Goal: Information Seeking & Learning: Learn about a topic

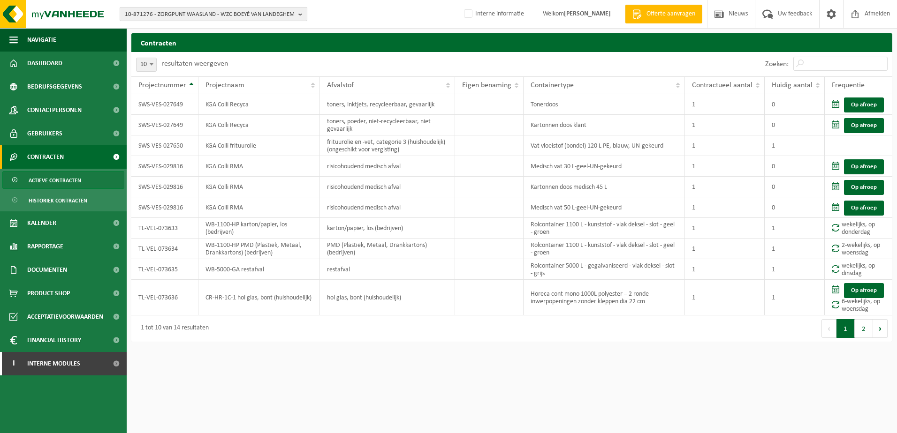
click at [300, 17] on b "button" at bounding box center [302, 14] width 8 height 13
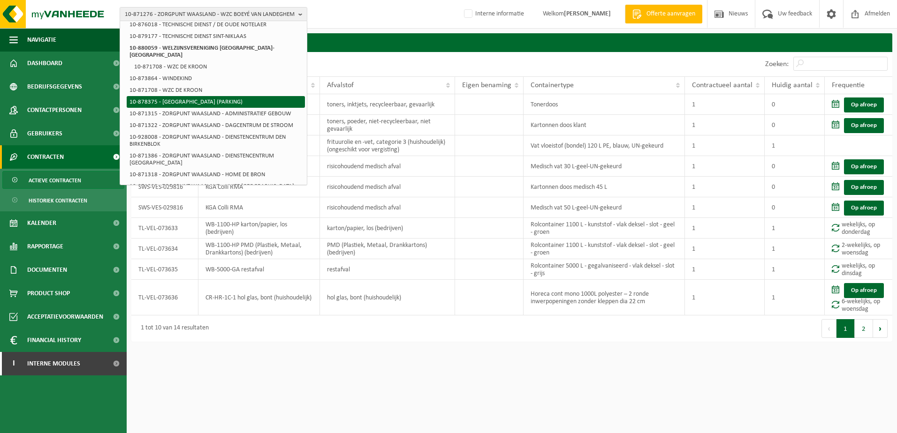
scroll to position [47, 0]
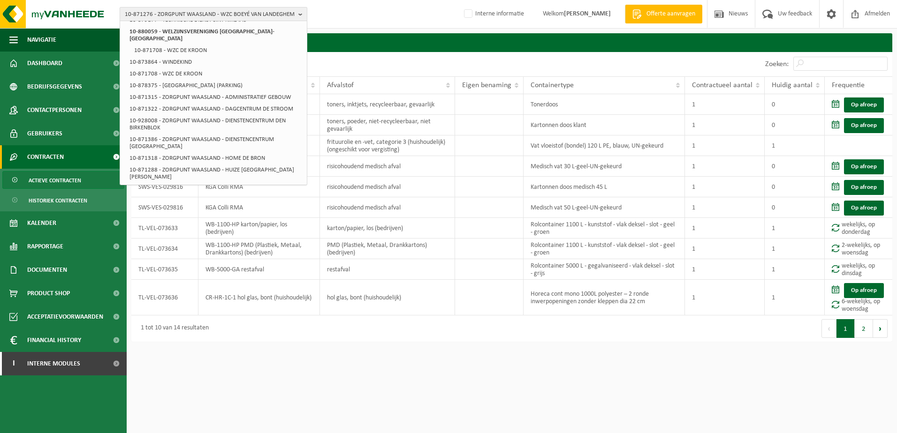
click at [297, 15] on button "10-871276 - ZORGPUNT WAASLAND - WZC BOEYÉ VAN LANDEGHEM" at bounding box center [214, 14] width 188 height 14
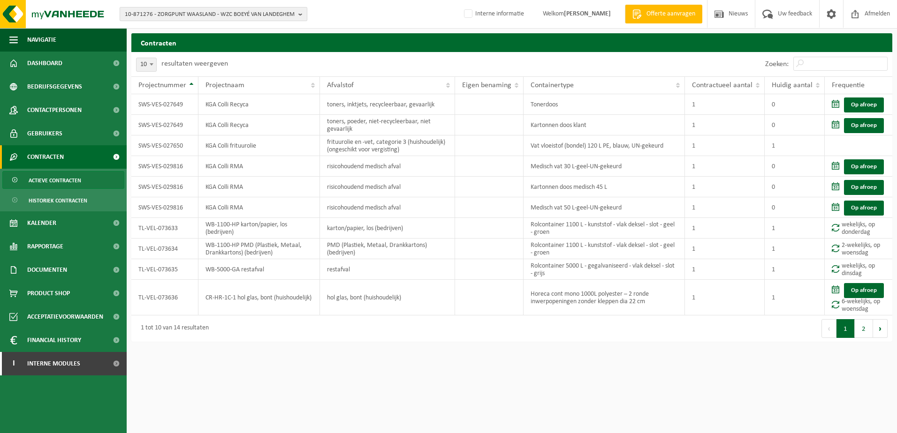
click at [297, 15] on button "10-871276 - ZORGPUNT WAASLAND - WZC BOEYÉ VAN LANDEGHEM" at bounding box center [214, 14] width 188 height 14
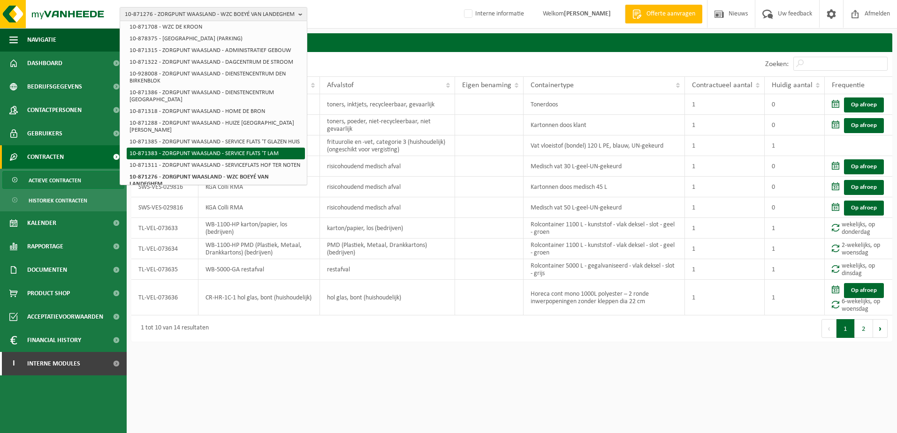
scroll to position [141, 0]
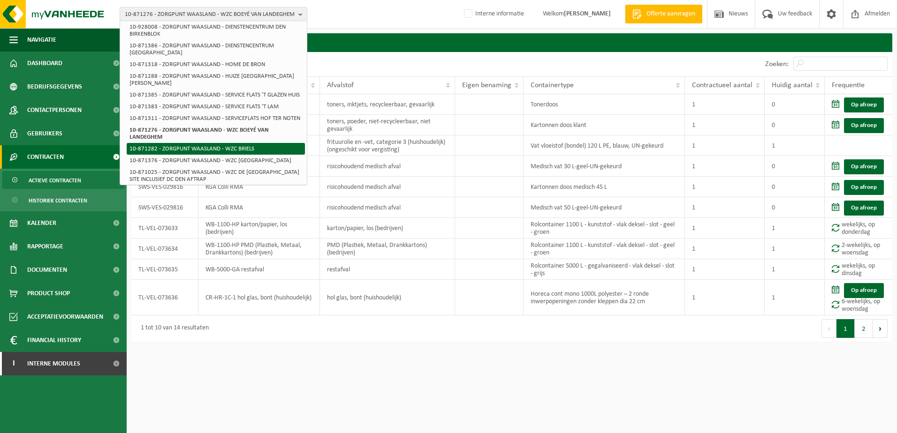
click at [254, 148] on li "10-871282 - ZORGPUNT WAASLAND - WZC BRIELS" at bounding box center [216, 149] width 178 height 12
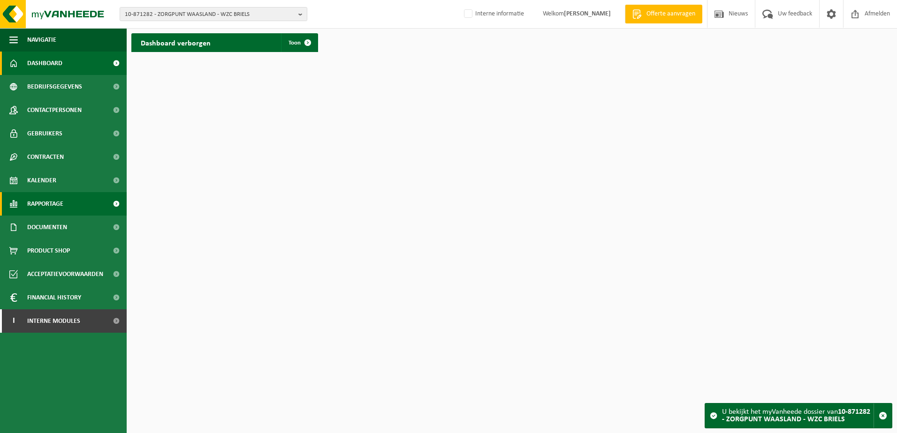
click at [47, 205] on span "Rapportage" at bounding box center [45, 203] width 36 height 23
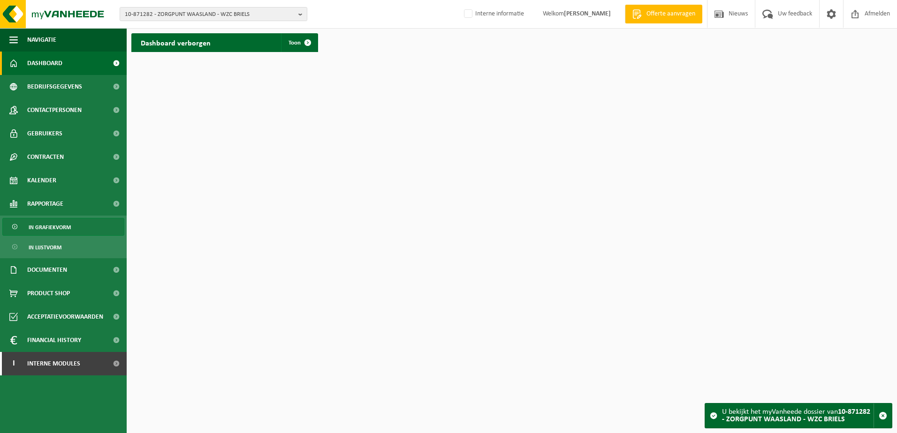
click at [51, 222] on span "In grafiekvorm" at bounding box center [50, 228] width 42 height 18
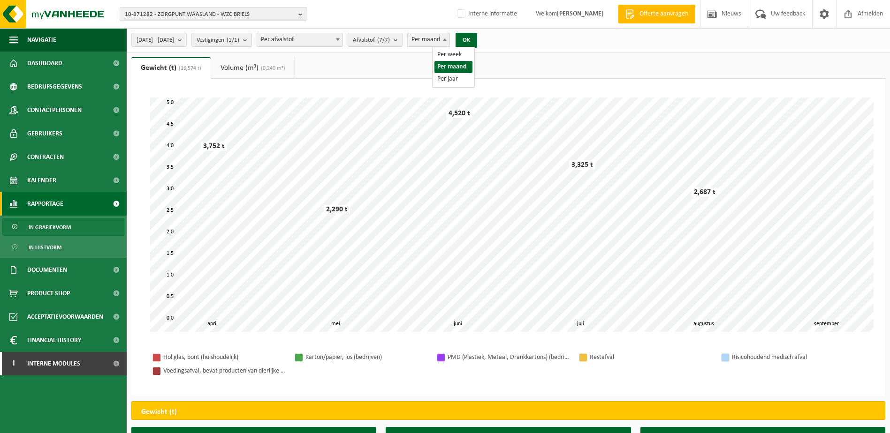
click at [447, 38] on b at bounding box center [445, 39] width 4 height 2
select select "3"
click at [186, 41] on b "submit" at bounding box center [182, 39] width 8 height 13
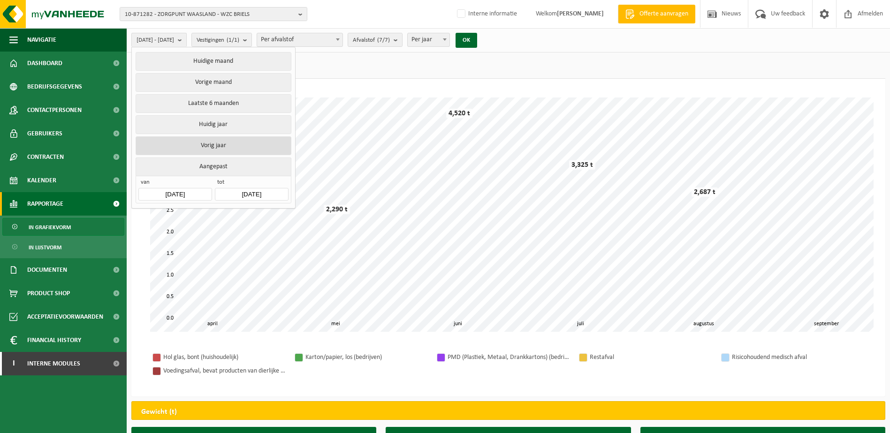
click at [212, 141] on button "Vorig jaar" at bounding box center [213, 146] width 155 height 19
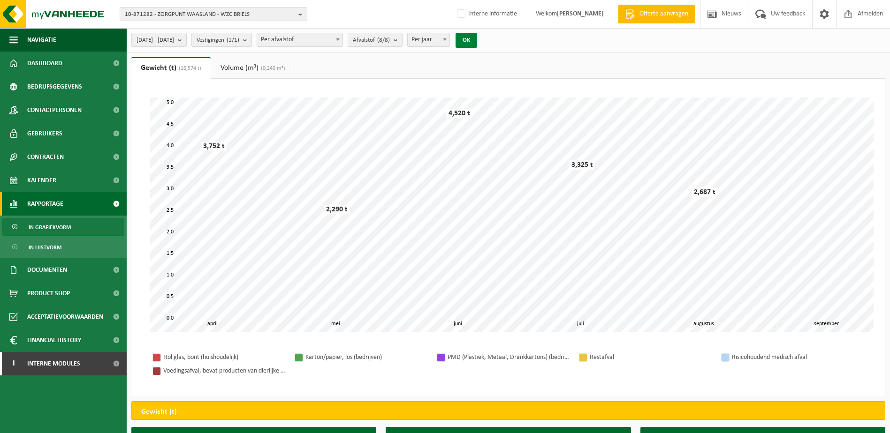
click at [477, 40] on button "OK" at bounding box center [467, 40] width 22 height 15
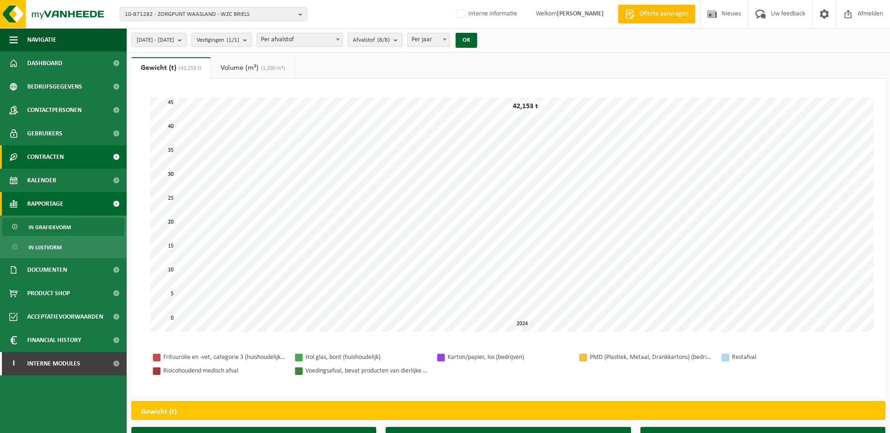
click at [61, 157] on span "Contracten" at bounding box center [45, 156] width 37 height 23
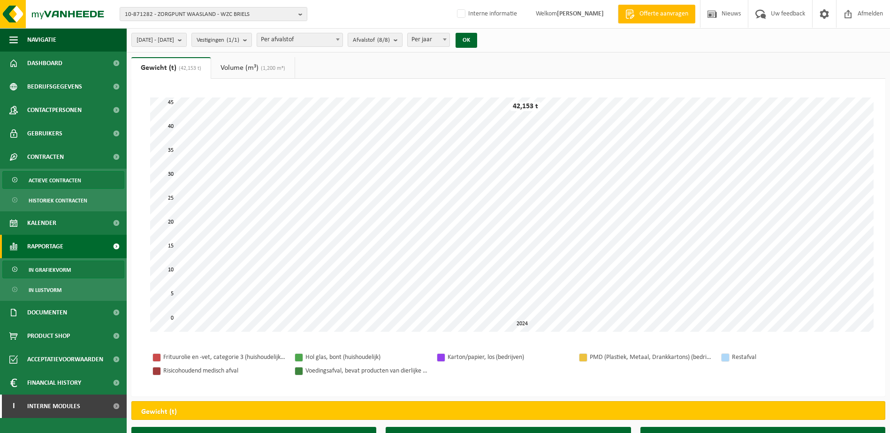
click at [55, 176] on span "Actieve contracten" at bounding box center [55, 181] width 53 height 18
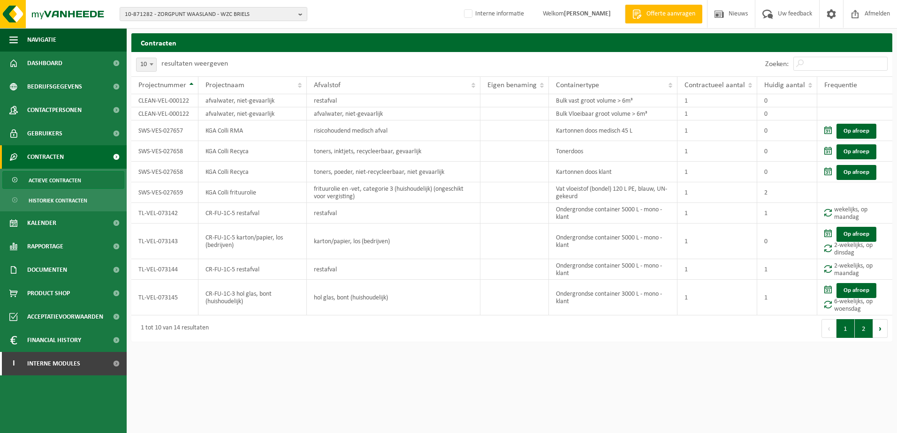
click at [866, 335] on button "2" at bounding box center [864, 328] width 18 height 19
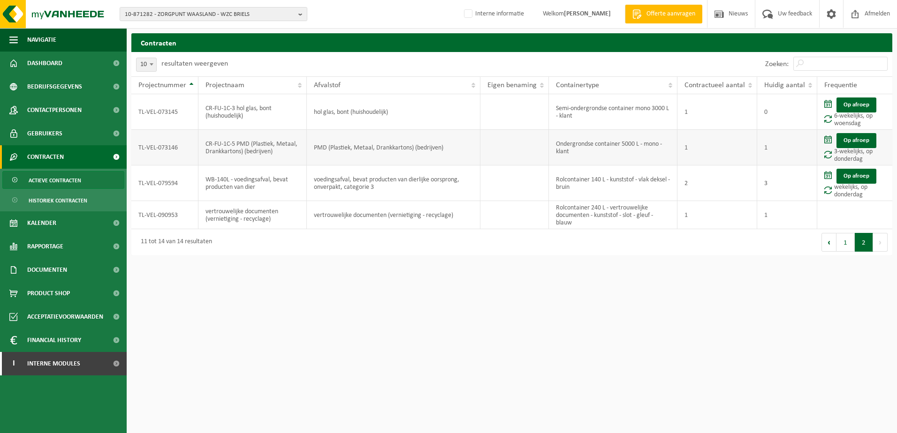
click at [341, 157] on td "PMD (Plastiek, Metaal, Drankkartons) (bedrijven)" at bounding box center [393, 148] width 173 height 36
click at [844, 250] on button "1" at bounding box center [845, 242] width 18 height 19
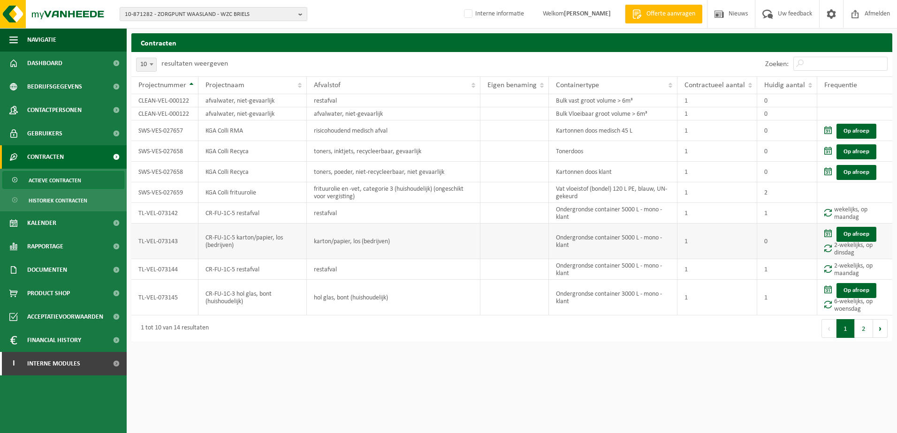
click at [372, 244] on td "karton/papier, los (bedrijven)" at bounding box center [393, 242] width 173 height 36
click at [301, 18] on b "button" at bounding box center [302, 14] width 8 height 13
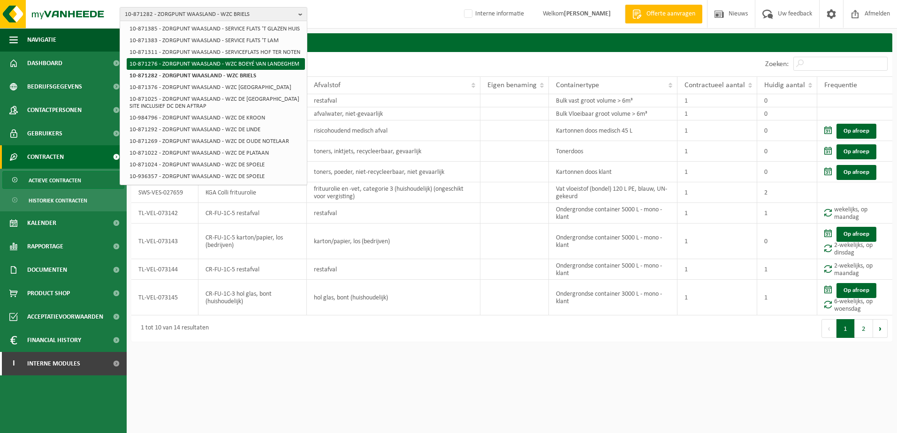
scroll to position [235, 0]
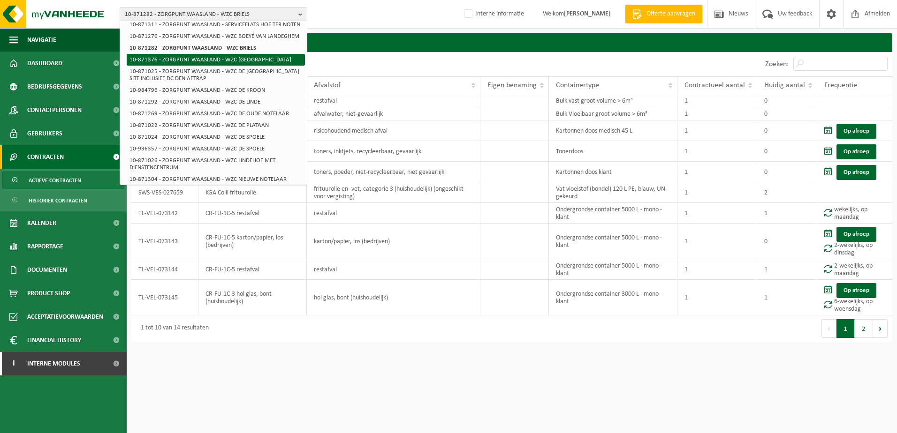
click at [240, 66] on li "10-871376 - ZORGPUNT WAASLAND - WZC [GEOGRAPHIC_DATA]" at bounding box center [216, 60] width 178 height 12
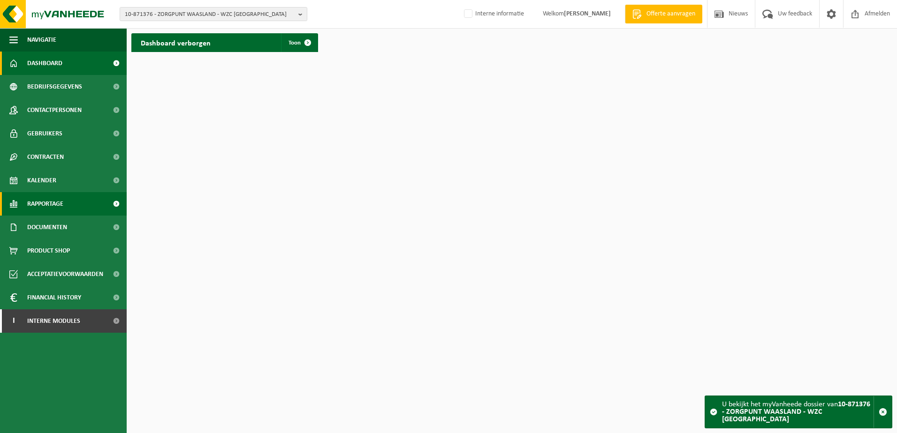
click at [53, 201] on span "Rapportage" at bounding box center [45, 203] width 36 height 23
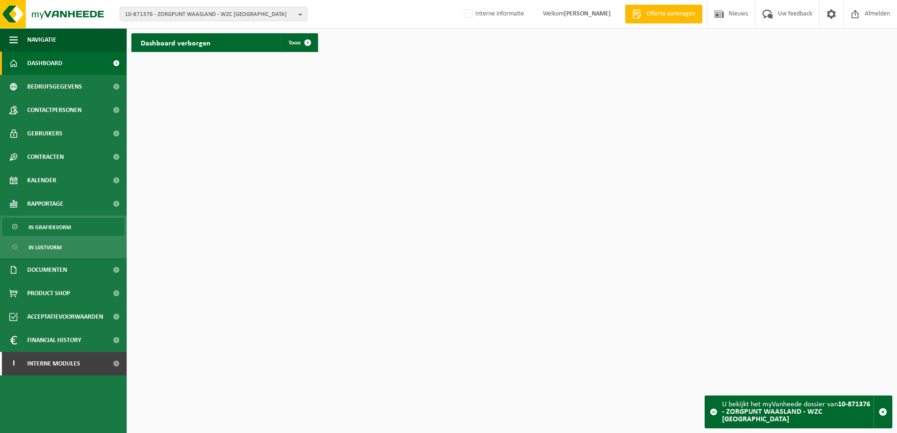
click at [56, 228] on span "In grafiekvorm" at bounding box center [50, 228] width 42 height 18
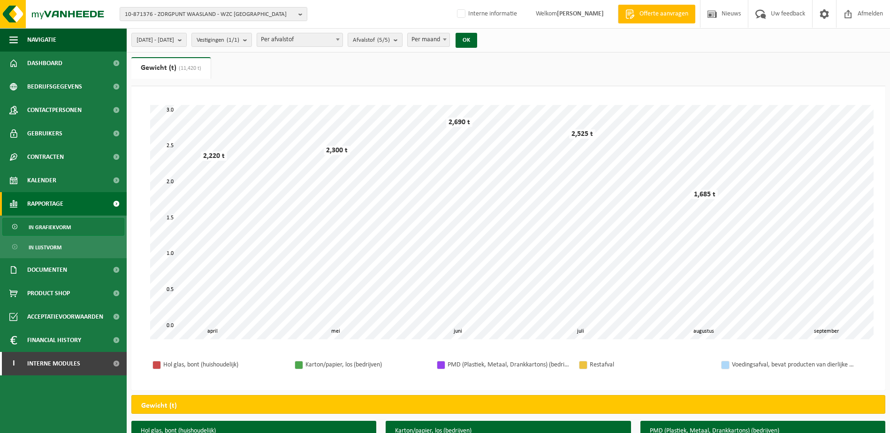
click at [449, 36] on span at bounding box center [444, 39] width 9 height 12
select select "3"
click at [402, 44] on b "submit" at bounding box center [398, 39] width 8 height 13
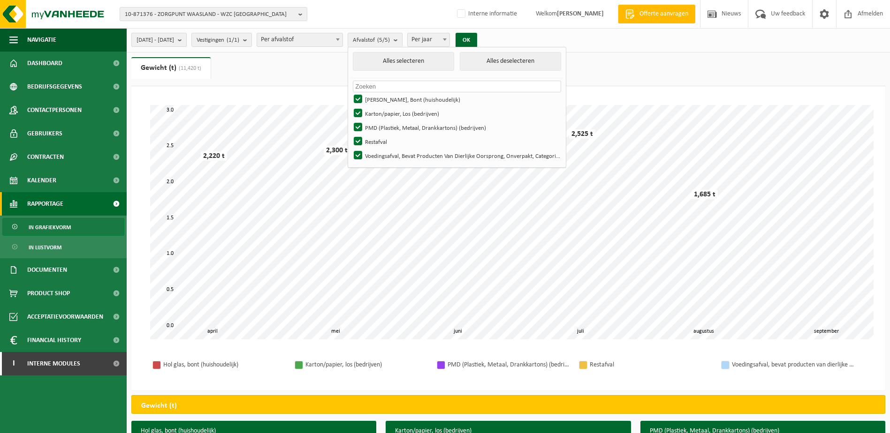
click at [186, 40] on b "submit" at bounding box center [182, 39] width 8 height 13
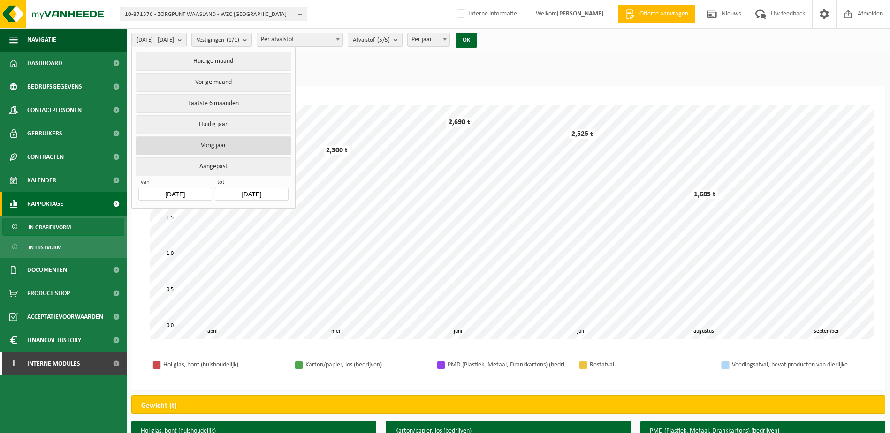
click at [213, 140] on button "Vorig jaar" at bounding box center [213, 146] width 155 height 19
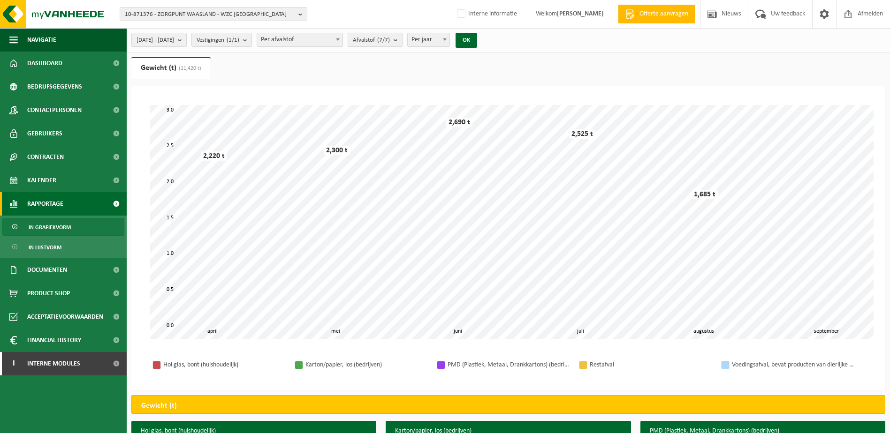
click at [402, 39] on b "submit" at bounding box center [398, 39] width 8 height 13
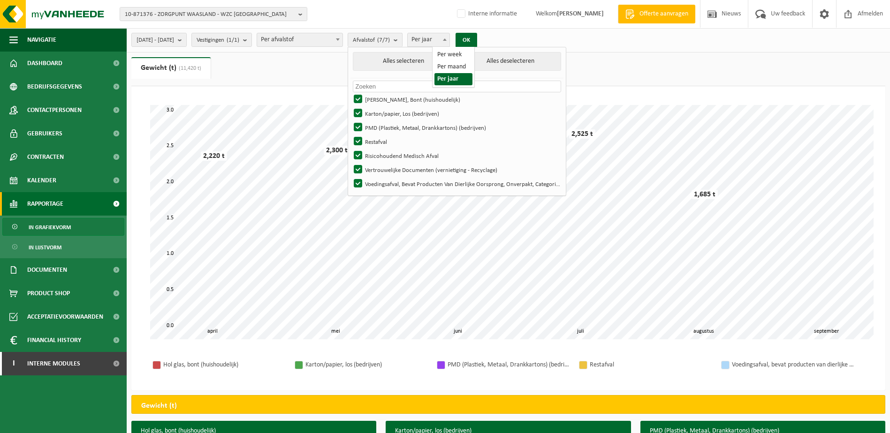
click at [449, 36] on span at bounding box center [444, 39] width 9 height 12
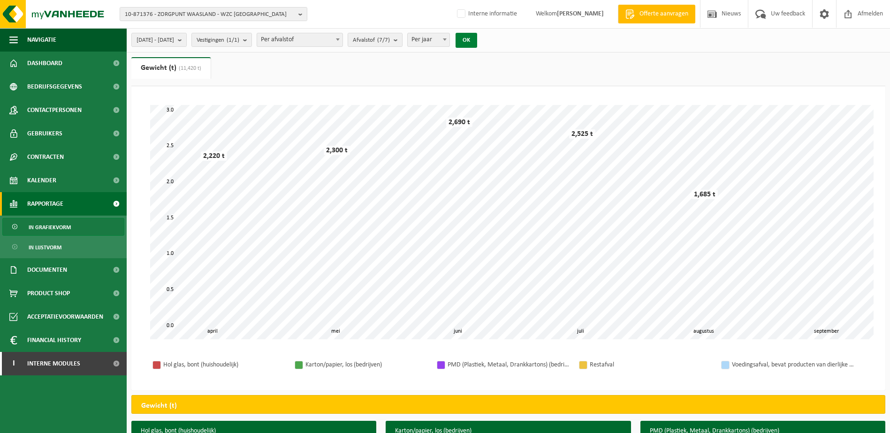
click at [477, 39] on button "OK" at bounding box center [467, 40] width 22 height 15
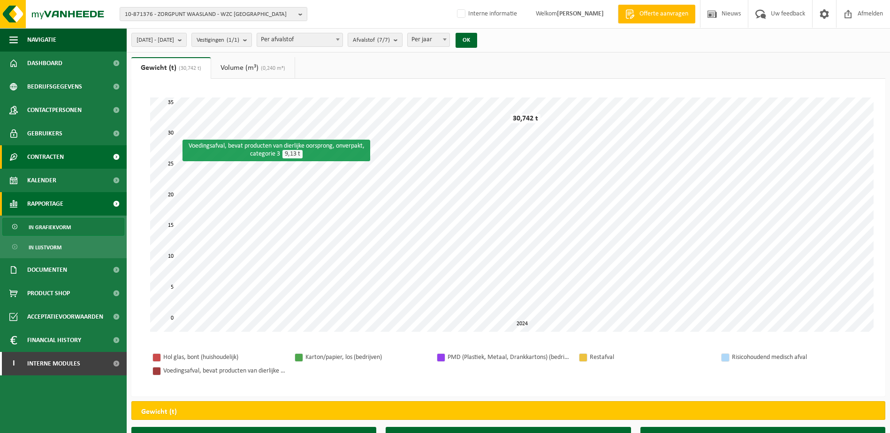
click at [44, 153] on span "Contracten" at bounding box center [45, 156] width 37 height 23
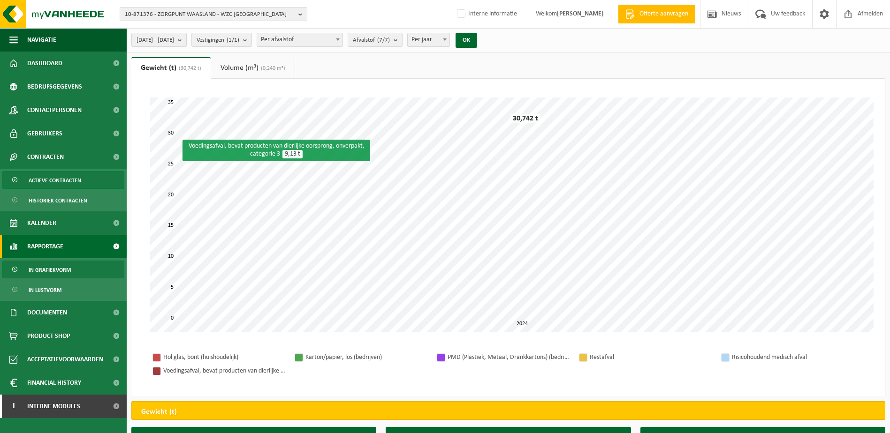
click at [50, 178] on span "Actieve contracten" at bounding box center [55, 181] width 53 height 18
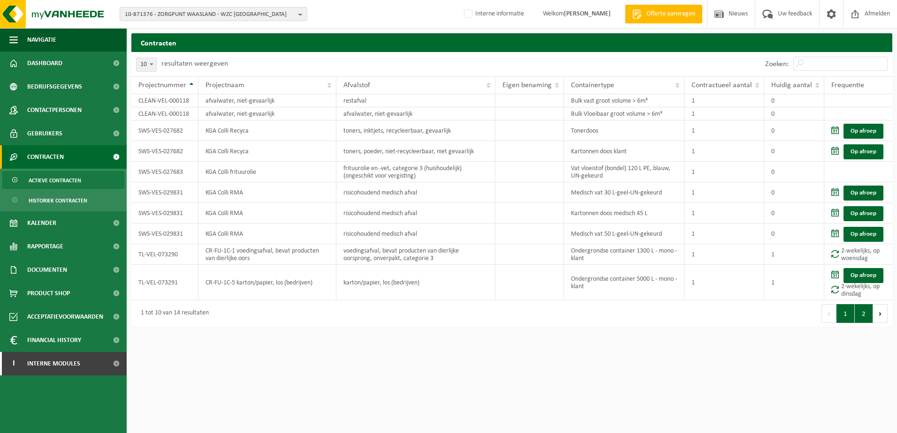
click at [862, 315] on button "2" at bounding box center [864, 313] width 18 height 19
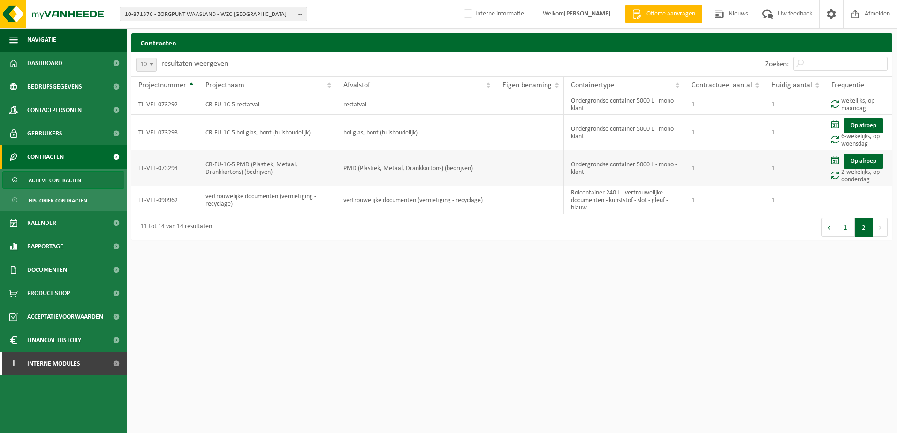
click at [236, 171] on td "CR-FU-1C-5 PMD (Plastiek, Metaal, Drankkartons) (bedrijven)" at bounding box center [267, 169] width 138 height 36
click at [841, 230] on button "1" at bounding box center [845, 227] width 18 height 19
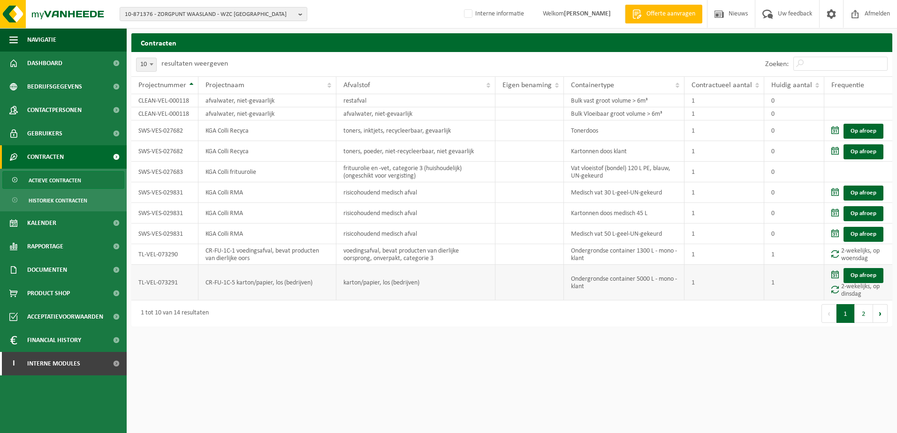
click at [369, 292] on td "karton/papier, los (bedrijven)" at bounding box center [415, 283] width 159 height 36
click at [860, 313] on button "2" at bounding box center [864, 313] width 18 height 19
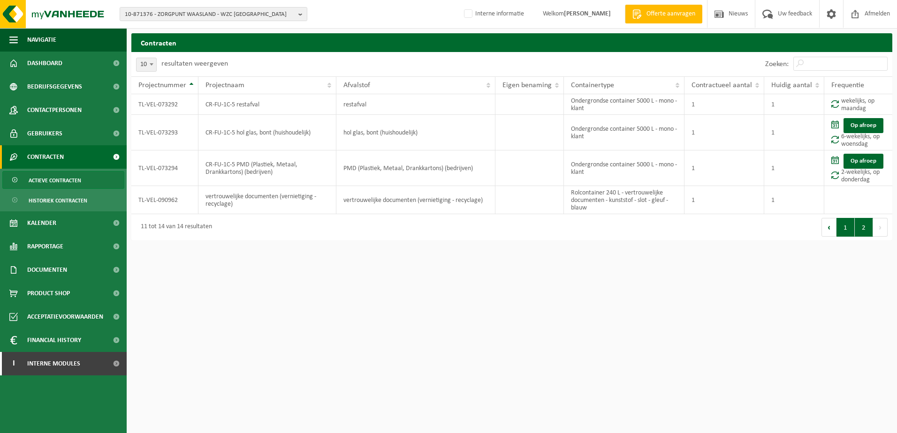
click at [846, 229] on button "1" at bounding box center [845, 227] width 18 height 19
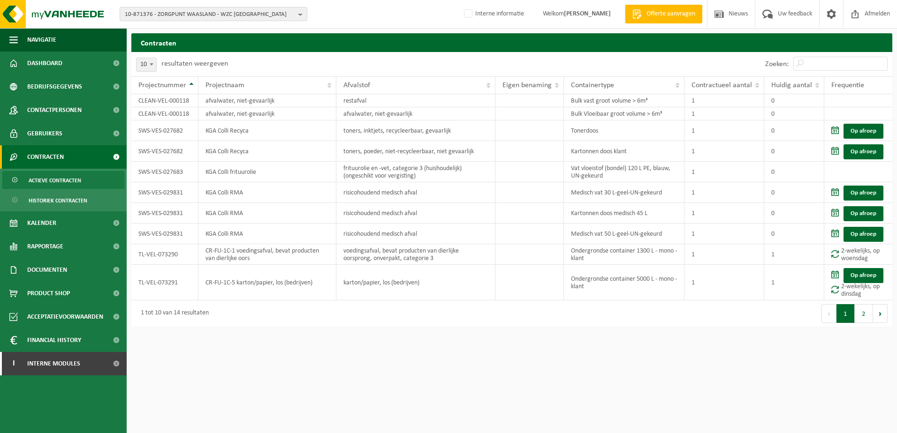
click at [298, 17] on button "10-871376 - ZORGPUNT WAASLAND - WZC [GEOGRAPHIC_DATA]" at bounding box center [214, 14] width 188 height 14
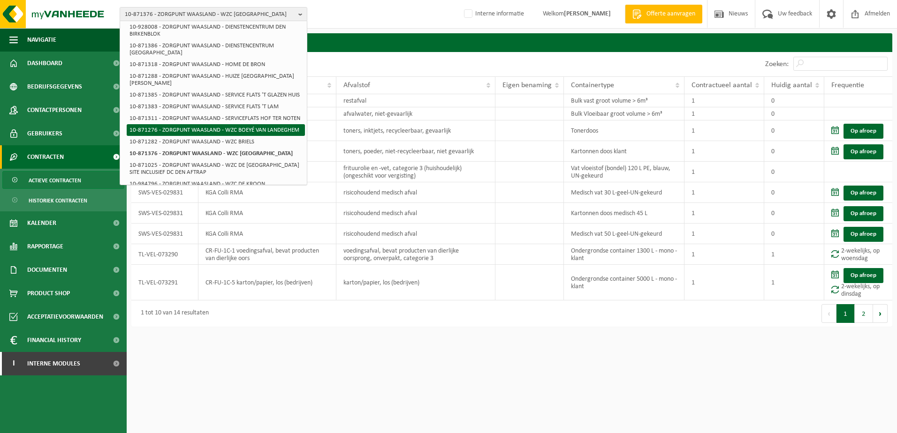
scroll to position [188, 0]
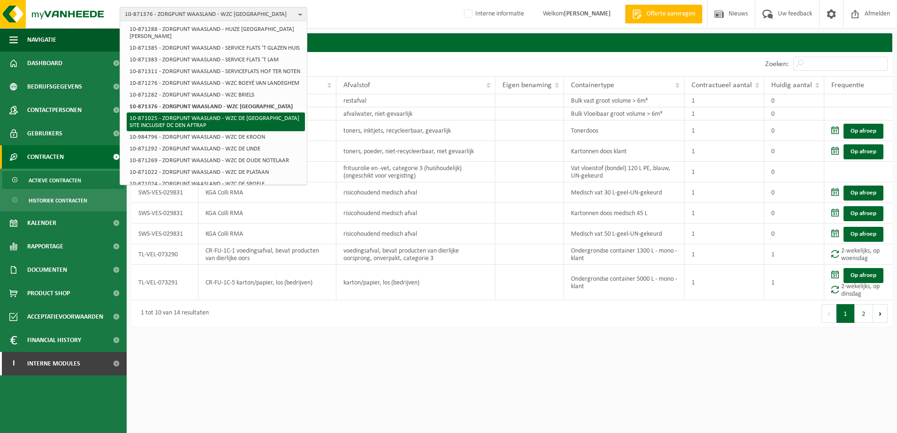
click at [241, 128] on li "10-871025 - ZORGPUNT WAASLAND - WZC DE [GEOGRAPHIC_DATA] SITE INCLUSIEF DC DEN …" at bounding box center [216, 122] width 178 height 19
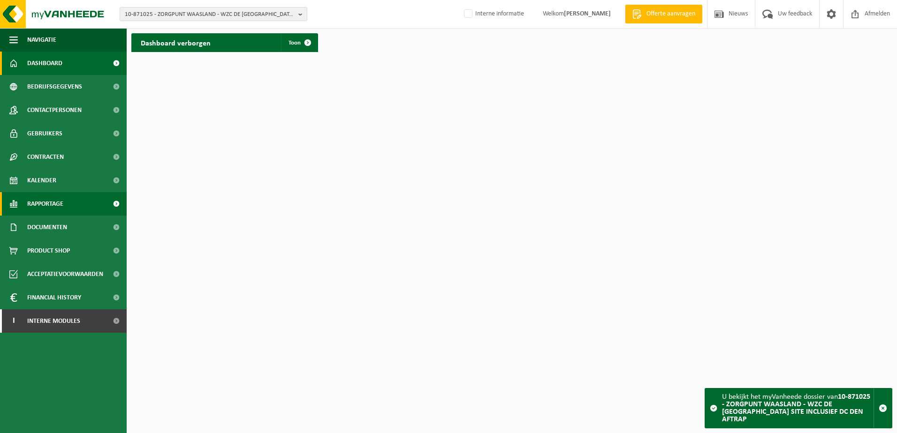
click at [32, 204] on span "Rapportage" at bounding box center [45, 203] width 36 height 23
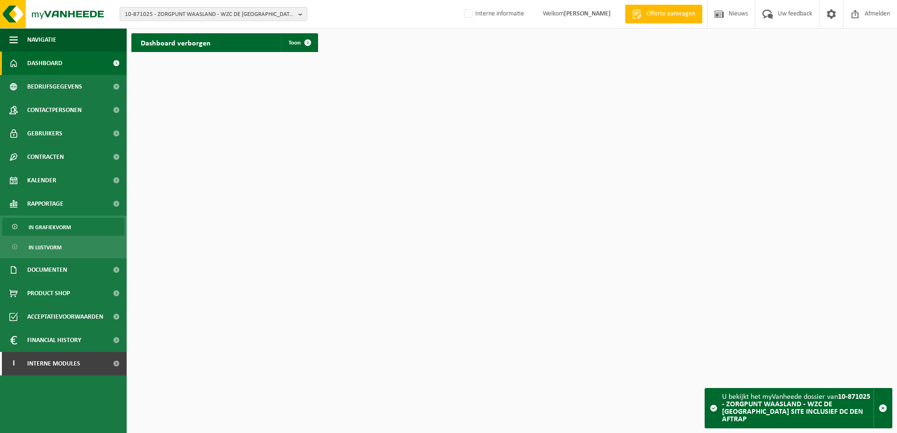
click at [44, 228] on span "In grafiekvorm" at bounding box center [50, 228] width 42 height 18
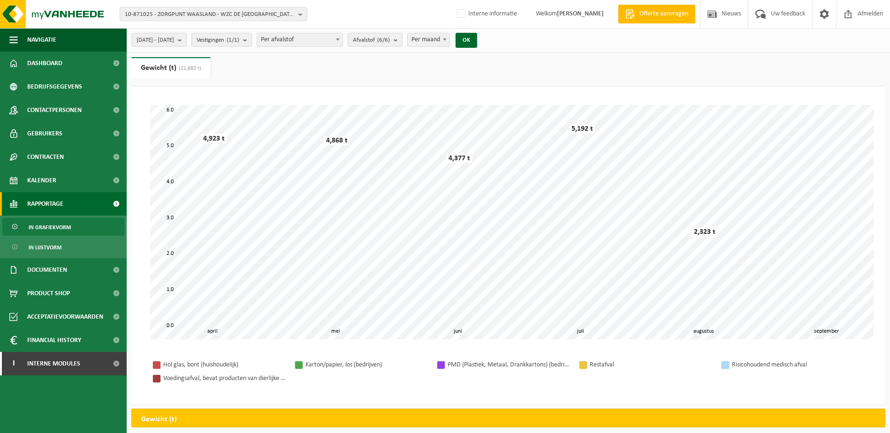
click at [449, 46] on span "Per maand" at bounding box center [429, 39] width 42 height 13
select select "3"
click at [187, 41] on button "2025-04-01 - 2025-09-01" at bounding box center [158, 40] width 55 height 14
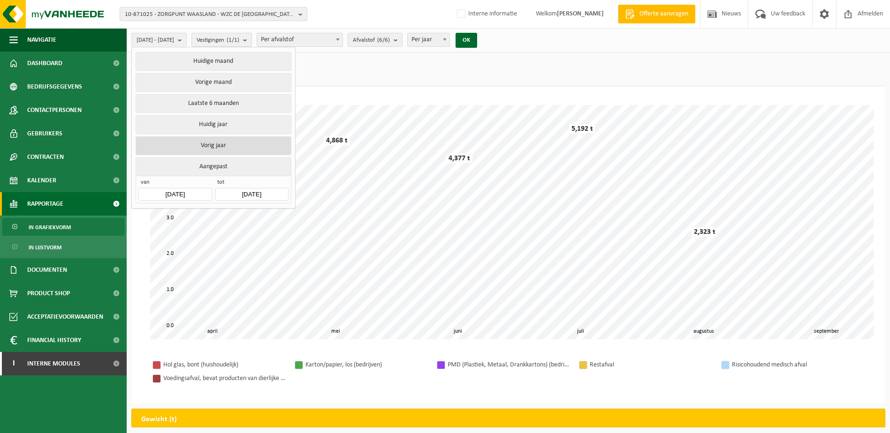
click at [222, 141] on button "Vorig jaar" at bounding box center [213, 146] width 155 height 19
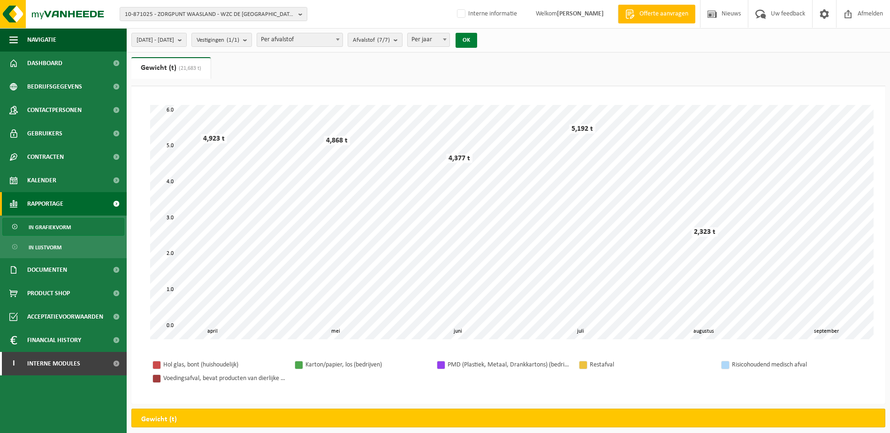
click at [477, 39] on button "OK" at bounding box center [467, 40] width 22 height 15
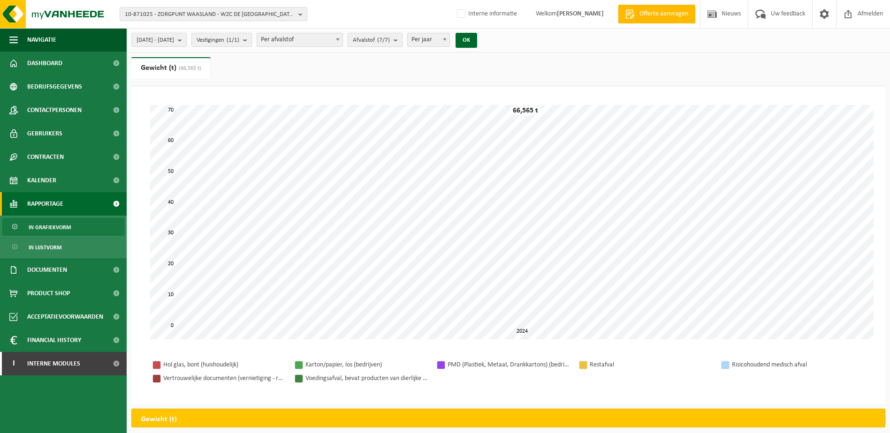
click at [402, 41] on b "submit" at bounding box center [398, 39] width 8 height 13
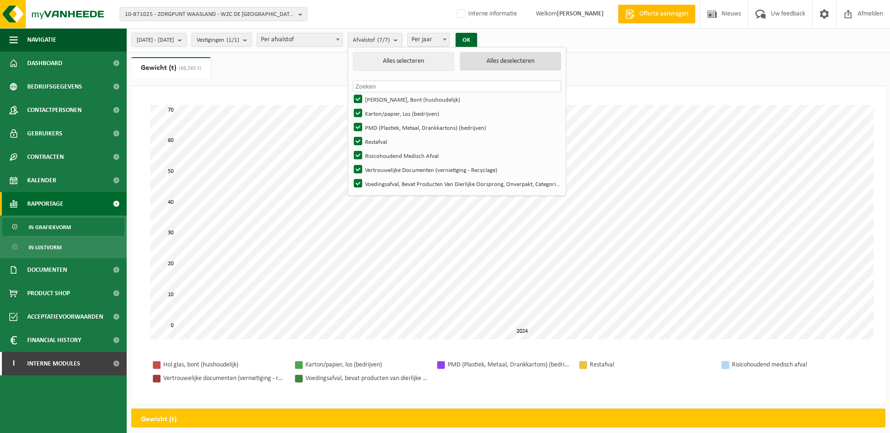
click at [539, 60] on button "Alles deselecteren" at bounding box center [510, 61] width 101 height 19
checkbox input "false"
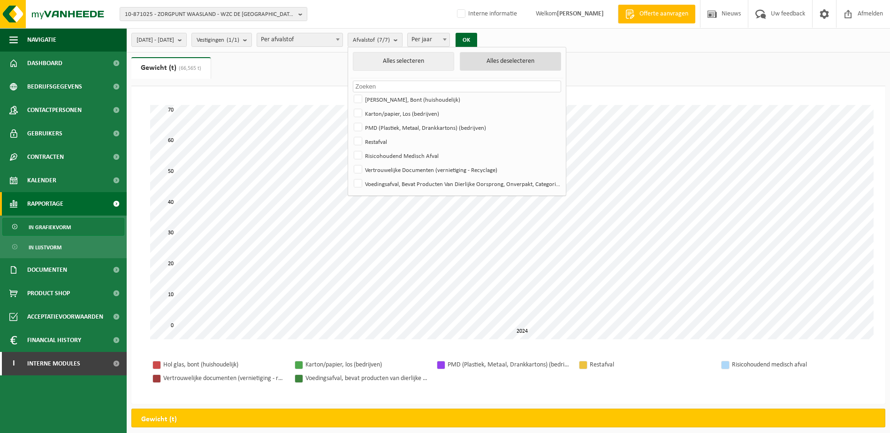
checkbox input "false"
click at [385, 167] on label "Vertrouwelijke Documenten (vernietiging - Recyclage)" at bounding box center [456, 170] width 209 height 14
click at [350, 163] on input "Vertrouwelijke Documenten (vernietiging - Recyclage)" at bounding box center [350, 162] width 0 height 0
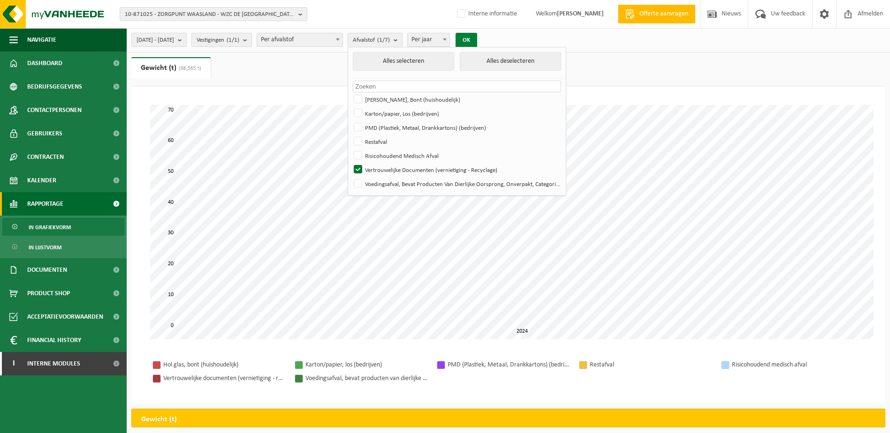
click at [477, 36] on button "OK" at bounding box center [467, 40] width 22 height 15
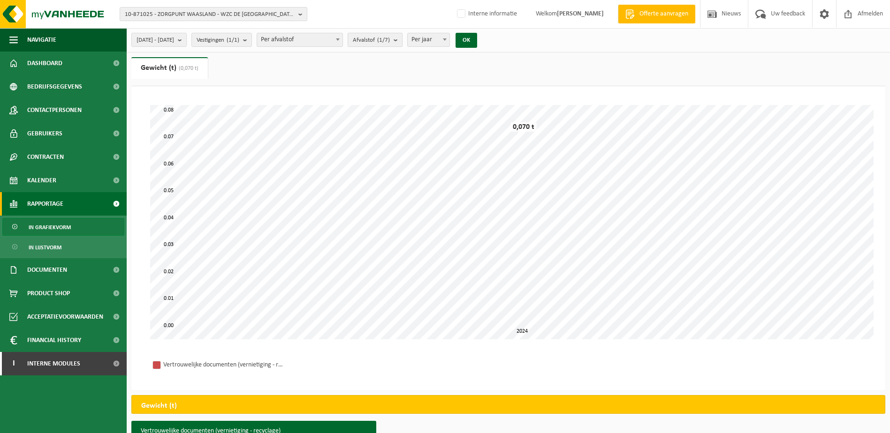
click at [402, 42] on b "submit" at bounding box center [398, 39] width 8 height 13
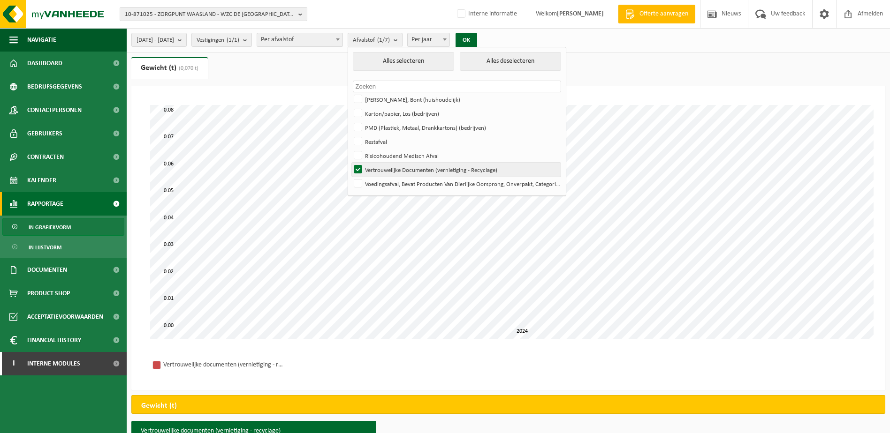
click at [386, 169] on label "Vertrouwelijke Documenten (vernietiging - Recyclage)" at bounding box center [456, 170] width 209 height 14
click at [350, 163] on input "Vertrouwelijke Documenten (vernietiging - Recyclage)" at bounding box center [350, 162] width 0 height 0
checkbox input "false"
click at [381, 153] on label "Risicohoudend Medisch Afval" at bounding box center [456, 156] width 209 height 14
click at [350, 149] on input "Risicohoudend Medisch Afval" at bounding box center [350, 148] width 0 height 0
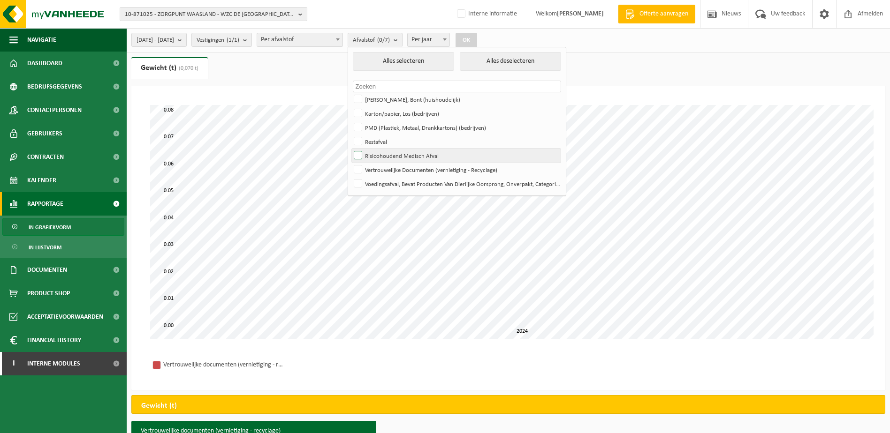
checkbox input "true"
click at [477, 40] on button "OK" at bounding box center [467, 40] width 22 height 15
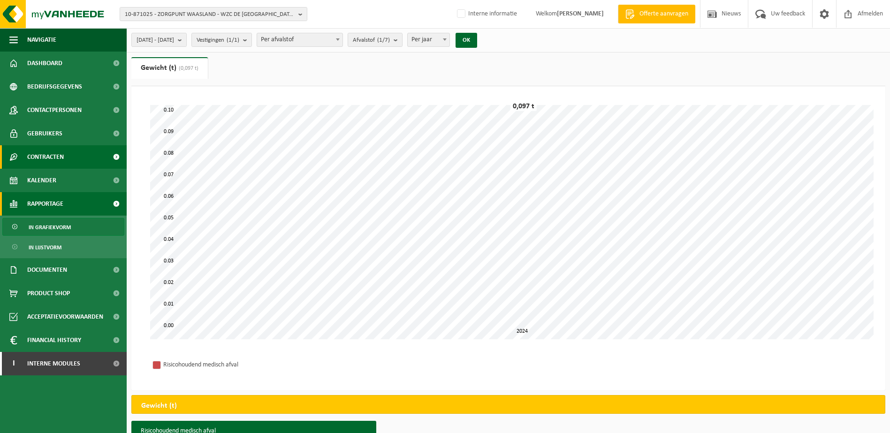
click at [54, 153] on span "Contracten" at bounding box center [45, 156] width 37 height 23
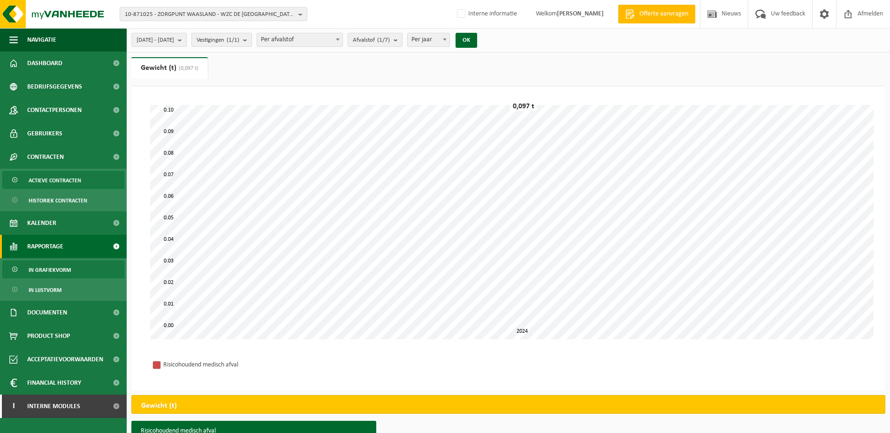
click at [53, 179] on span "Actieve contracten" at bounding box center [55, 181] width 53 height 18
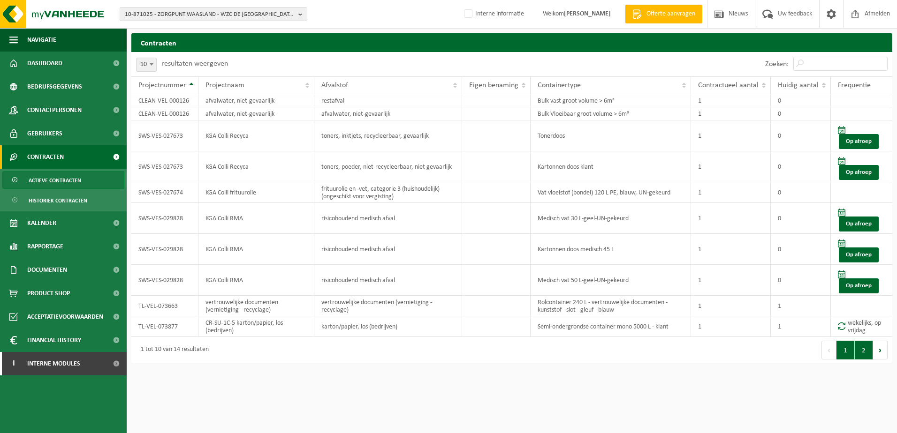
click at [861, 355] on button "2" at bounding box center [864, 350] width 18 height 19
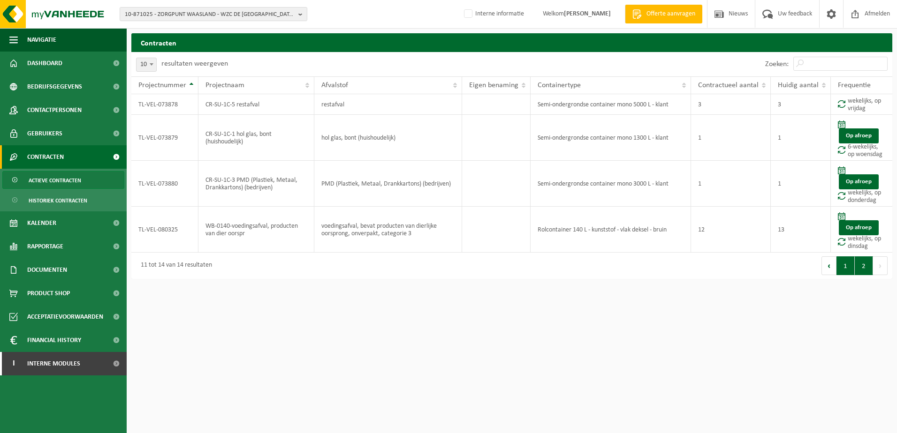
click at [845, 268] on button "1" at bounding box center [845, 266] width 18 height 19
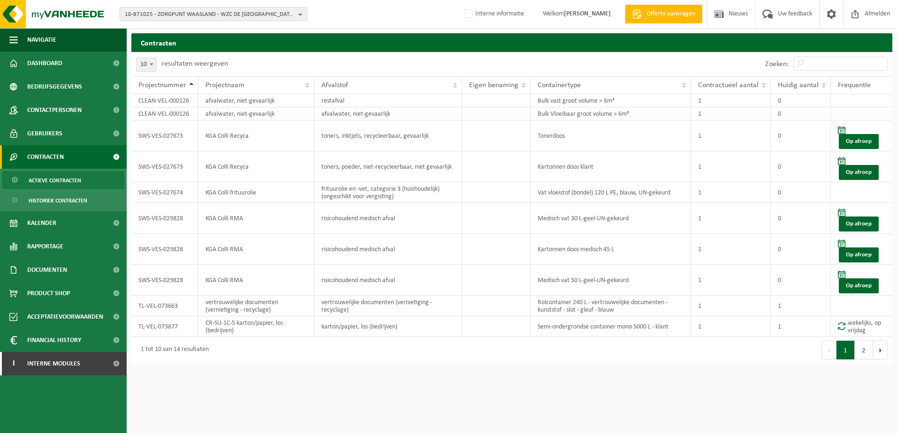
click at [306, 11] on b "button" at bounding box center [302, 14] width 8 height 13
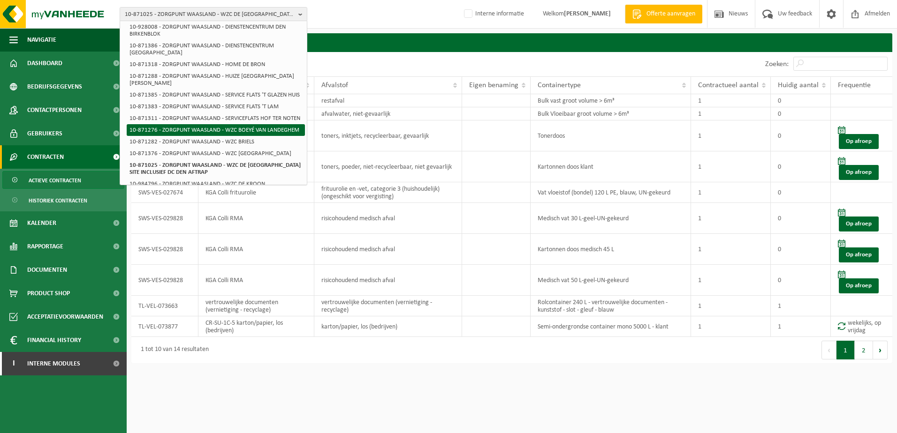
scroll to position [188, 0]
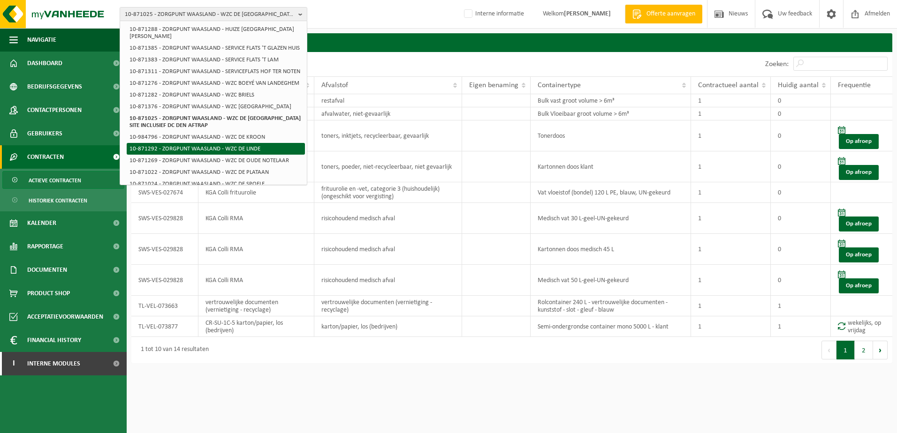
click at [250, 155] on li "10-871292 - ZORGPUNT WAASLAND - WZC DE LINDE" at bounding box center [216, 149] width 178 height 12
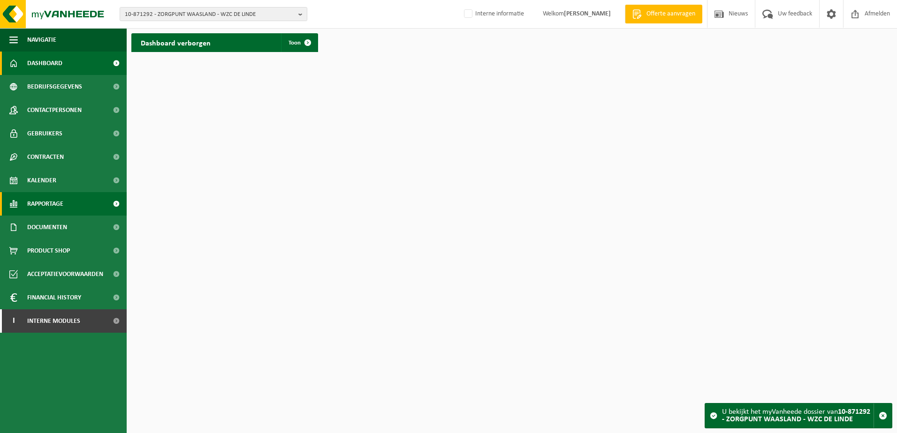
click at [53, 204] on span "Rapportage" at bounding box center [45, 203] width 36 height 23
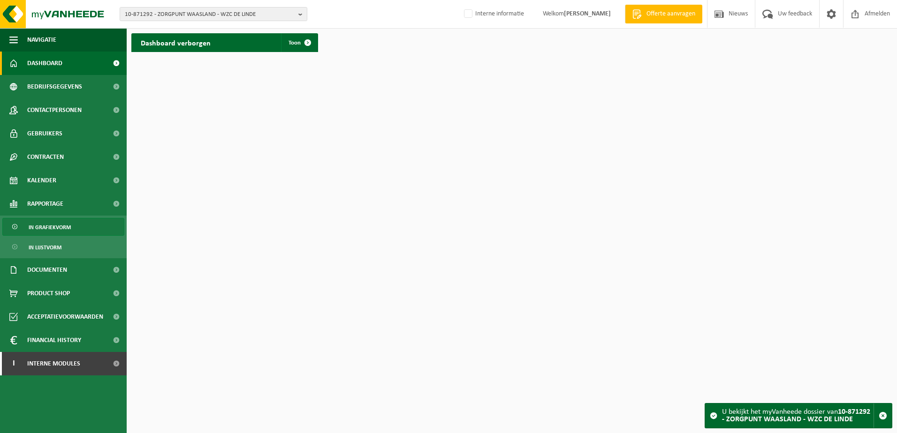
click at [56, 225] on span "In grafiekvorm" at bounding box center [50, 228] width 42 height 18
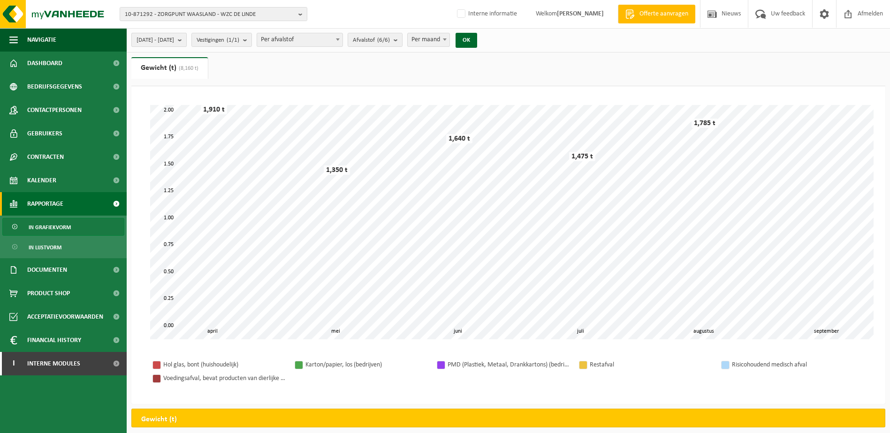
click at [186, 41] on b "submit" at bounding box center [182, 39] width 8 height 13
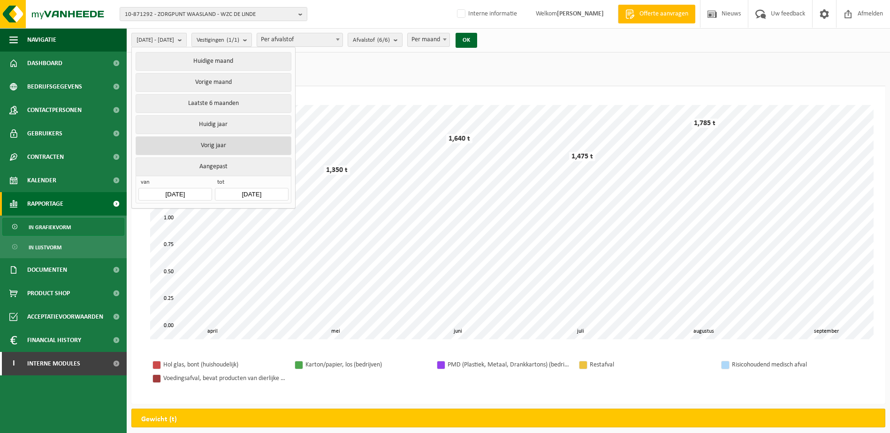
click at [212, 142] on button "Vorig jaar" at bounding box center [213, 146] width 155 height 19
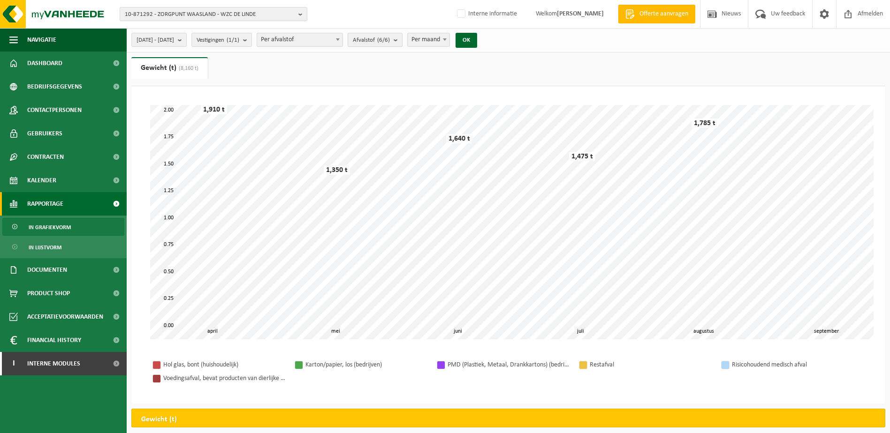
click at [402, 42] on b "submit" at bounding box center [398, 39] width 8 height 13
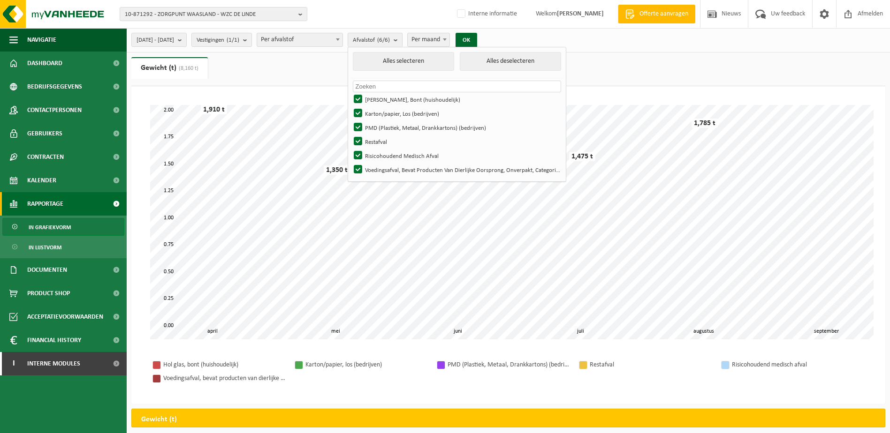
click at [449, 37] on span "Per maand" at bounding box center [429, 39] width 42 height 13
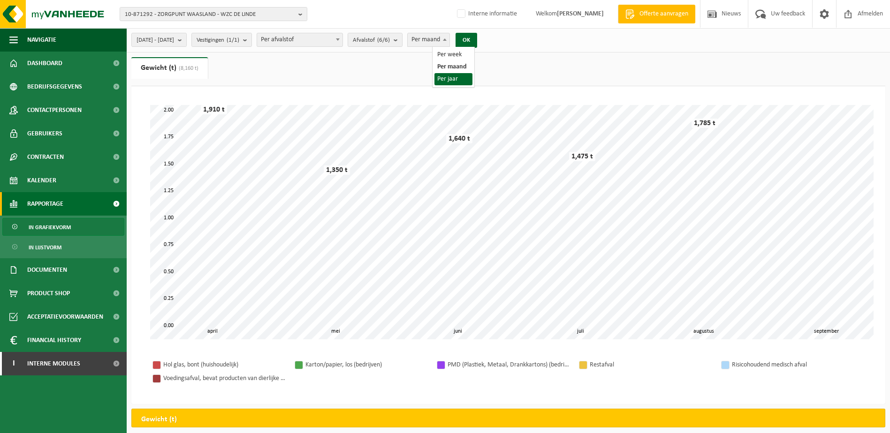
select select "3"
click at [477, 37] on button "OK" at bounding box center [467, 40] width 22 height 15
click at [402, 39] on button "Afvalstof (6/6)" at bounding box center [375, 40] width 55 height 14
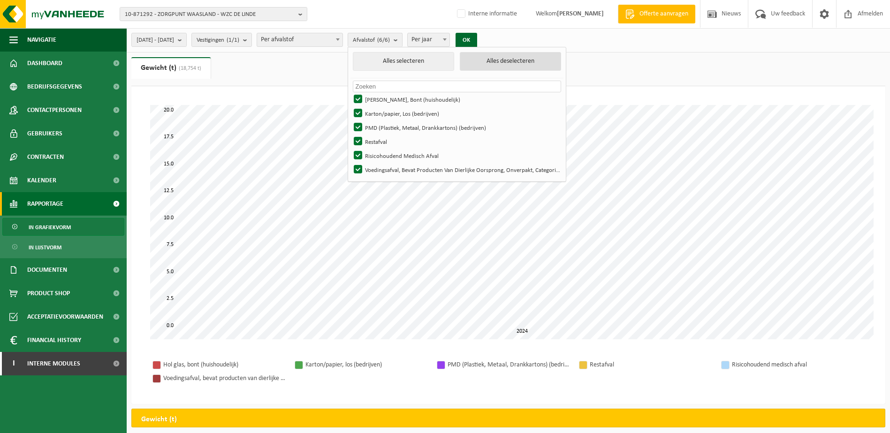
click at [509, 63] on button "Alles deselecteren" at bounding box center [510, 61] width 101 height 19
checkbox input "false"
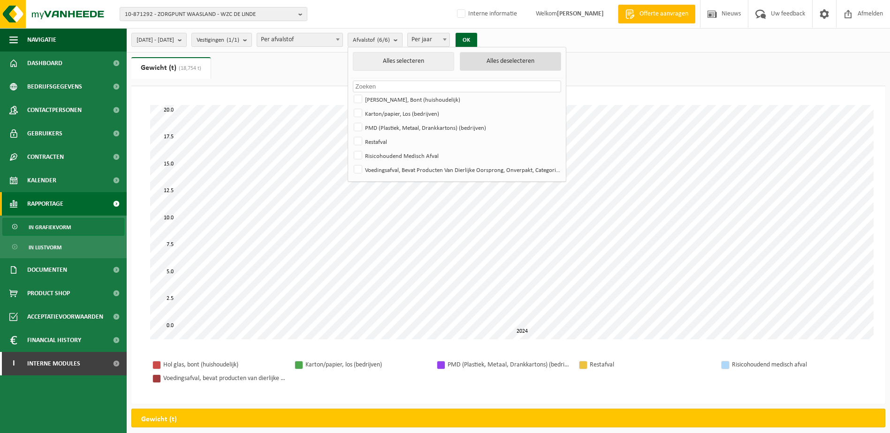
checkbox input "false"
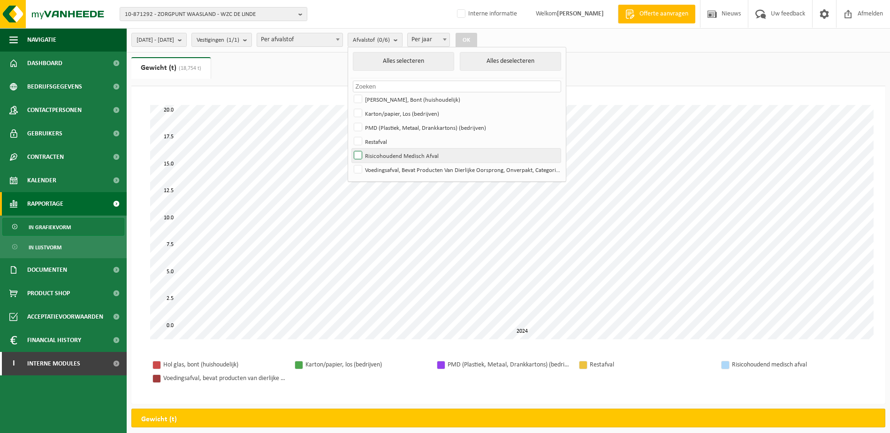
click at [386, 153] on label "Risicohoudend Medisch Afval" at bounding box center [456, 156] width 209 height 14
click at [350, 149] on input "Risicohoudend Medisch Afval" at bounding box center [350, 148] width 0 height 0
checkbox input "true"
click at [477, 42] on button "OK" at bounding box center [467, 40] width 22 height 15
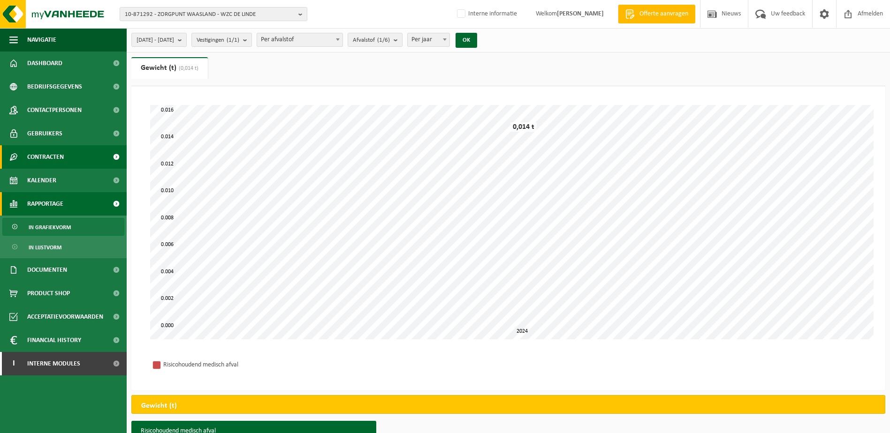
click at [53, 157] on span "Contracten" at bounding box center [45, 156] width 37 height 23
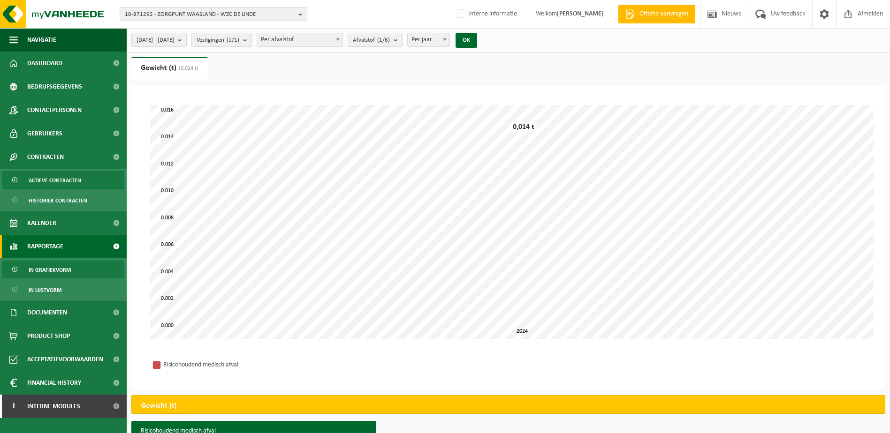
click at [40, 179] on span "Actieve contracten" at bounding box center [55, 181] width 53 height 18
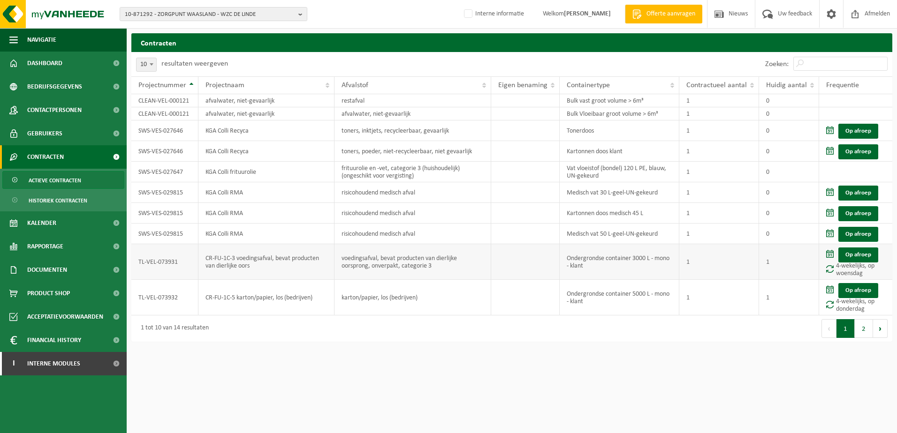
click at [411, 268] on td "voedingsafval, bevat producten van dierlijke oorsprong, onverpakt, categorie 3" at bounding box center [412, 262] width 157 height 36
click at [865, 337] on button "2" at bounding box center [864, 328] width 18 height 19
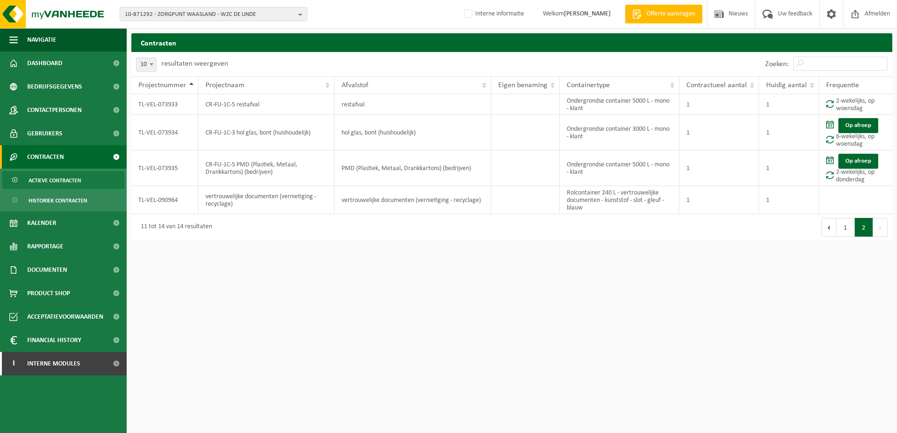
click at [875, 231] on button "Volgende" at bounding box center [880, 227] width 15 height 19
click at [850, 232] on button "1" at bounding box center [845, 227] width 18 height 19
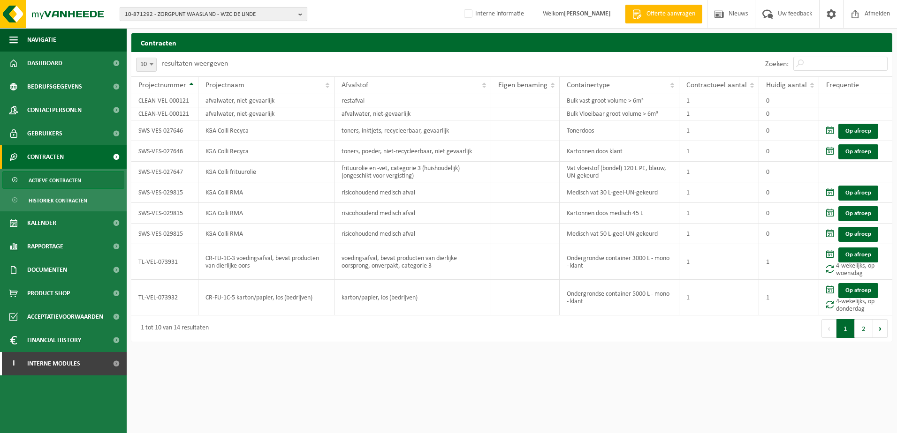
click at [299, 13] on b "button" at bounding box center [302, 14] width 8 height 13
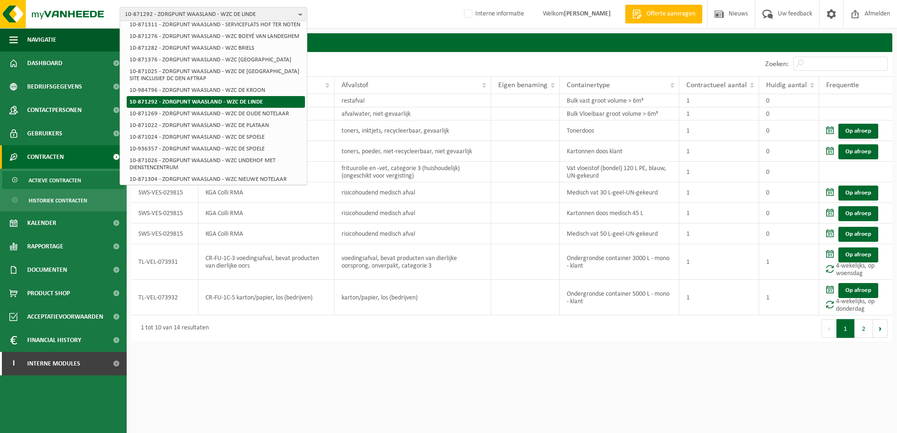
scroll to position [281, 0]
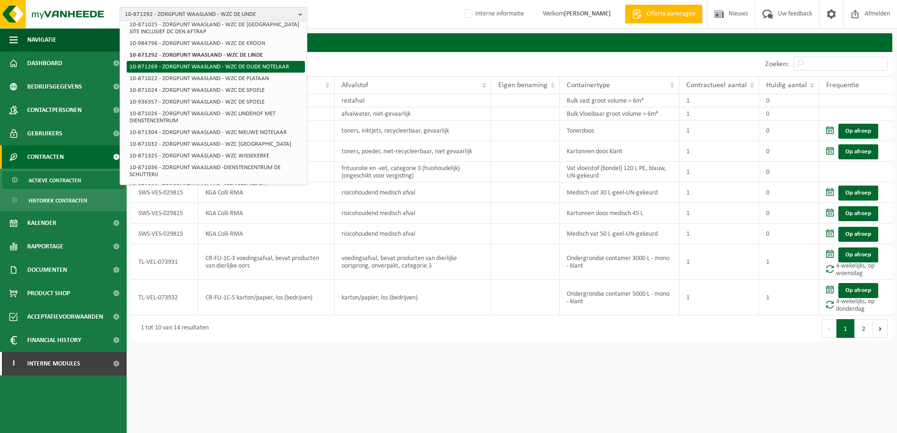
click at [217, 73] on li "10-871269 - ZORGPUNT WAASLAND - WZC DE OUDE NOTELAAR" at bounding box center [216, 67] width 178 height 12
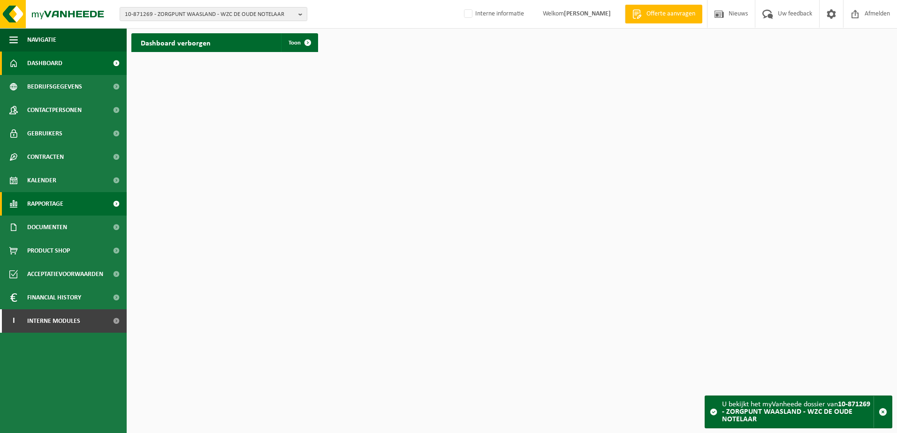
click at [54, 206] on span "Rapportage" at bounding box center [45, 203] width 36 height 23
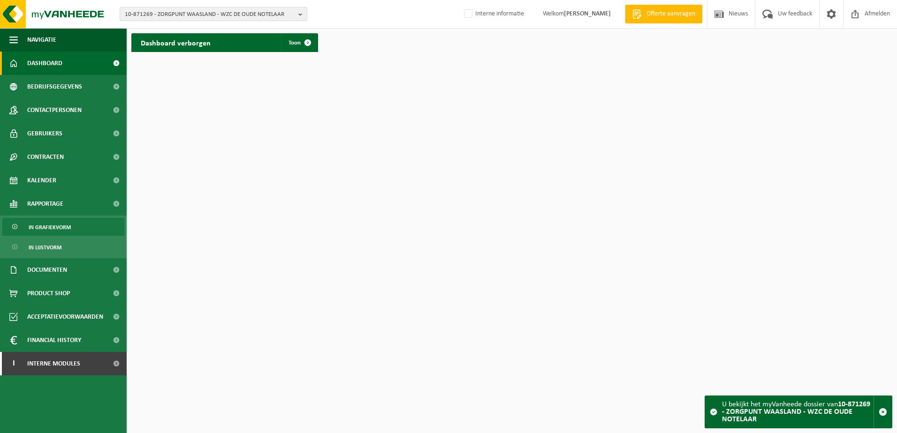
click at [54, 226] on span "In grafiekvorm" at bounding box center [50, 228] width 42 height 18
click at [299, 16] on b "button" at bounding box center [302, 14] width 8 height 13
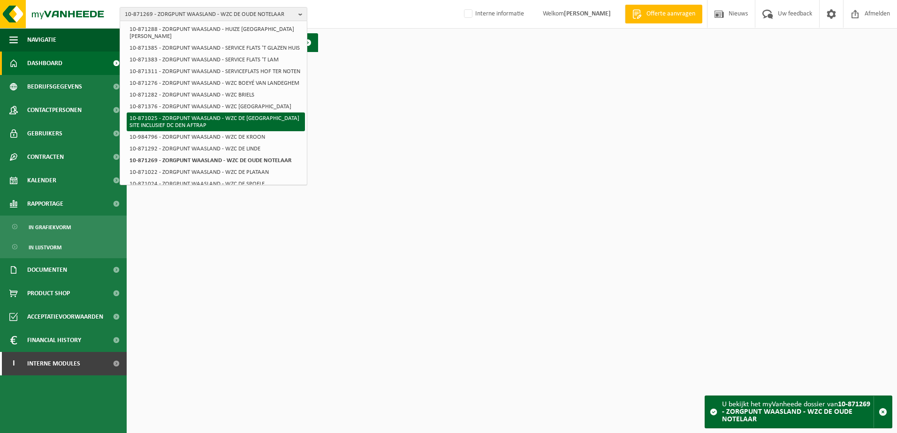
scroll to position [235, 0]
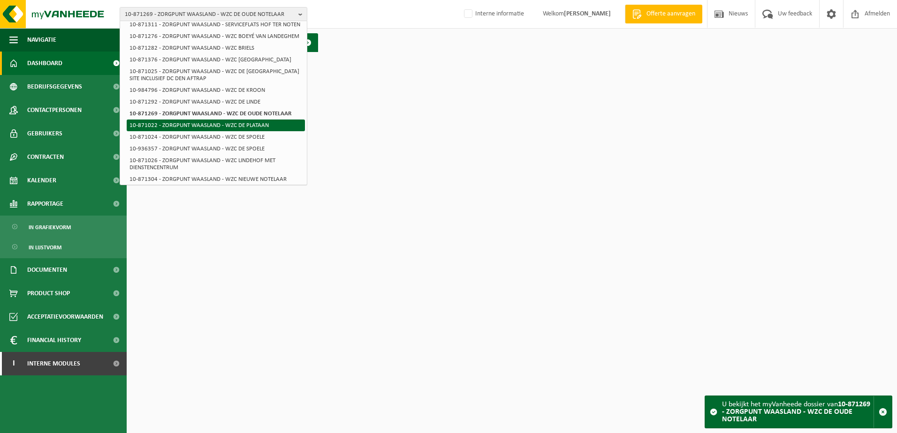
click at [196, 131] on li "10-871022 - ZORGPUNT WAASLAND - WZC DE PLATAAN" at bounding box center [216, 126] width 178 height 12
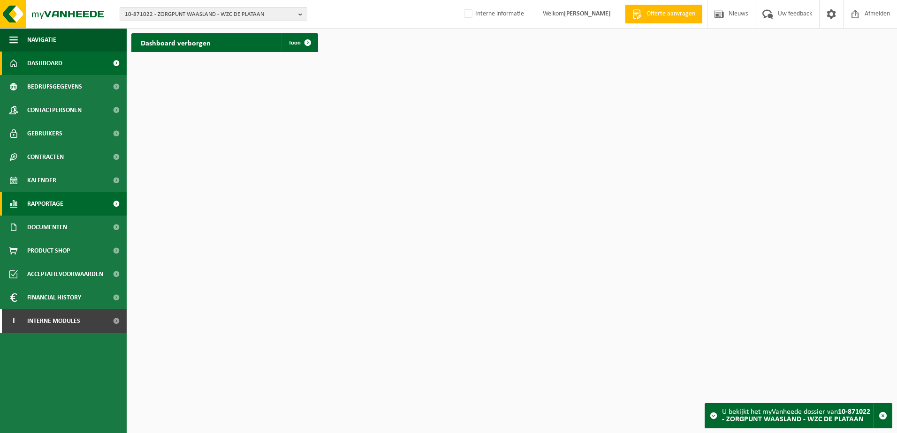
click at [50, 206] on span "Rapportage" at bounding box center [45, 203] width 36 height 23
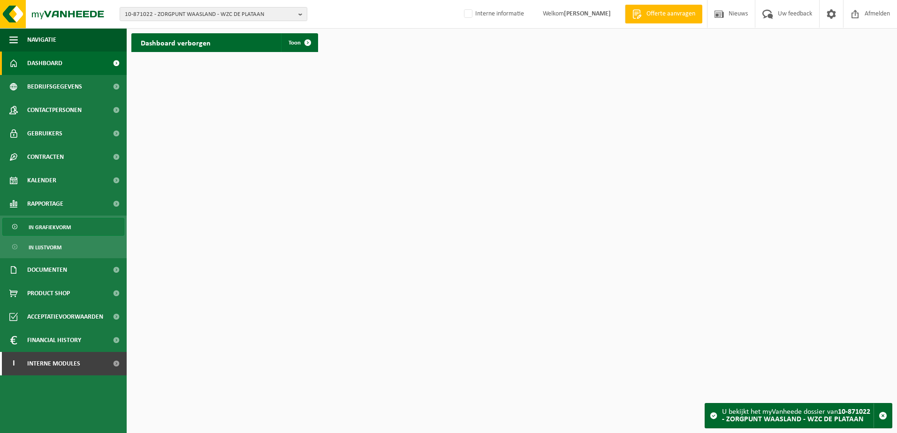
click at [49, 223] on span "In grafiekvorm" at bounding box center [50, 228] width 42 height 18
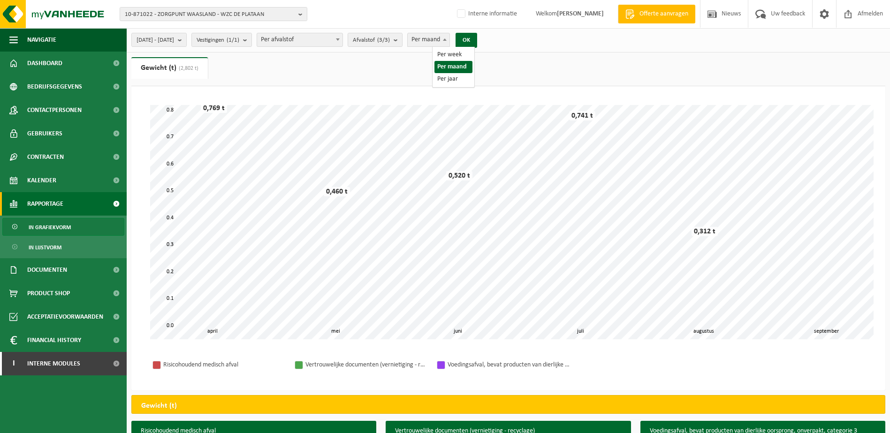
click at [449, 38] on span "Per maand" at bounding box center [429, 39] width 42 height 13
select select "3"
click at [186, 40] on b "submit" at bounding box center [182, 39] width 8 height 13
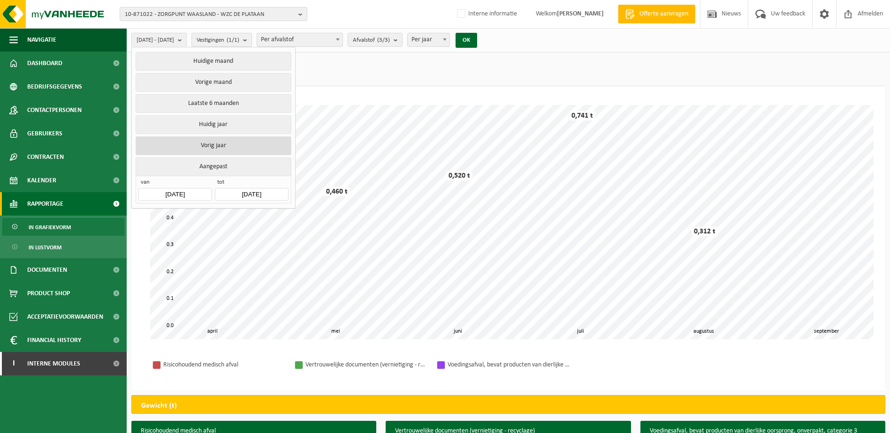
click at [221, 144] on button "Vorig jaar" at bounding box center [213, 146] width 155 height 19
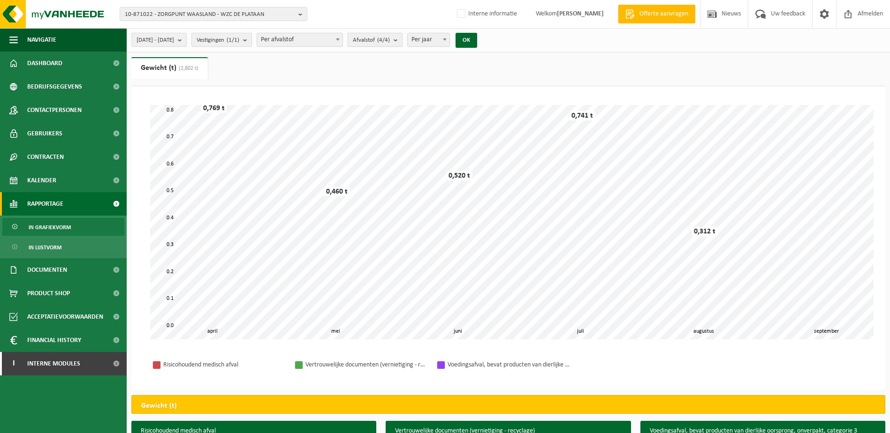
click at [402, 42] on b "submit" at bounding box center [398, 39] width 8 height 13
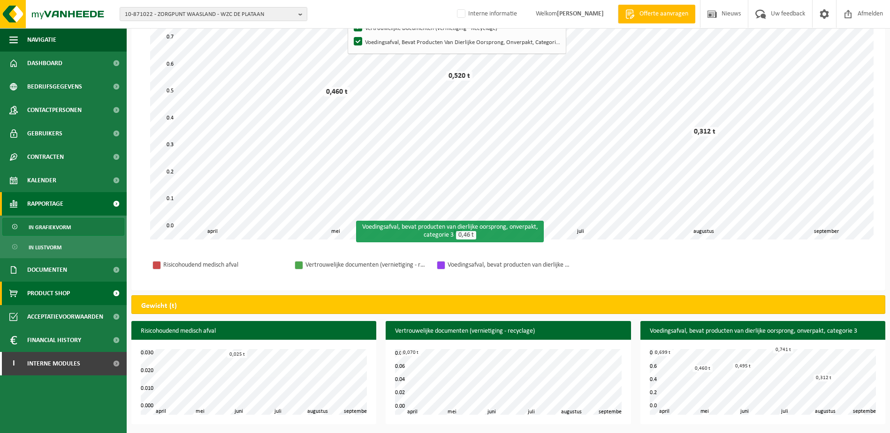
scroll to position [6, 0]
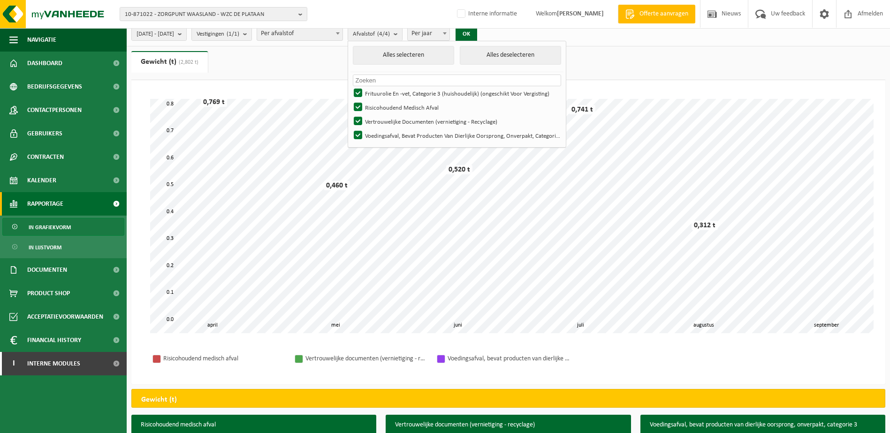
click at [449, 34] on span at bounding box center [444, 33] width 9 height 12
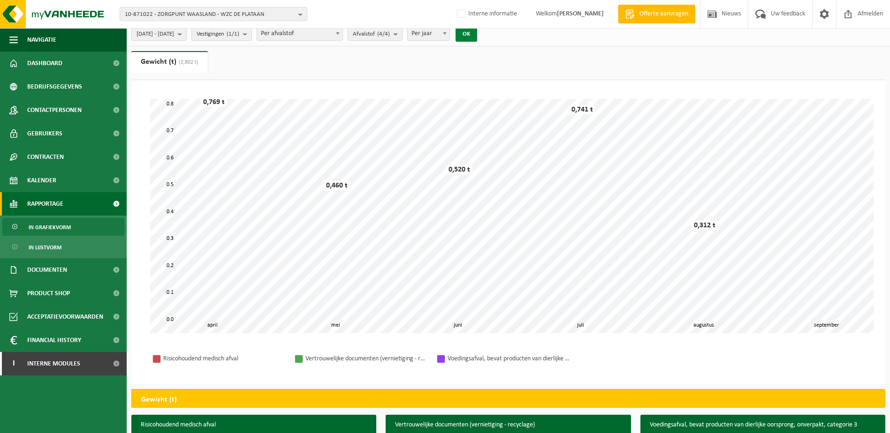
click at [477, 34] on button "OK" at bounding box center [467, 34] width 22 height 15
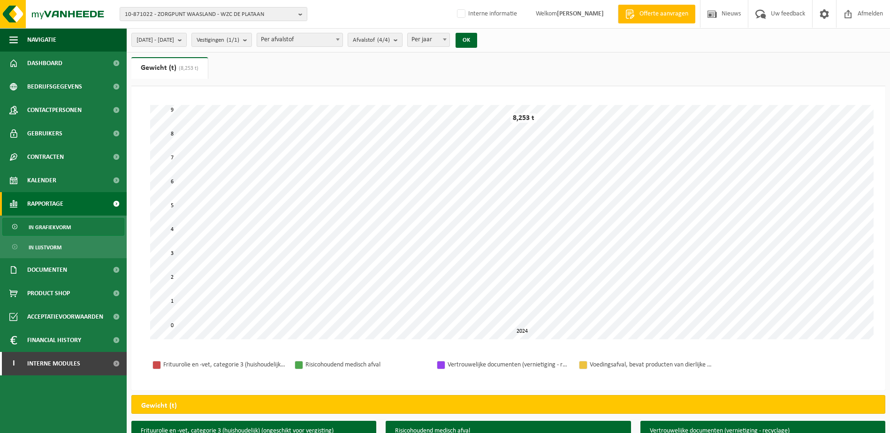
click at [264, 346] on div "Even geduld. Door de grote hoeveelheid gegevens duurt het laden even. 0 9 1 2 3…" at bounding box center [508, 222] width 735 height 253
click at [38, 154] on span "Contracten" at bounding box center [45, 156] width 37 height 23
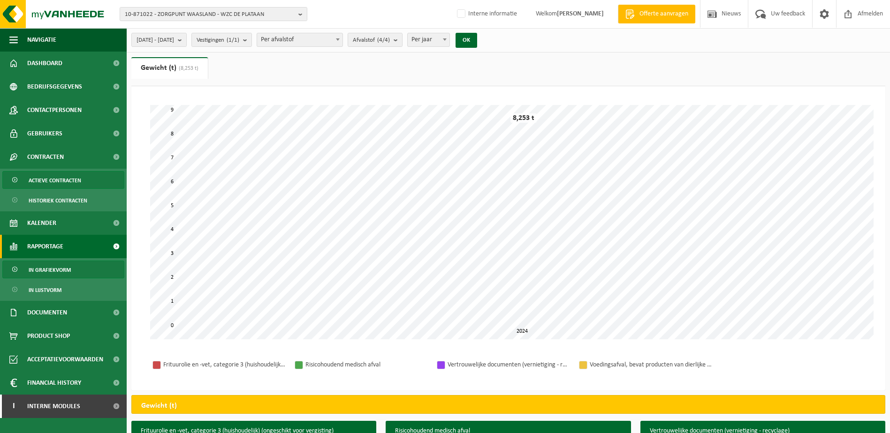
click at [48, 177] on span "Actieve contracten" at bounding box center [55, 181] width 53 height 18
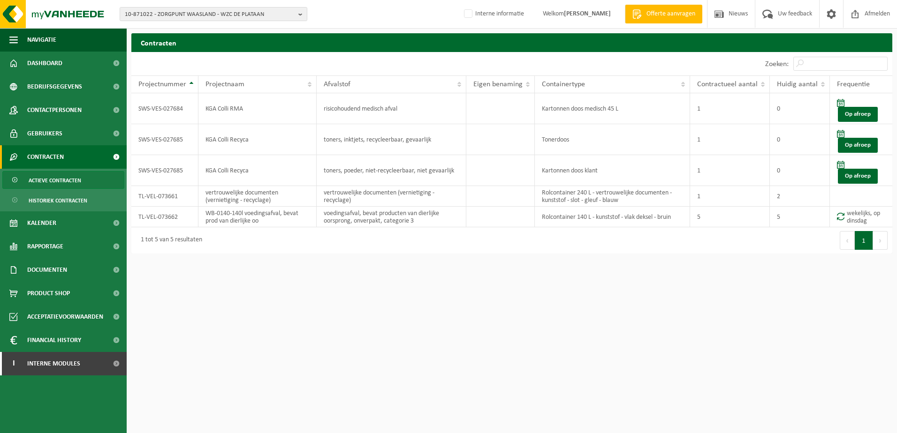
click at [877, 246] on button "Volgende" at bounding box center [880, 240] width 15 height 19
click at [840, 240] on button "Vorige" at bounding box center [847, 240] width 15 height 19
click at [882, 240] on button "Volgende" at bounding box center [880, 240] width 15 height 19
click at [301, 14] on b "button" at bounding box center [302, 14] width 8 height 13
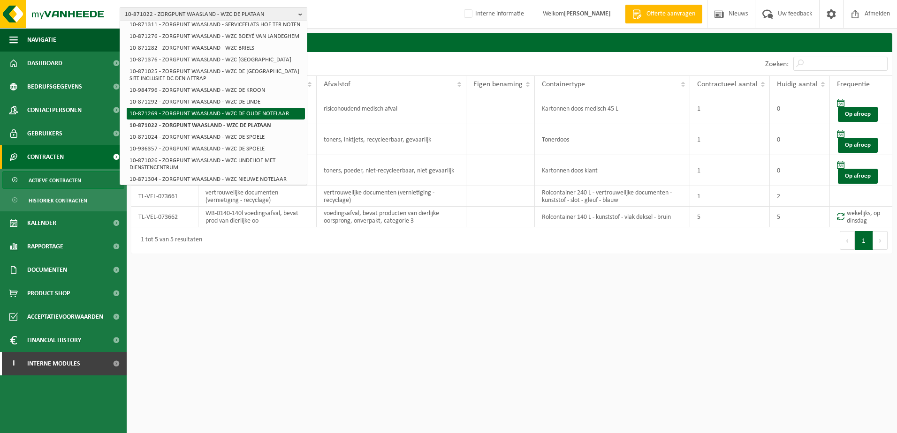
scroll to position [281, 0]
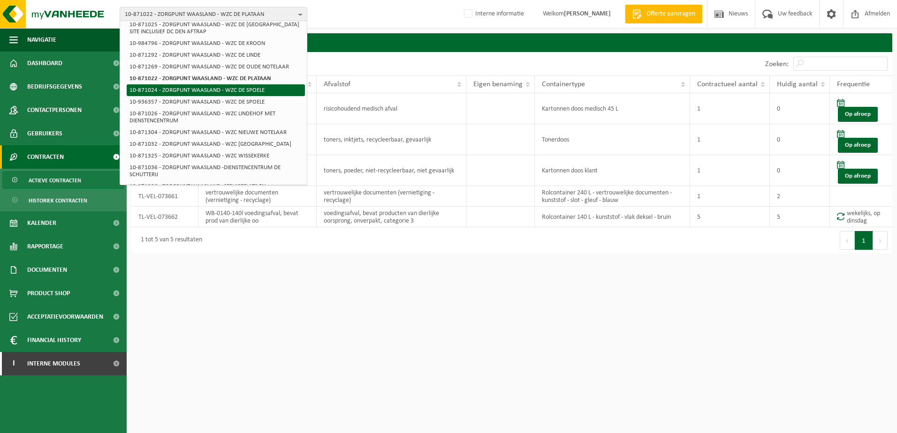
click at [230, 96] on li "10-871024 - ZORGPUNT WAASLAND - WZC DE SPOELE" at bounding box center [216, 90] width 178 height 12
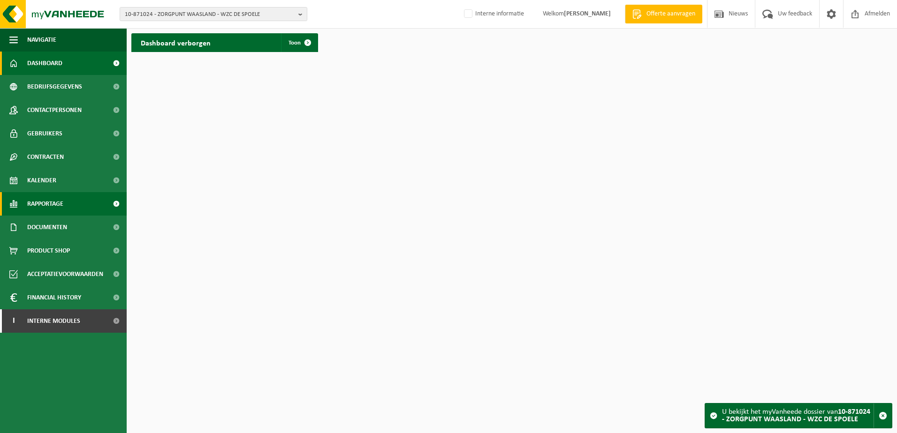
click at [41, 202] on span "Rapportage" at bounding box center [45, 203] width 36 height 23
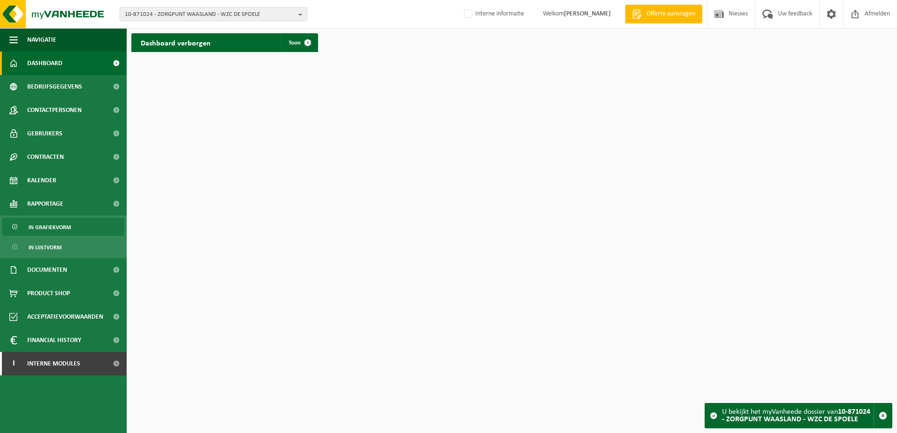
click at [64, 223] on span "In grafiekvorm" at bounding box center [50, 228] width 42 height 18
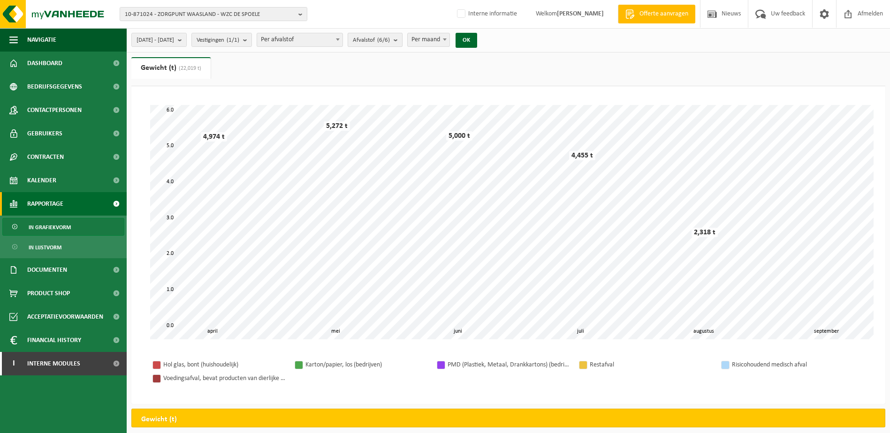
click at [402, 43] on b "submit" at bounding box center [398, 39] width 8 height 13
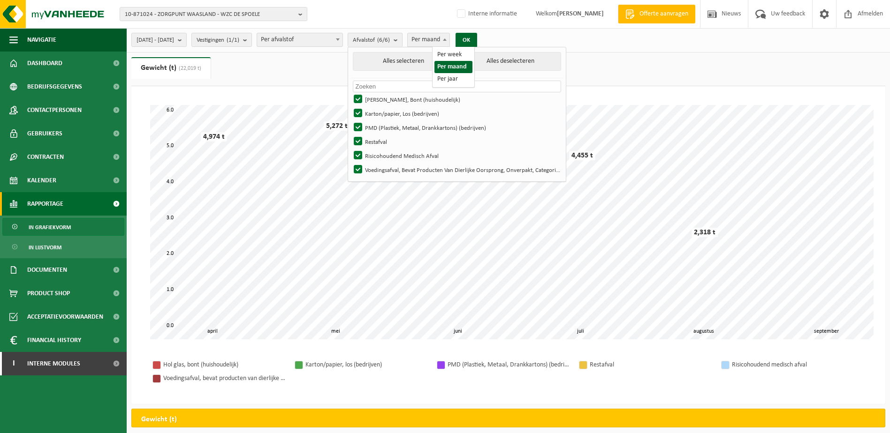
click at [449, 40] on span "Per maand" at bounding box center [429, 39] width 42 height 13
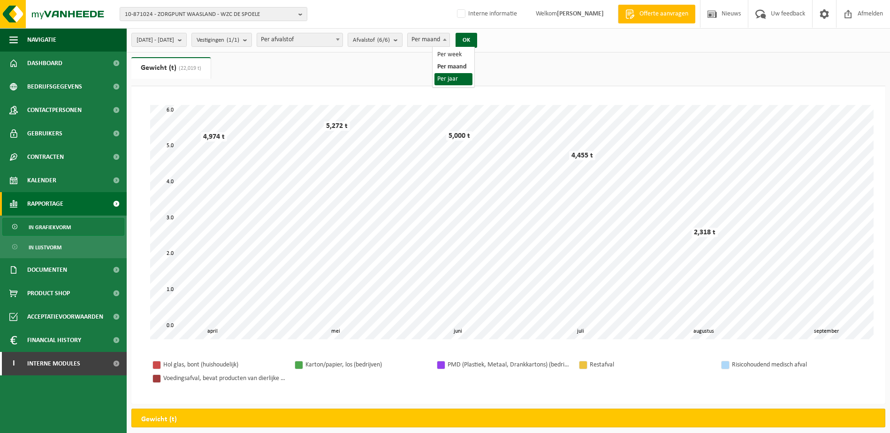
select select "3"
click at [477, 38] on button "OK" at bounding box center [467, 40] width 22 height 15
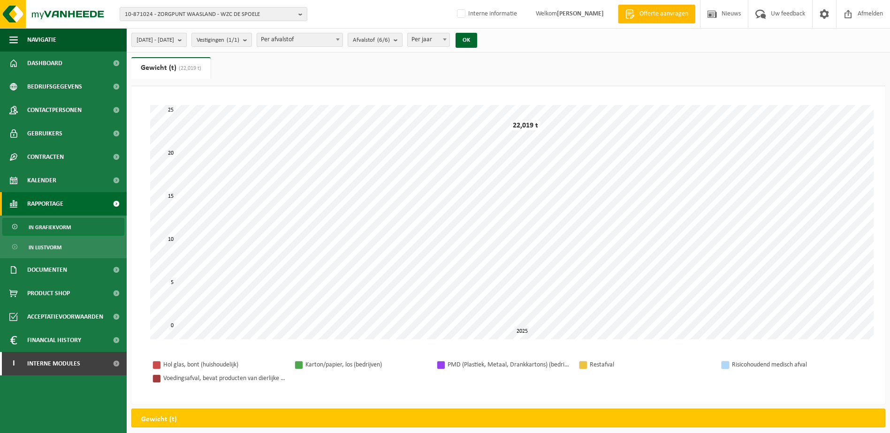
click at [186, 40] on b "submit" at bounding box center [182, 39] width 8 height 13
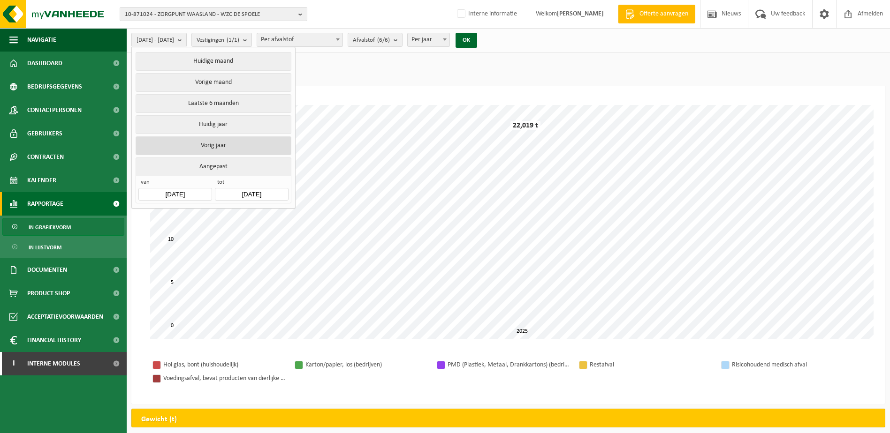
click at [213, 141] on button "Vorig jaar" at bounding box center [213, 146] width 155 height 19
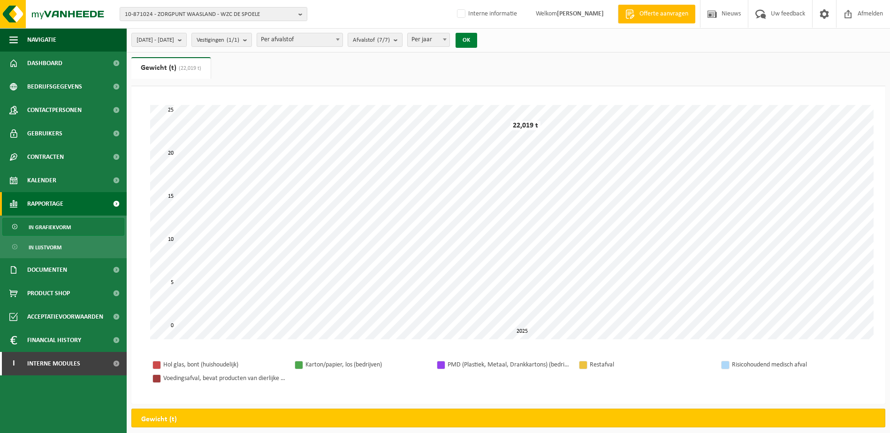
click at [477, 41] on button "OK" at bounding box center [467, 40] width 22 height 15
click at [402, 40] on b "submit" at bounding box center [398, 39] width 8 height 13
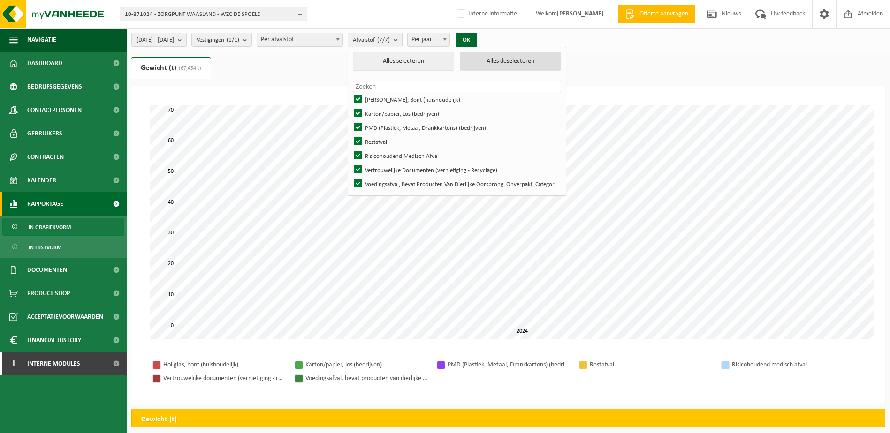
click at [513, 58] on button "Alles deselecteren" at bounding box center [510, 61] width 101 height 19
checkbox input "false"
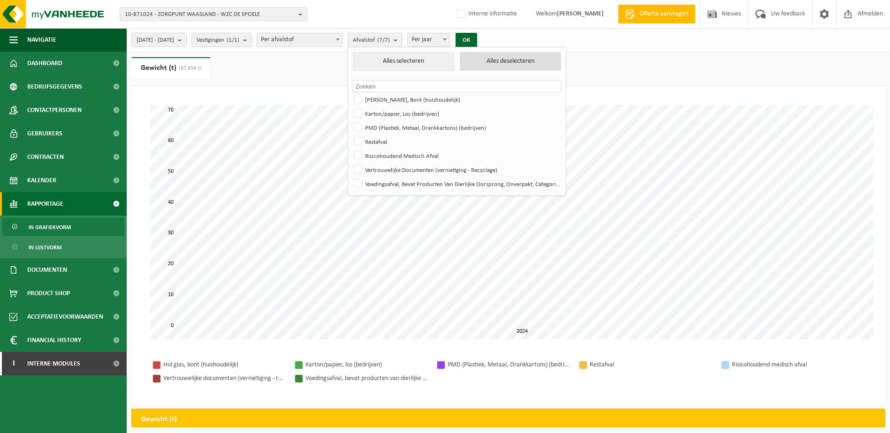
checkbox input "false"
click at [385, 166] on label "Vertrouwelijke Documenten (vernietiging - Recyclage)" at bounding box center [456, 170] width 209 height 14
click at [350, 163] on input "Vertrouwelijke Documenten (vernietiging - Recyclage)" at bounding box center [350, 162] width 0 height 0
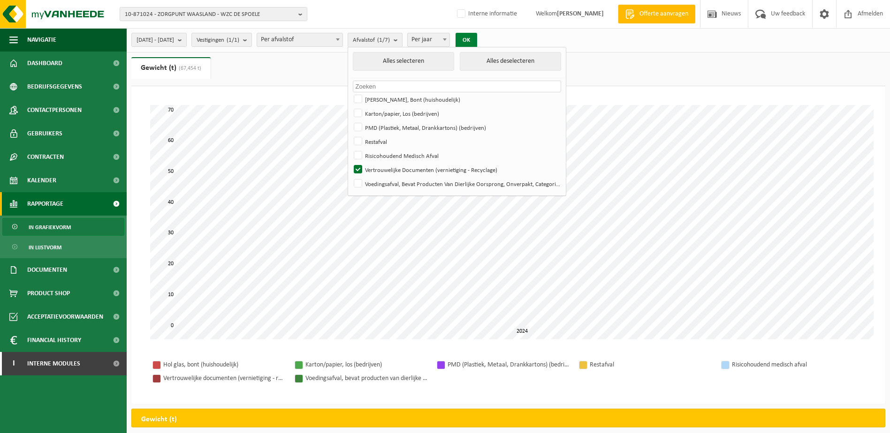
click at [477, 37] on button "OK" at bounding box center [467, 40] width 22 height 15
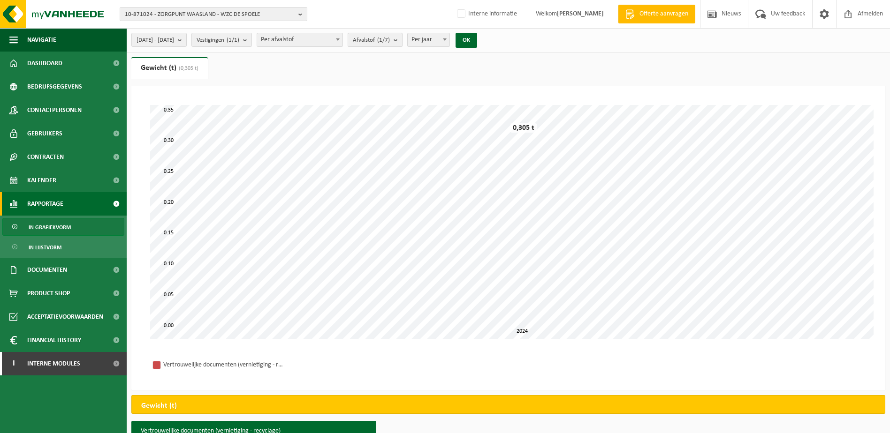
click at [402, 40] on b "submit" at bounding box center [398, 39] width 8 height 13
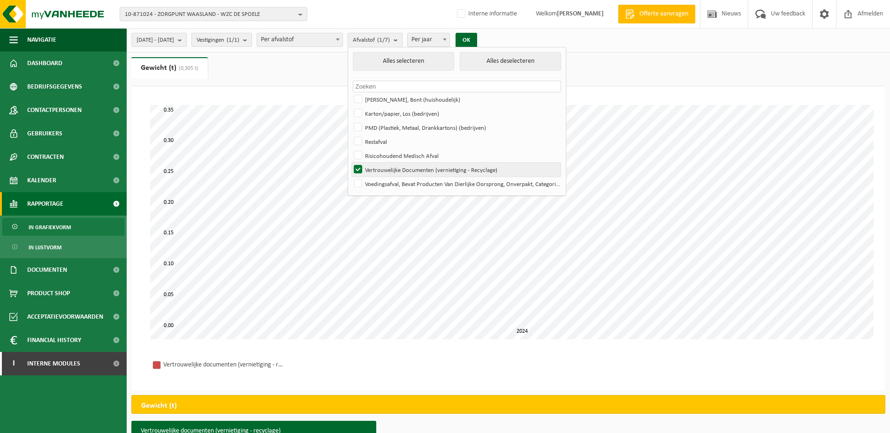
click at [383, 166] on label "Vertrouwelijke Documenten (vernietiging - Recyclage)" at bounding box center [456, 170] width 209 height 14
click at [350, 163] on input "Vertrouwelijke Documenten (vernietiging - Recyclage)" at bounding box center [350, 162] width 0 height 0
checkbox input "false"
click at [383, 152] on label "Risicohoudend Medisch Afval" at bounding box center [456, 156] width 209 height 14
click at [350, 149] on input "Risicohoudend Medisch Afval" at bounding box center [350, 148] width 0 height 0
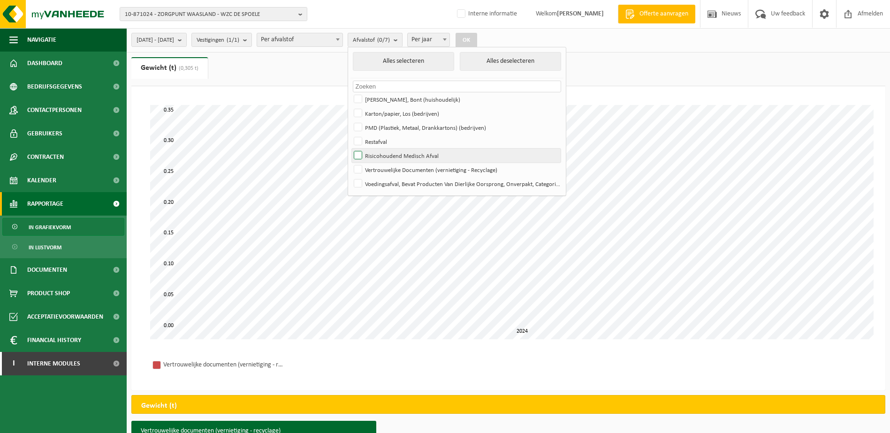
checkbox input "true"
click at [477, 37] on button "OK" at bounding box center [467, 40] width 22 height 15
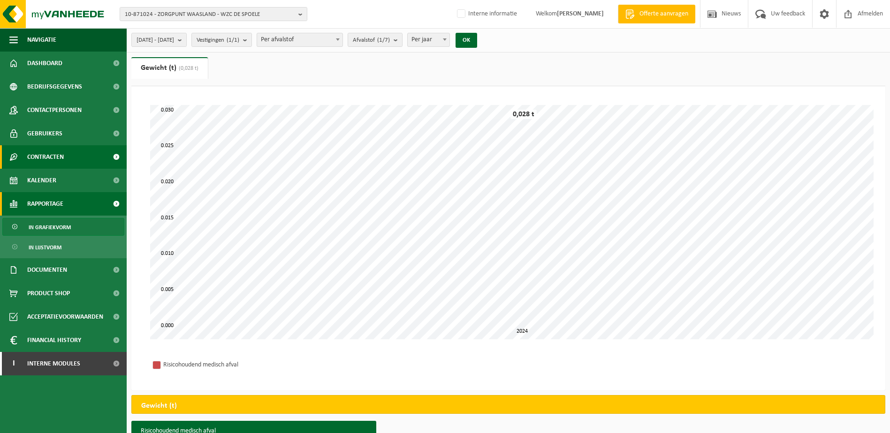
click at [48, 154] on span "Contracten" at bounding box center [45, 156] width 37 height 23
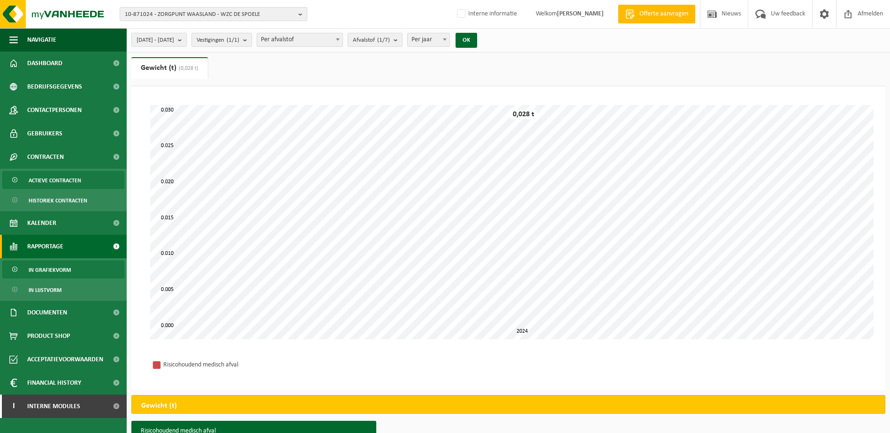
click at [44, 177] on span "Actieve contracten" at bounding box center [55, 181] width 53 height 18
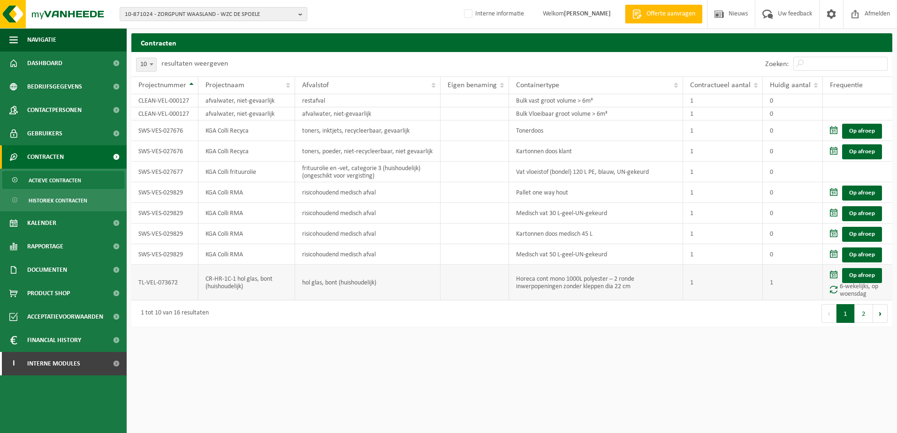
click at [530, 288] on td "Horeca cont mono 1000L polyester – 2 ronde inwerpopeningen zonder kleppen dia 2…" at bounding box center [596, 283] width 174 height 36
click at [859, 314] on button "2" at bounding box center [864, 313] width 18 height 19
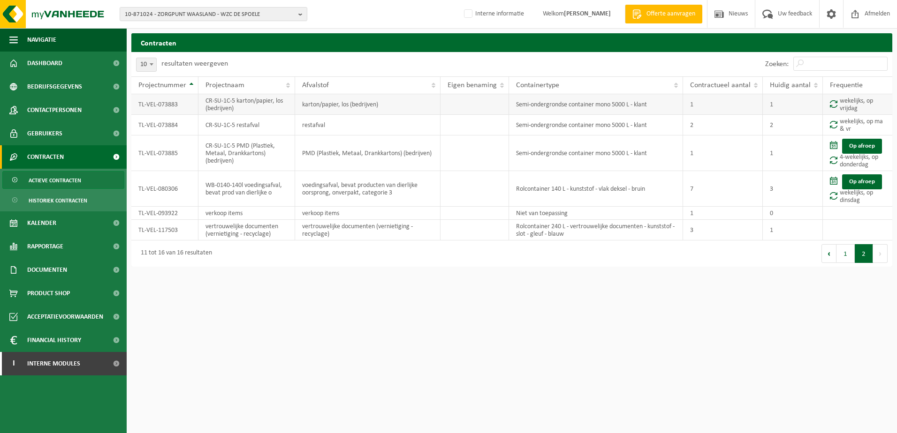
click at [264, 105] on td "CR-SU-1C-5 karton/papier, los (bedrijven)" at bounding box center [246, 104] width 97 height 21
click at [326, 159] on td "PMD (Plastiek, Metaal, Drankkartons) (bedrijven)" at bounding box center [367, 154] width 145 height 36
click at [297, 10] on button "10-871024 - ZORGPUNT WAASLAND - WZC DE SPOELE" at bounding box center [214, 14] width 188 height 14
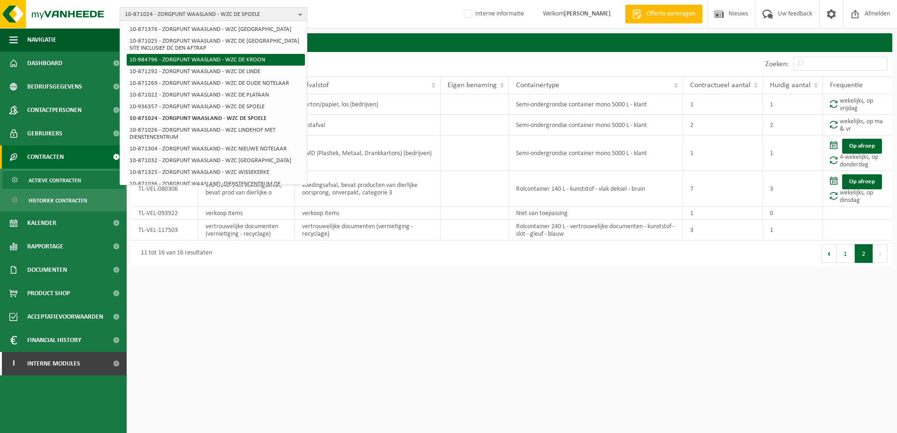
scroll to position [281, 0]
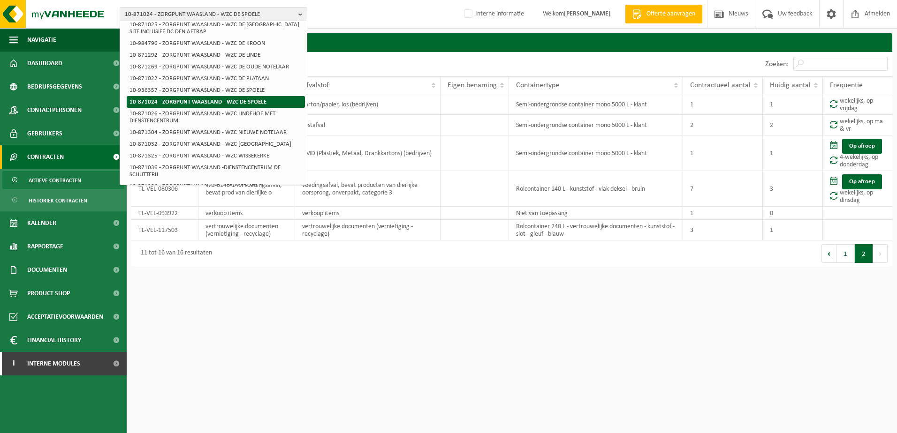
click at [227, 108] on li "10-871024 - ZORGPUNT WAASLAND - WZC DE SPOELE" at bounding box center [216, 102] width 178 height 12
click at [195, 106] on li "10-871024 - ZORGPUNT WAASLAND - WZC DE SPOELE" at bounding box center [216, 102] width 178 height 12
click at [145, 106] on li "10-871024 - ZORGPUNT WAASLAND - WZC DE SPOELE" at bounding box center [216, 102] width 178 height 12
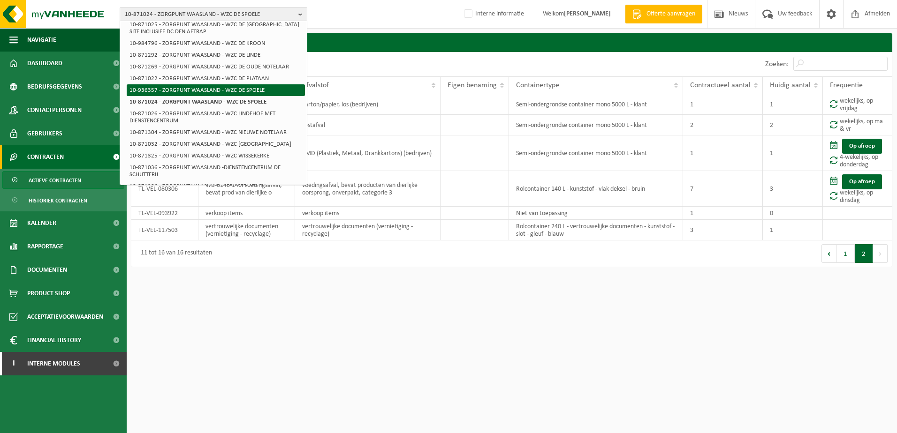
click at [229, 96] on li "10-936357 - ZORGPUNT WAASLAND - WZC DE SPOELE" at bounding box center [216, 90] width 178 height 12
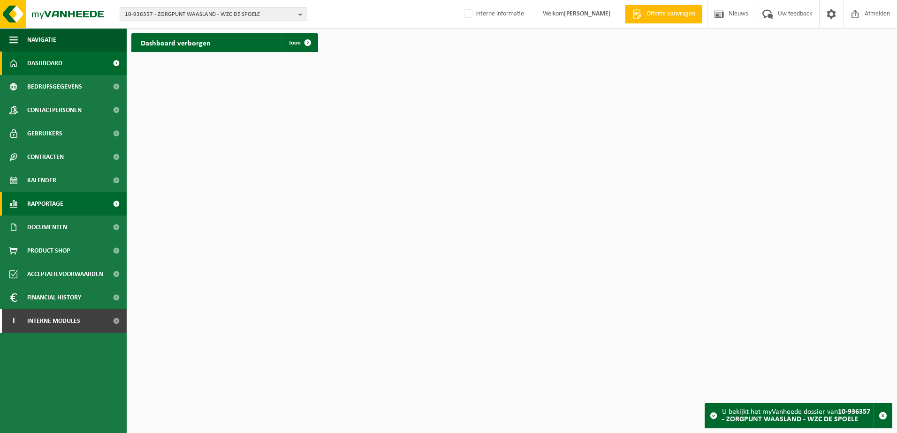
click at [53, 202] on span "Rapportage" at bounding box center [45, 203] width 36 height 23
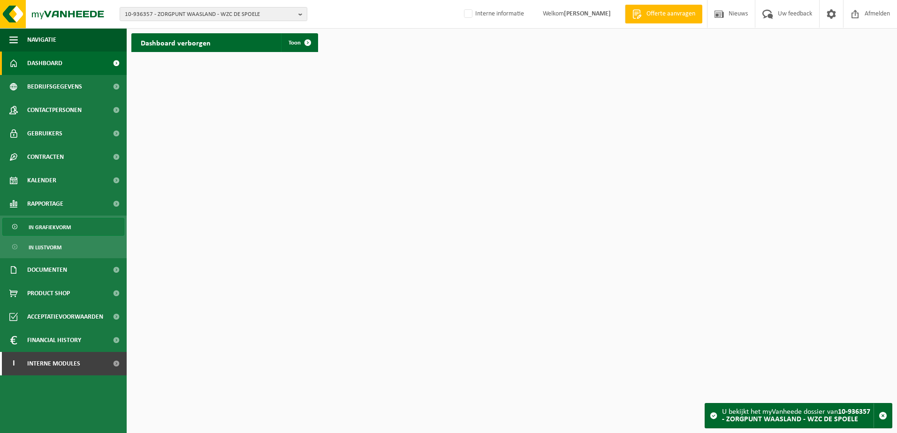
click at [54, 221] on span "In grafiekvorm" at bounding box center [50, 228] width 42 height 18
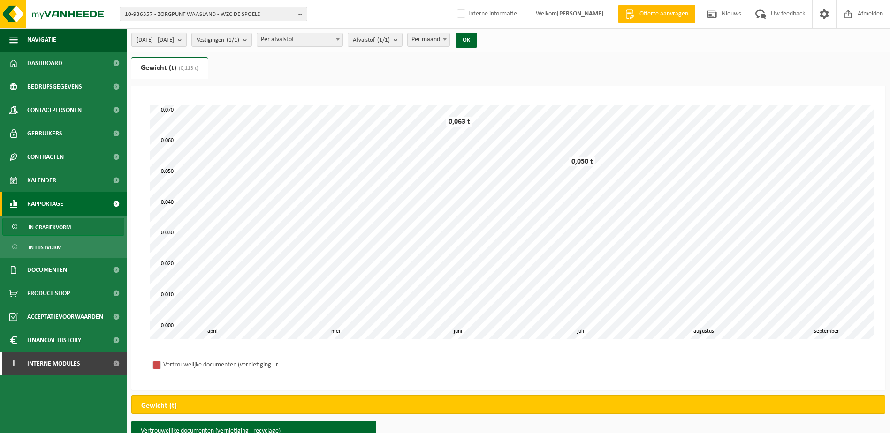
click at [186, 39] on b "submit" at bounding box center [182, 39] width 8 height 13
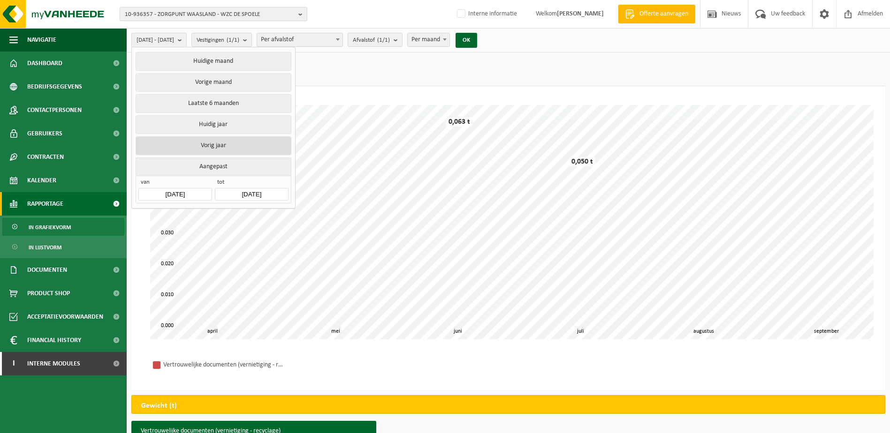
click at [209, 143] on button "Vorig jaar" at bounding box center [213, 146] width 155 height 19
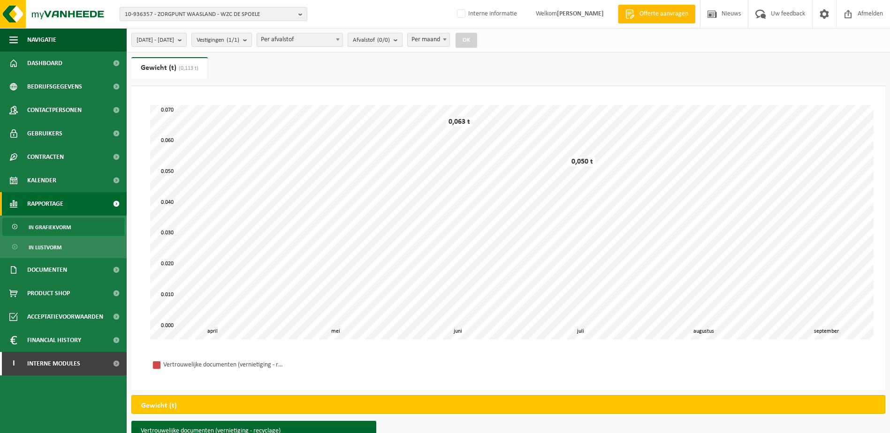
click at [402, 43] on b "submit" at bounding box center [398, 39] width 8 height 13
click at [478, 63] on button "Alles deselecteren" at bounding box center [470, 61] width 76 height 19
click at [602, 68] on ul "Gewicht (t) (0,113 t) Volume (m³)" at bounding box center [508, 71] width 754 height 29
click at [477, 35] on button "OK" at bounding box center [467, 40] width 22 height 15
click at [477, 42] on button "OK" at bounding box center [467, 40] width 22 height 15
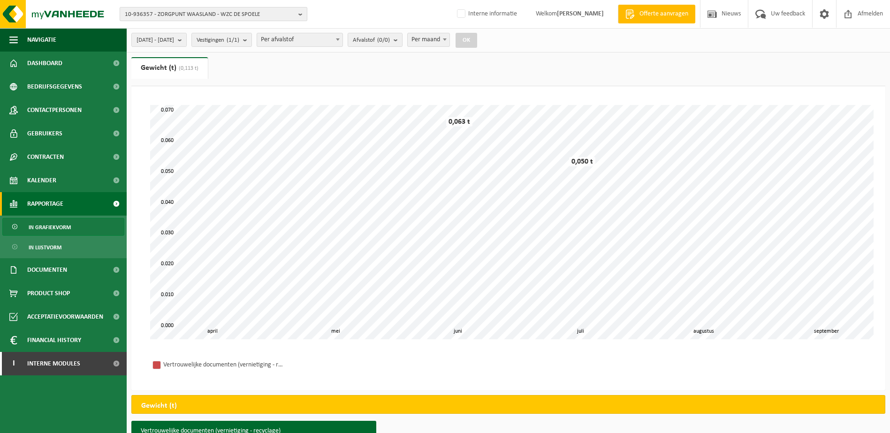
click at [302, 15] on b "button" at bounding box center [302, 14] width 8 height 13
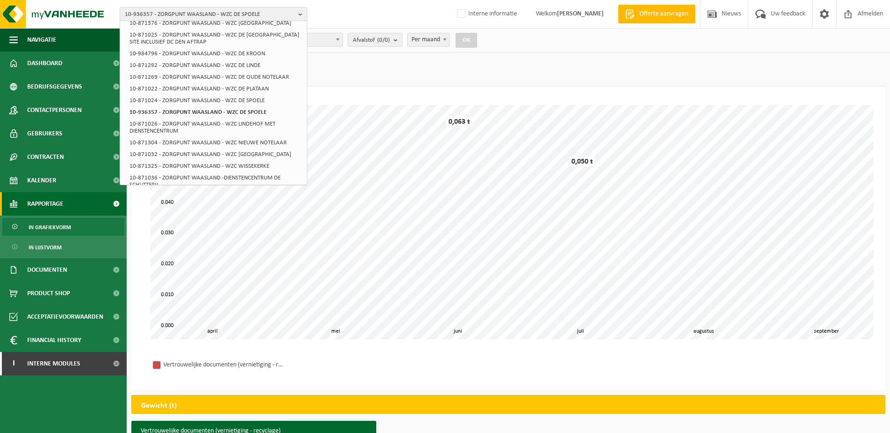
scroll to position [281, 0]
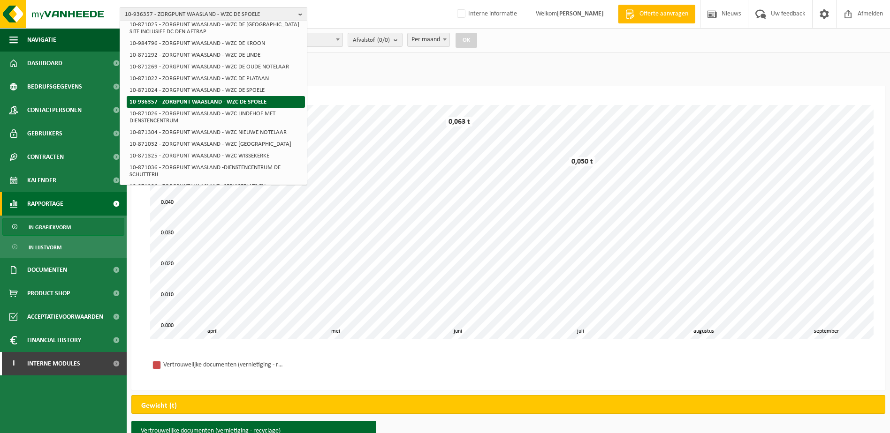
click at [233, 108] on li "10-936357 - ZORGPUNT WAASLAND - WZC DE SPOELE" at bounding box center [216, 102] width 178 height 12
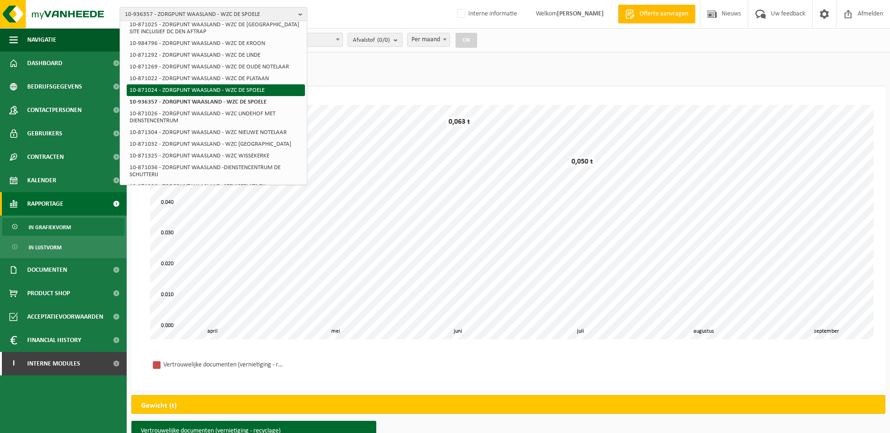
click at [224, 96] on li "10-871024 - ZORGPUNT WAASLAND - WZC DE SPOELE" at bounding box center [216, 90] width 178 height 12
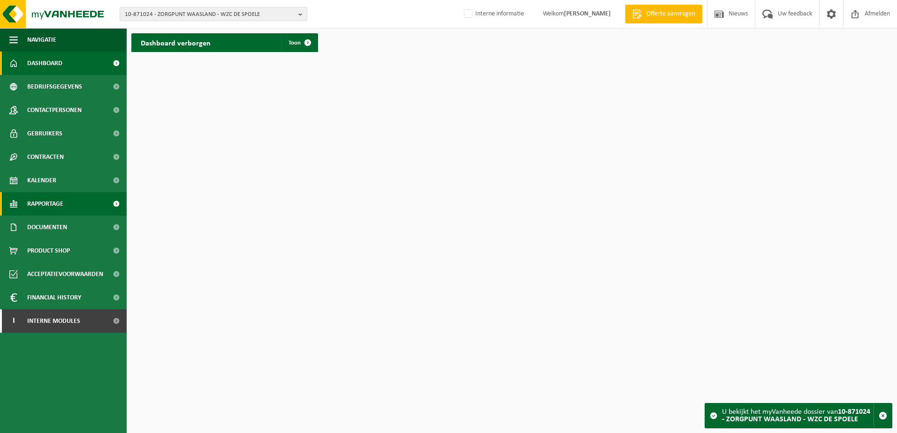
click at [51, 201] on span "Rapportage" at bounding box center [45, 203] width 36 height 23
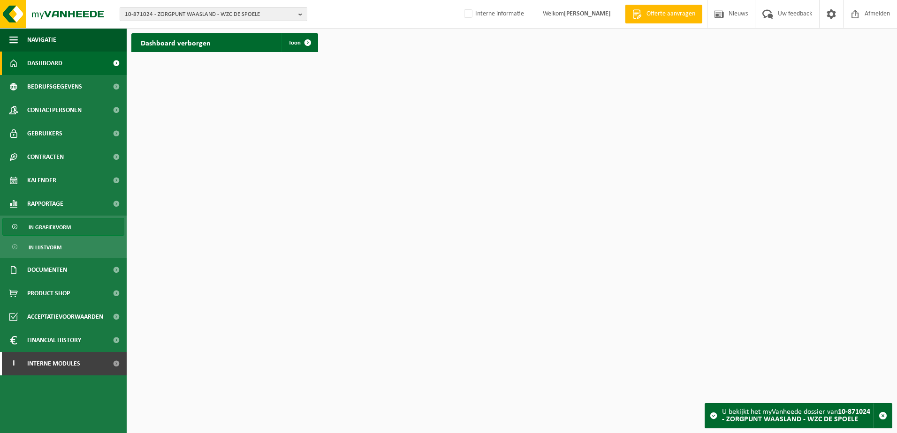
click at [49, 229] on span "In grafiekvorm" at bounding box center [50, 228] width 42 height 18
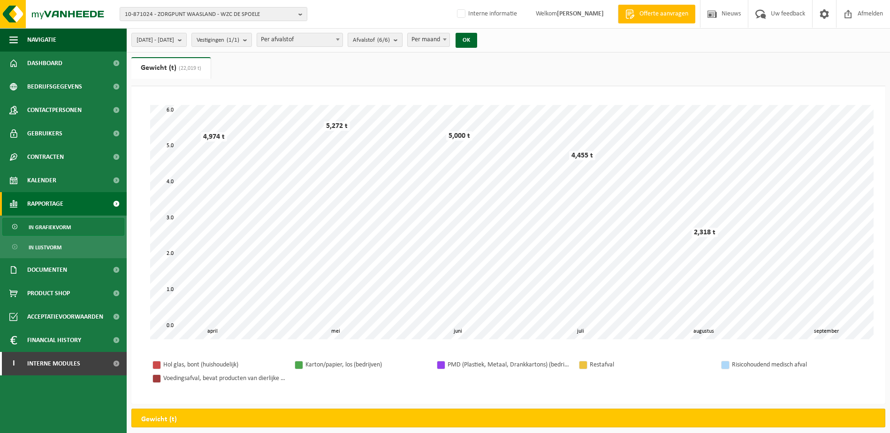
click at [402, 39] on b "submit" at bounding box center [398, 39] width 8 height 13
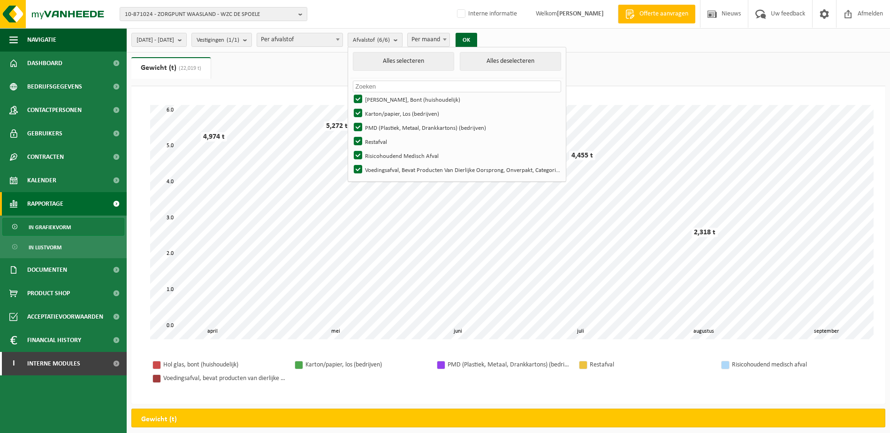
click at [402, 39] on b "submit" at bounding box center [398, 40] width 8 height 14
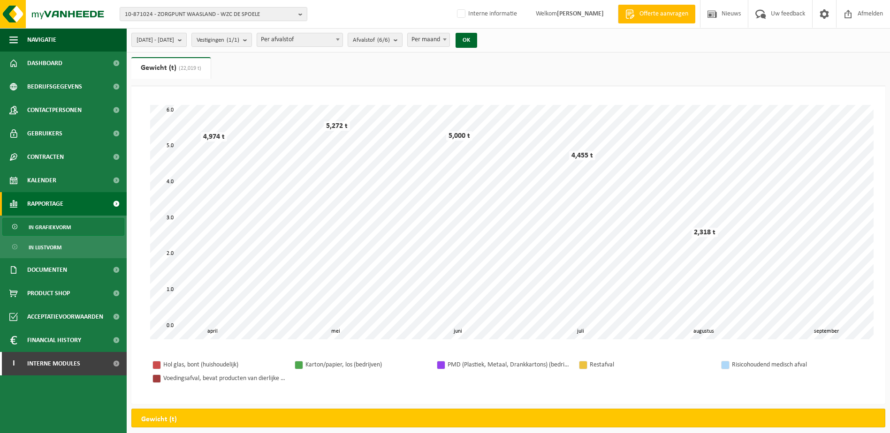
click at [186, 39] on b "submit" at bounding box center [182, 39] width 8 height 13
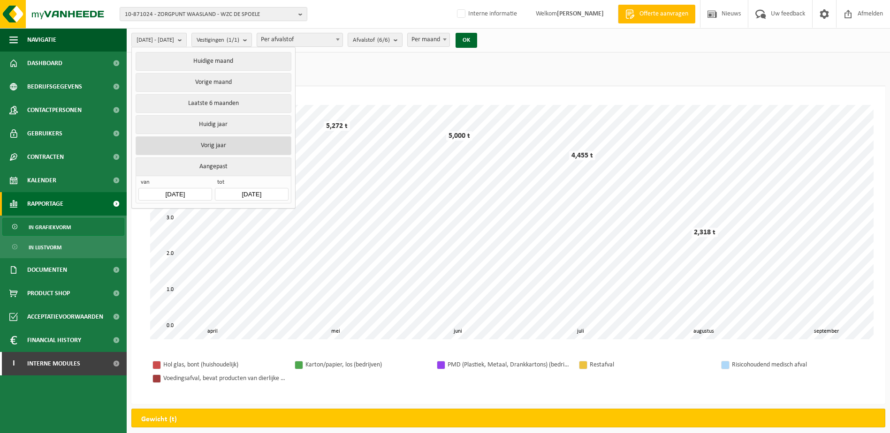
click at [209, 143] on button "Vorig jaar" at bounding box center [213, 146] width 155 height 19
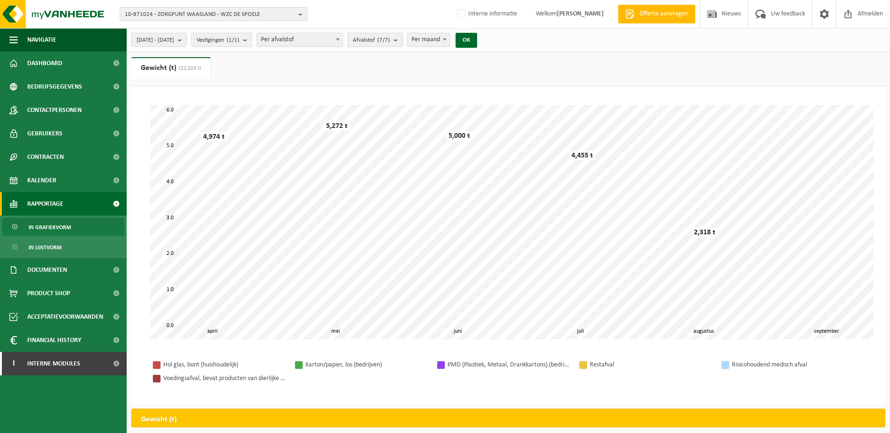
click at [402, 45] on b "submit" at bounding box center [398, 39] width 8 height 13
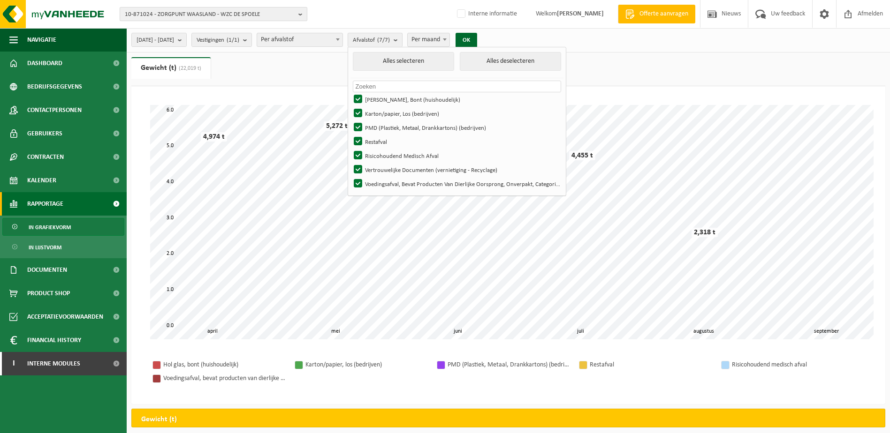
click at [298, 13] on b "button" at bounding box center [302, 14] width 8 height 13
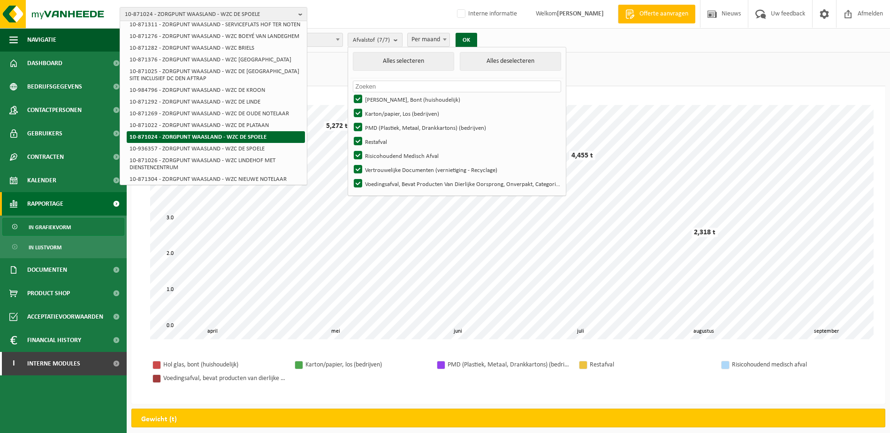
scroll to position [281, 0]
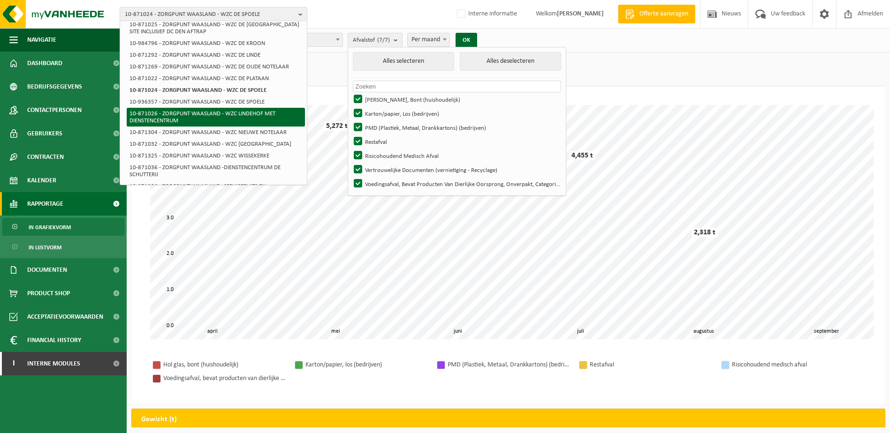
click at [237, 118] on li "10-871026 - ZORGPUNT WAASLAND - WZC LINDEHOF MET DIENSTENCENTRUM" at bounding box center [216, 117] width 178 height 19
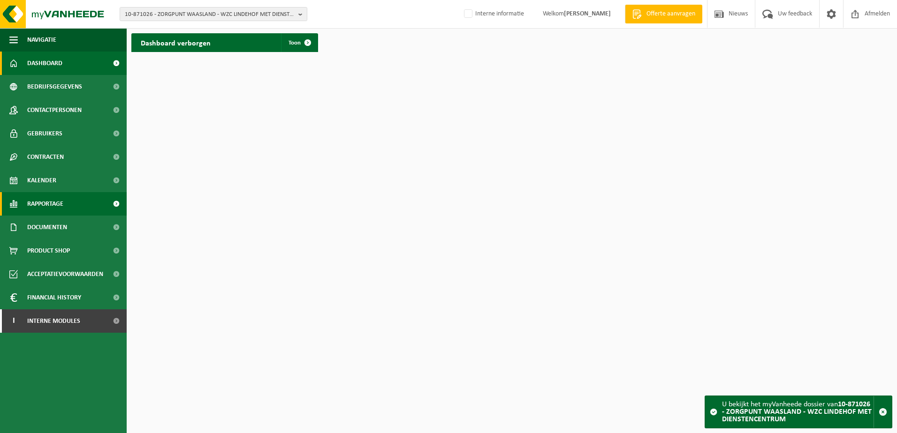
click at [48, 205] on span "Rapportage" at bounding box center [45, 203] width 36 height 23
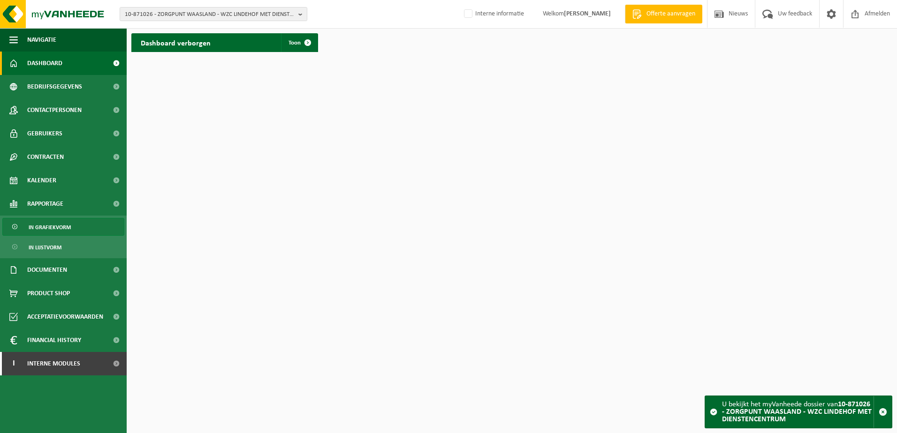
click at [44, 229] on span "In grafiekvorm" at bounding box center [50, 228] width 42 height 18
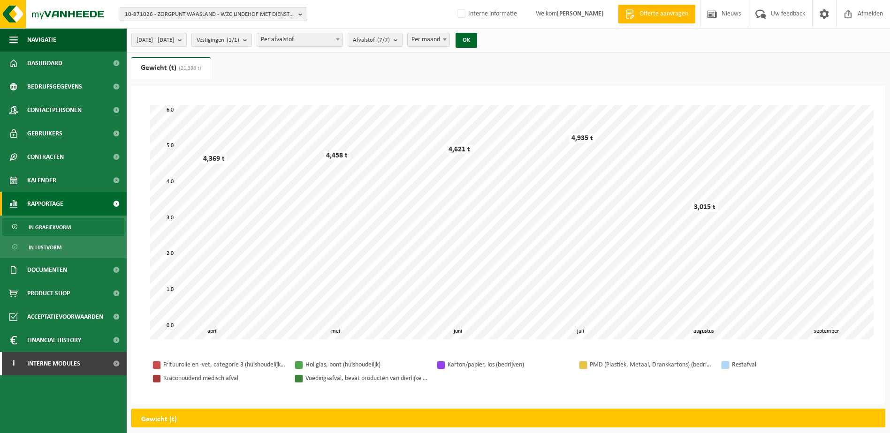
click at [186, 38] on b "submit" at bounding box center [182, 39] width 8 height 13
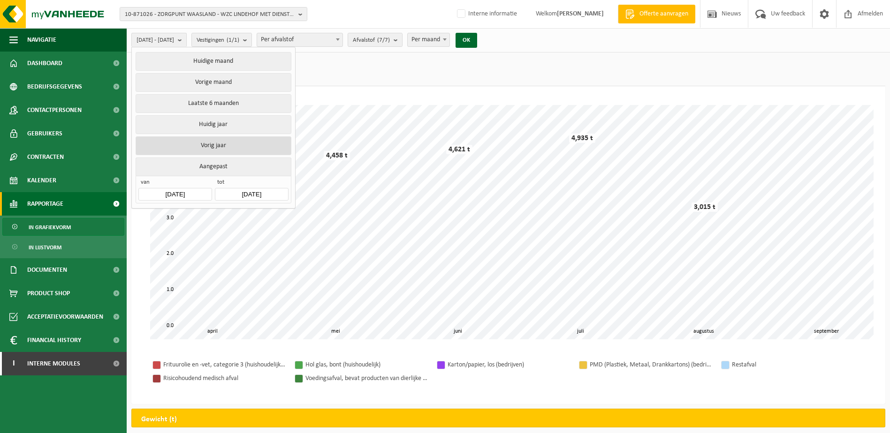
click at [203, 145] on button "Vorig jaar" at bounding box center [213, 146] width 155 height 19
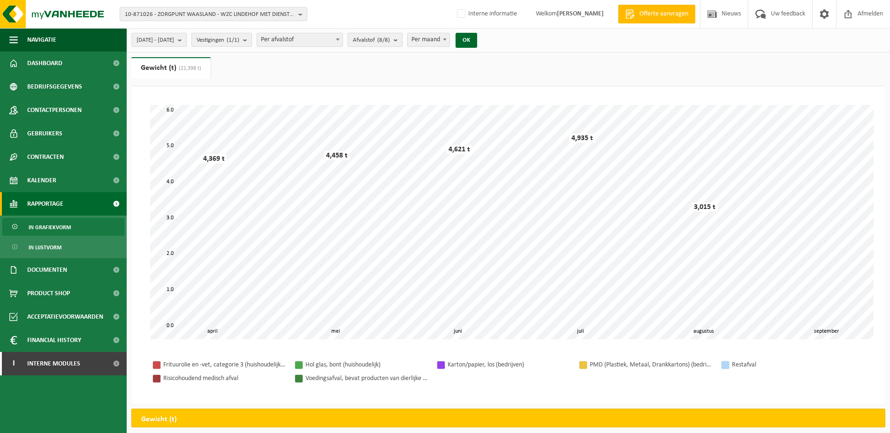
click at [402, 41] on b "submit" at bounding box center [398, 39] width 8 height 13
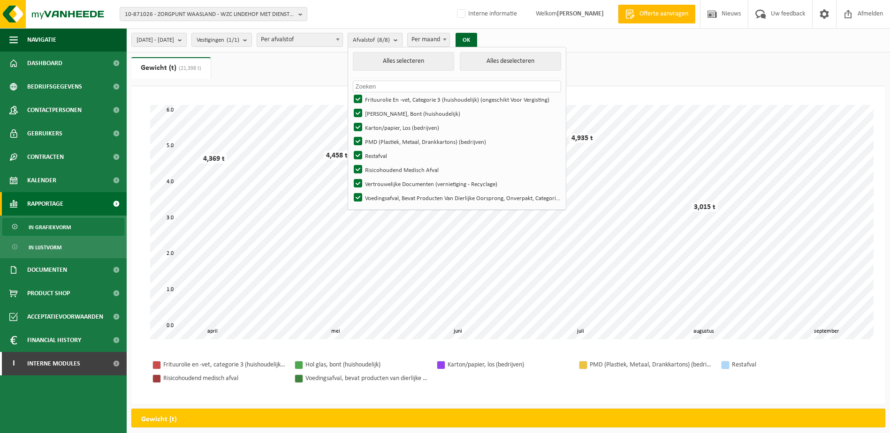
click at [449, 41] on span at bounding box center [444, 39] width 9 height 12
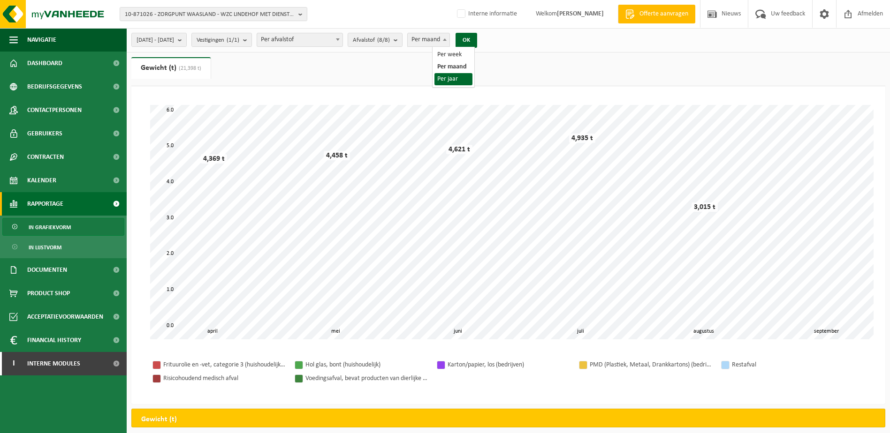
select select "3"
click at [477, 43] on button "OK" at bounding box center [467, 40] width 22 height 15
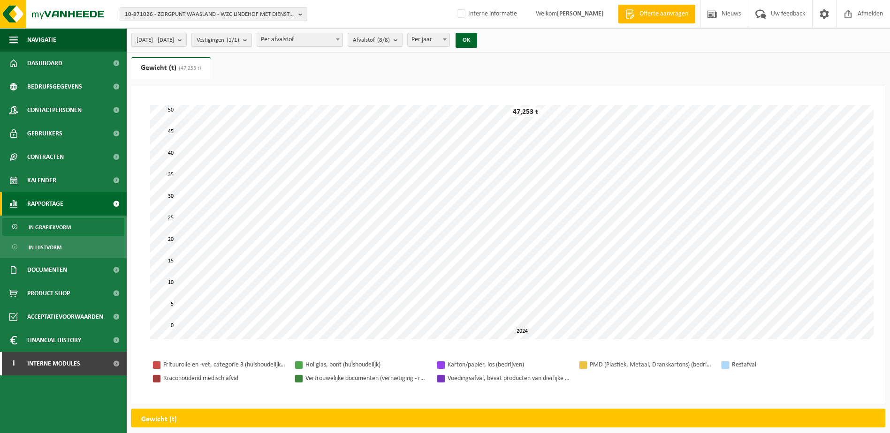
click at [402, 41] on b "submit" at bounding box center [398, 39] width 8 height 13
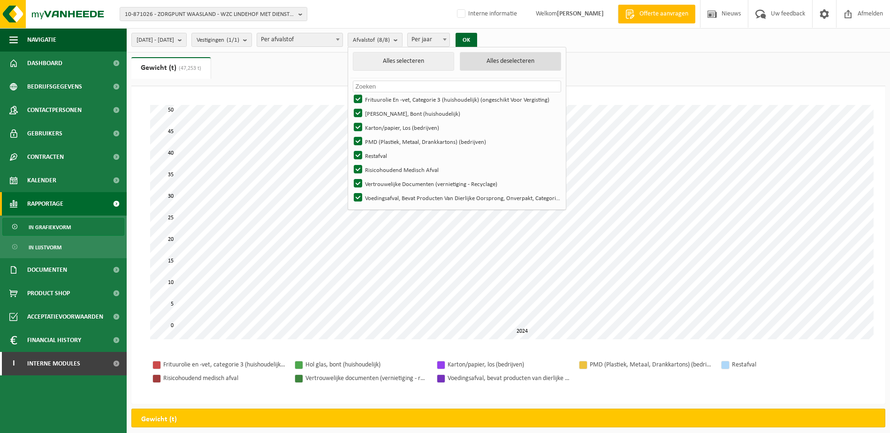
click at [530, 61] on button "Alles deselecteren" at bounding box center [510, 61] width 101 height 19
checkbox input "false"
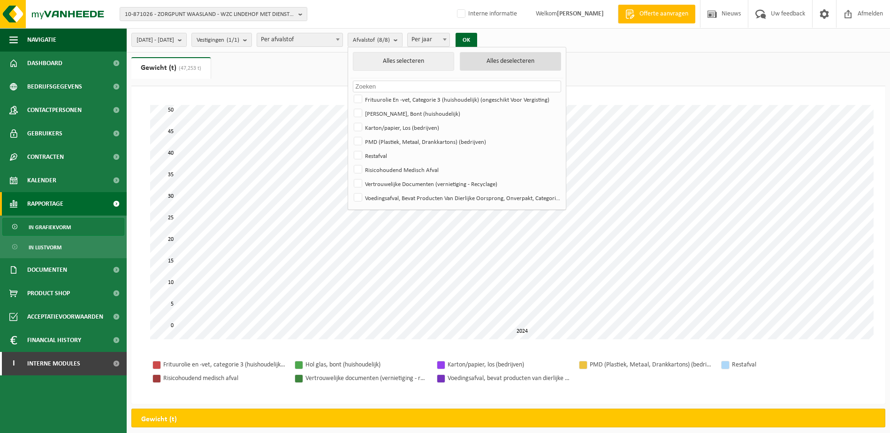
checkbox input "false"
click at [496, 222] on div "Restafval 30,40 t" at bounding box center [507, 222] width 56 height 14
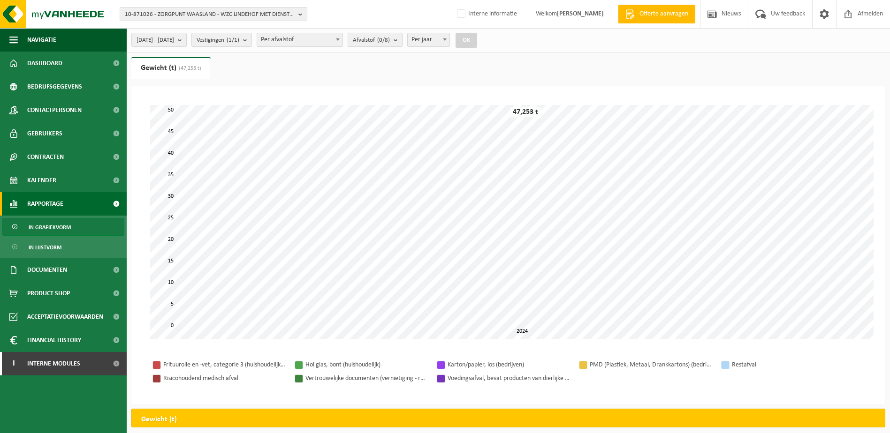
click at [402, 39] on b "submit" at bounding box center [398, 39] width 8 height 13
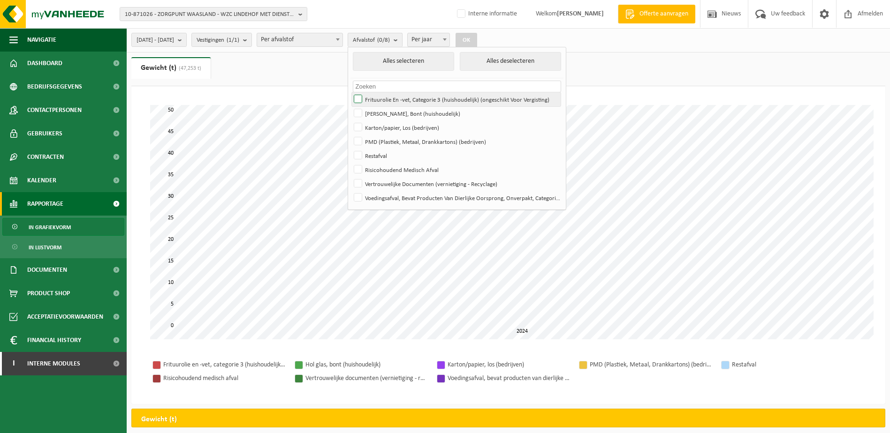
click at [385, 96] on label "Frituurolie En -vet, Categorie 3 (huishoudelijk) (ongeschikt Voor Vergisting)" at bounding box center [456, 99] width 209 height 14
click at [350, 92] on input "Frituurolie En -vet, Categorie 3 (huishoudelijk) (ongeschikt Voor Vergisting)" at bounding box center [350, 92] width 0 height 0
click at [477, 36] on button "OK" at bounding box center [467, 40] width 22 height 15
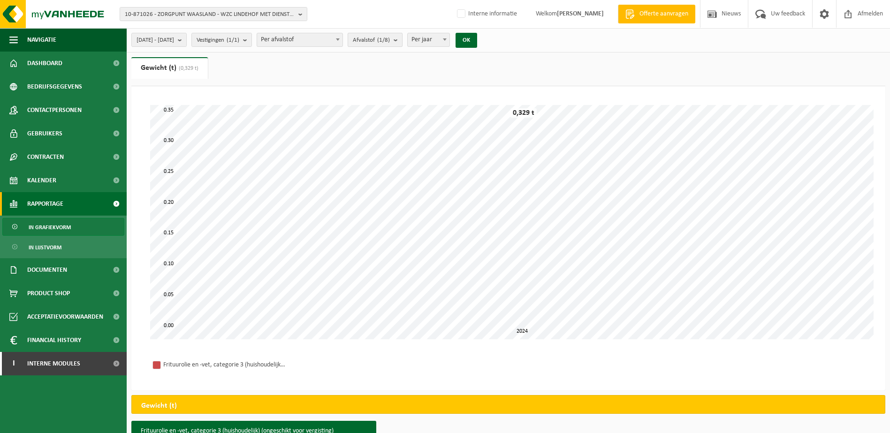
click at [402, 38] on b "submit" at bounding box center [398, 39] width 8 height 13
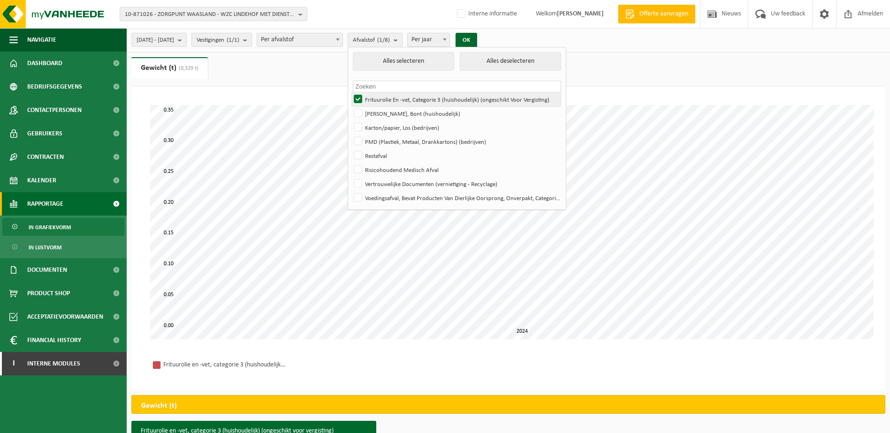
click at [379, 98] on label "Frituurolie En -vet, Categorie 3 (huishoudelijk) (ongeschikt Voor Vergisting)" at bounding box center [456, 99] width 209 height 14
click at [350, 92] on input "Frituurolie En -vet, Categorie 3 (huishoudelijk) (ongeschikt Voor Vergisting)" at bounding box center [350, 92] width 0 height 0
checkbox input "false"
click at [384, 109] on label "Hol Glas, Bont (huishoudelijk)" at bounding box center [456, 113] width 209 height 14
click at [350, 106] on input "Hol Glas, Bont (huishoudelijk)" at bounding box center [350, 106] width 0 height 0
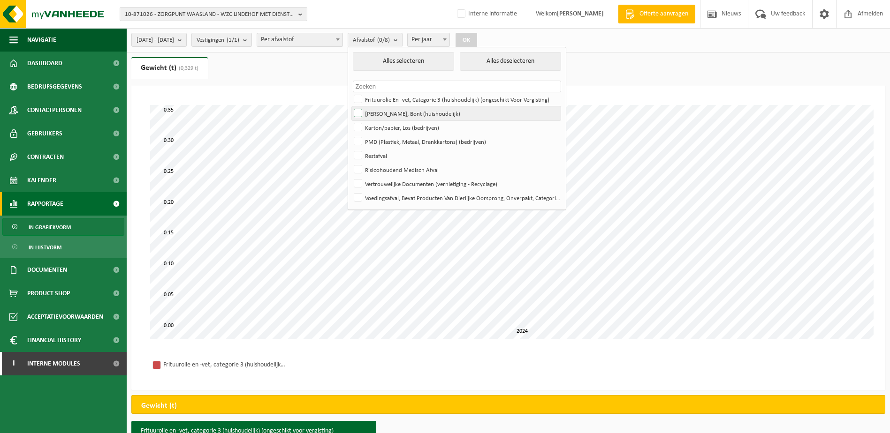
checkbox input "true"
click at [477, 37] on button "OK" at bounding box center [467, 40] width 22 height 15
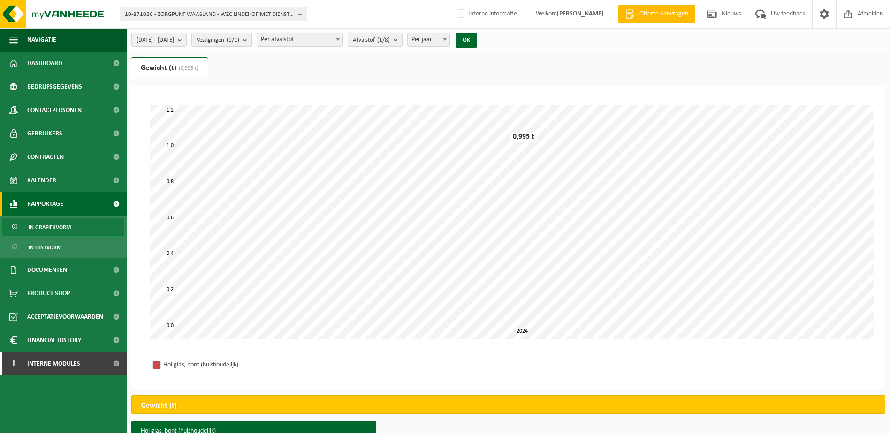
click at [402, 40] on b "submit" at bounding box center [398, 39] width 8 height 13
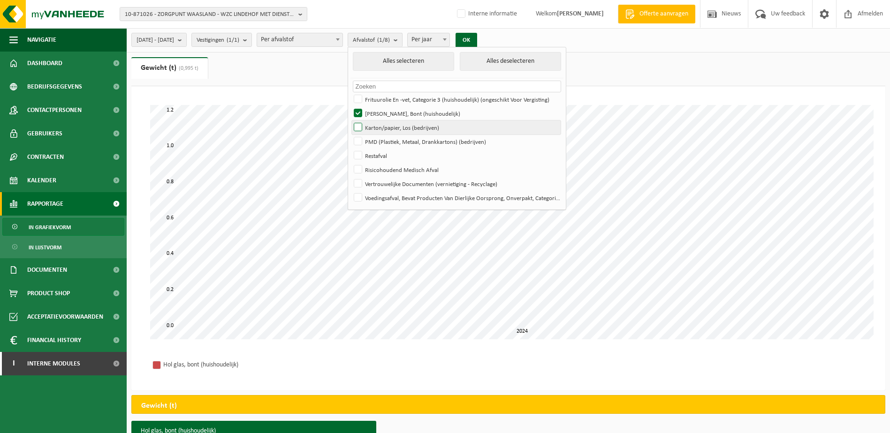
click at [385, 128] on label "Karton/papier, Los (bedrijven)" at bounding box center [456, 128] width 209 height 14
click at [350, 121] on input "Karton/papier, Los (bedrijven)" at bounding box center [350, 120] width 0 height 0
checkbox input "true"
click at [385, 112] on label "Hol Glas, Bont (huishoudelijk)" at bounding box center [456, 113] width 209 height 14
click at [350, 106] on input "Hol Glas, Bont (huishoudelijk)" at bounding box center [350, 106] width 0 height 0
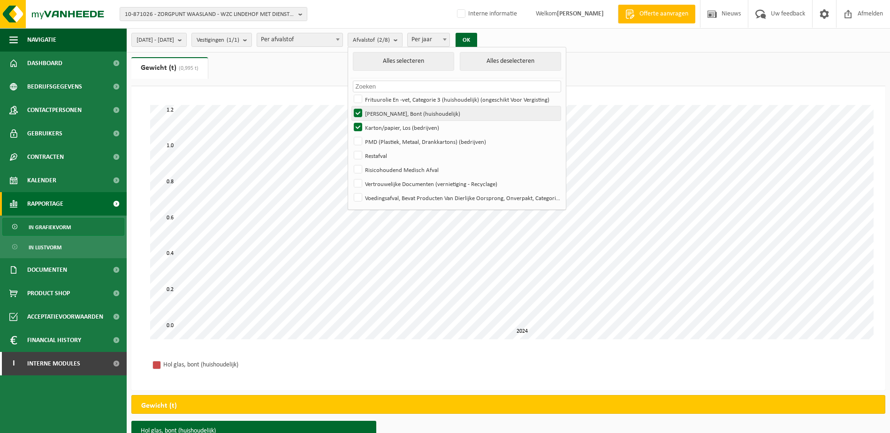
checkbox input "false"
click at [477, 35] on button "OK" at bounding box center [467, 40] width 22 height 15
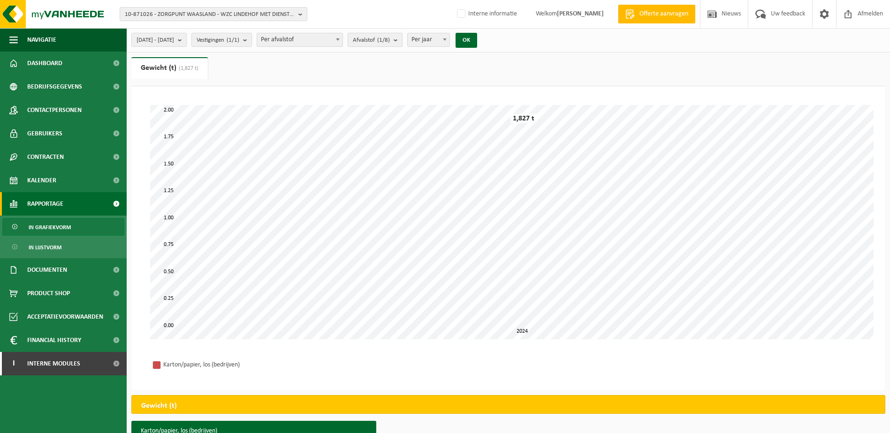
click at [402, 41] on b "submit" at bounding box center [398, 39] width 8 height 13
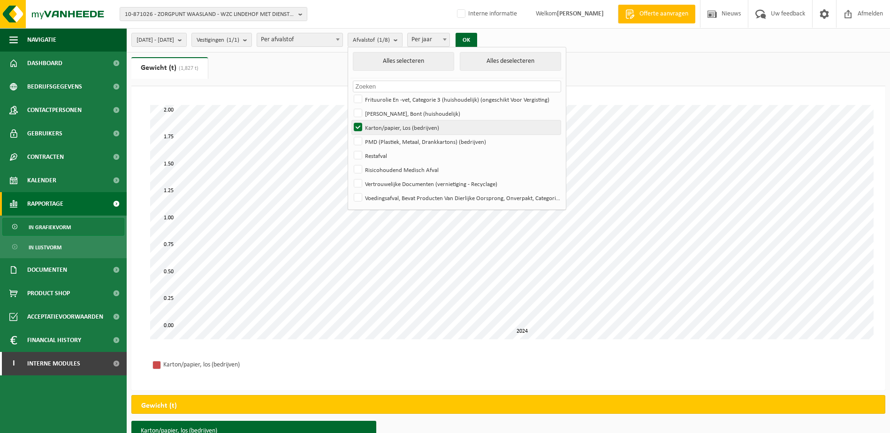
click at [385, 128] on label "Karton/papier, Los (bedrijven)" at bounding box center [456, 128] width 209 height 14
click at [350, 121] on input "Karton/papier, Los (bedrijven)" at bounding box center [350, 120] width 0 height 0
checkbox input "false"
click at [383, 135] on label "PMD (Plastiek, Metaal, Drankkartons) (bedrijven)" at bounding box center [456, 142] width 209 height 14
click at [350, 134] on input "PMD (Plastiek, Metaal, Drankkartons) (bedrijven)" at bounding box center [350, 134] width 0 height 0
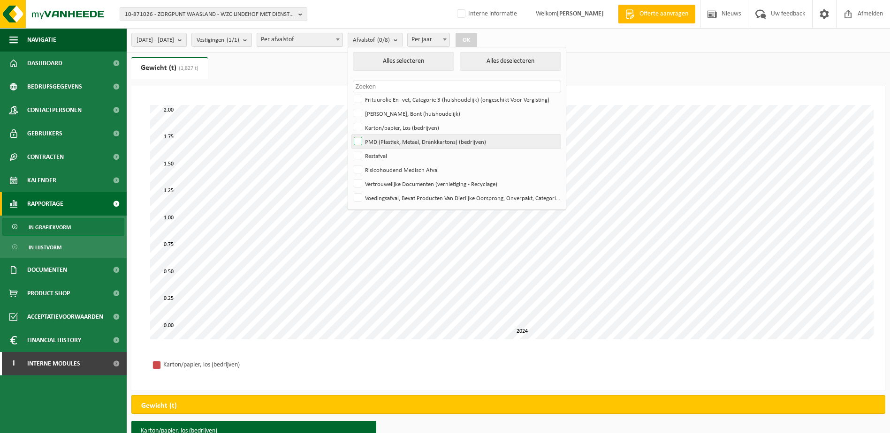
checkbox input "true"
click at [477, 39] on button "OK" at bounding box center [467, 40] width 22 height 15
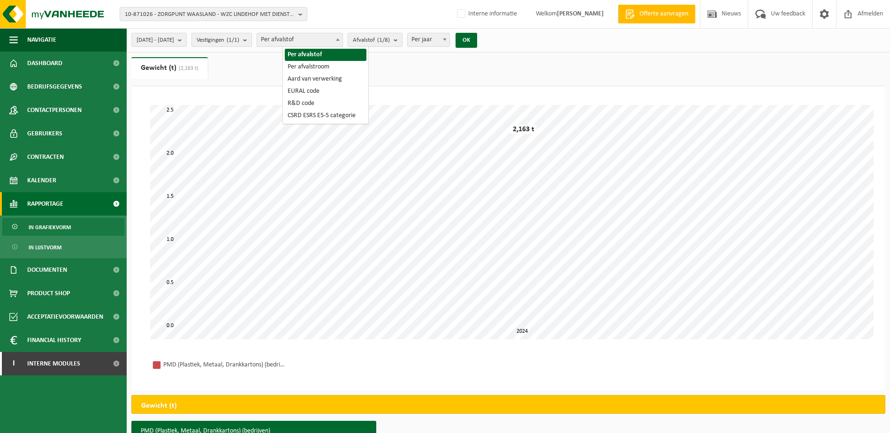
click at [340, 39] on b at bounding box center [338, 39] width 4 height 2
click at [409, 75] on ul "Gewicht (t) (2,163 t) Volume (m³)" at bounding box center [508, 71] width 754 height 29
click at [402, 42] on b "submit" at bounding box center [398, 39] width 8 height 13
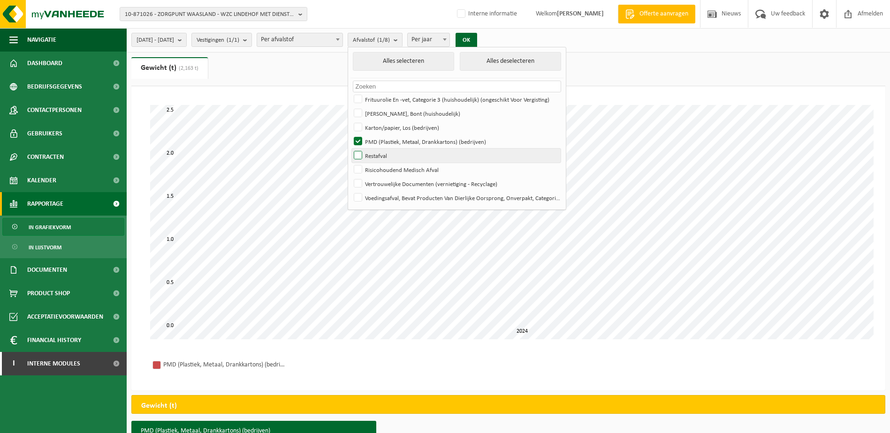
click at [384, 152] on label "Restafval" at bounding box center [456, 156] width 209 height 14
click at [350, 149] on input "Restafval" at bounding box center [350, 148] width 0 height 0
checkbox input "true"
click at [384, 143] on label "PMD (Plastiek, Metaal, Drankkartons) (bedrijven)" at bounding box center [456, 142] width 209 height 14
click at [350, 135] on input "PMD (Plastiek, Metaal, Drankkartons) (bedrijven)" at bounding box center [350, 134] width 0 height 0
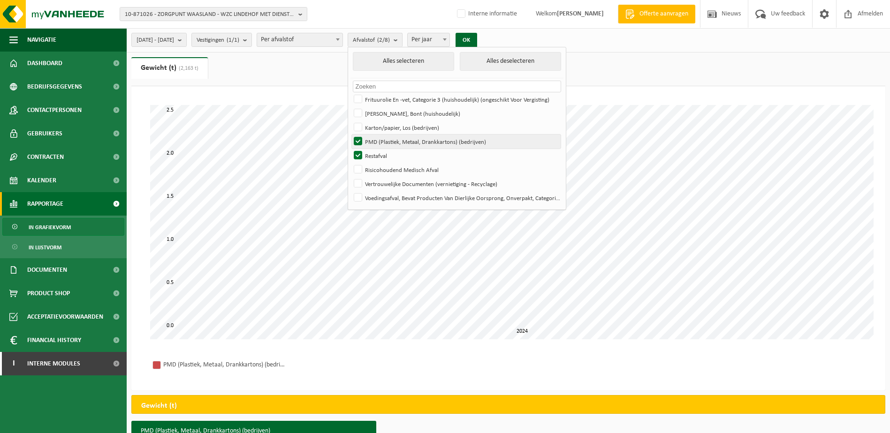
checkbox input "false"
click at [477, 40] on button "OK" at bounding box center [467, 40] width 22 height 15
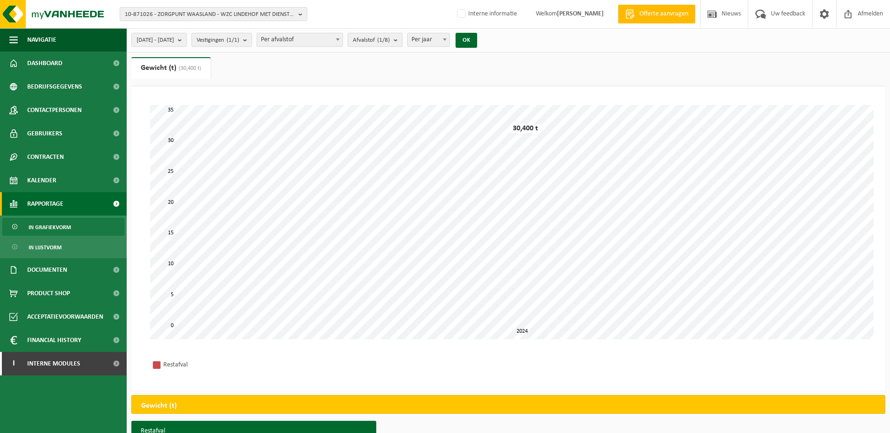
click at [402, 41] on b "submit" at bounding box center [398, 39] width 8 height 13
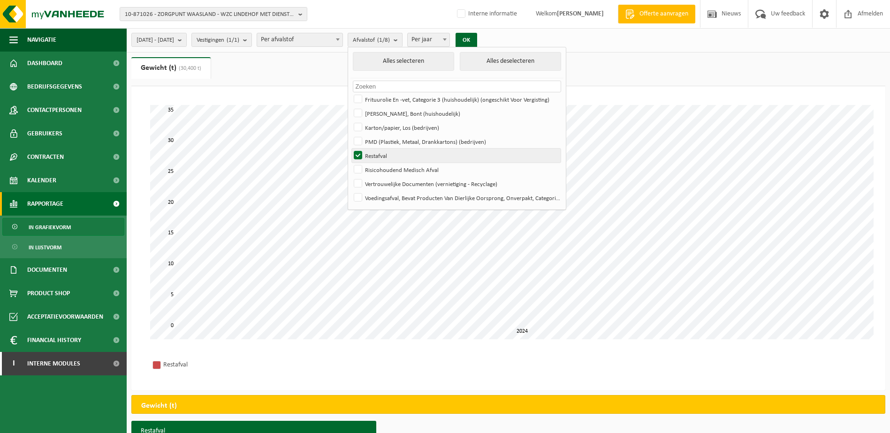
click at [383, 153] on label "Restafval" at bounding box center [456, 156] width 209 height 14
click at [350, 149] on input "Restafval" at bounding box center [350, 148] width 0 height 0
checkbox input "false"
click at [381, 166] on label "Risicohoudend Medisch Afval" at bounding box center [456, 170] width 209 height 14
click at [350, 163] on input "Risicohoudend Medisch Afval" at bounding box center [350, 162] width 0 height 0
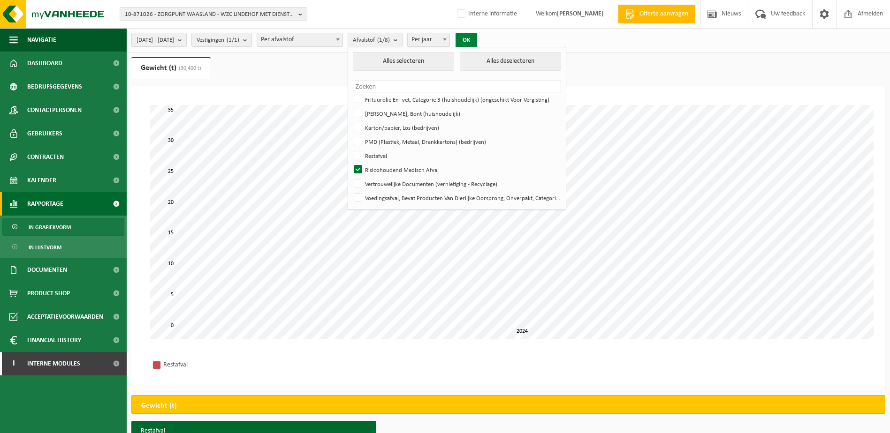
click at [477, 33] on button "OK" at bounding box center [467, 40] width 22 height 15
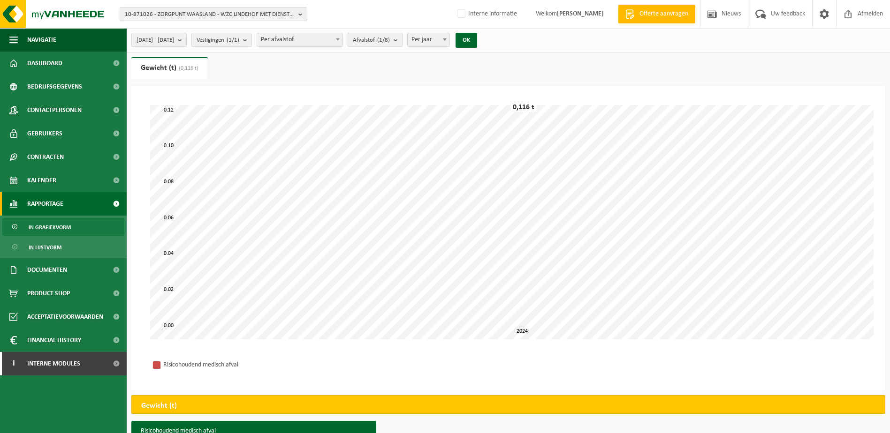
click at [402, 41] on button "Afvalstof (1/8)" at bounding box center [375, 40] width 55 height 14
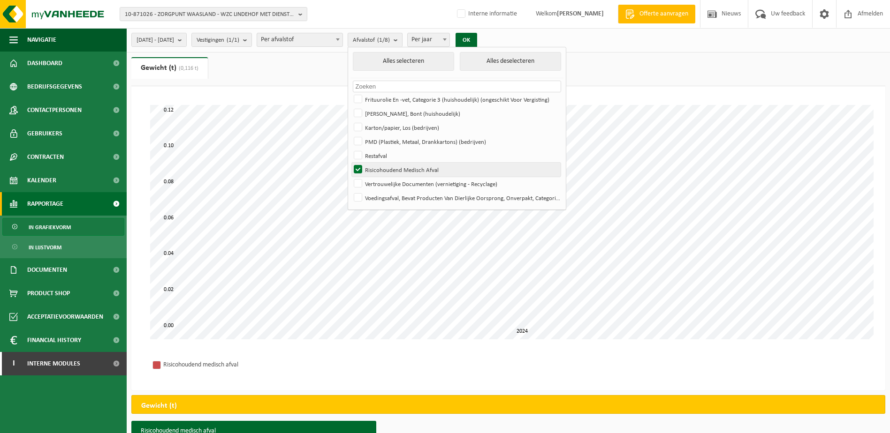
click at [387, 167] on label "Risicohoudend Medisch Afval" at bounding box center [456, 170] width 209 height 14
click at [350, 163] on input "Risicohoudend Medisch Afval" at bounding box center [350, 162] width 0 height 0
checkbox input "false"
click at [382, 182] on label "Vertrouwelijke Documenten (vernietiging - Recyclage)" at bounding box center [456, 184] width 209 height 14
click at [350, 177] on input "Vertrouwelijke Documenten (vernietiging - Recyclage)" at bounding box center [350, 176] width 0 height 0
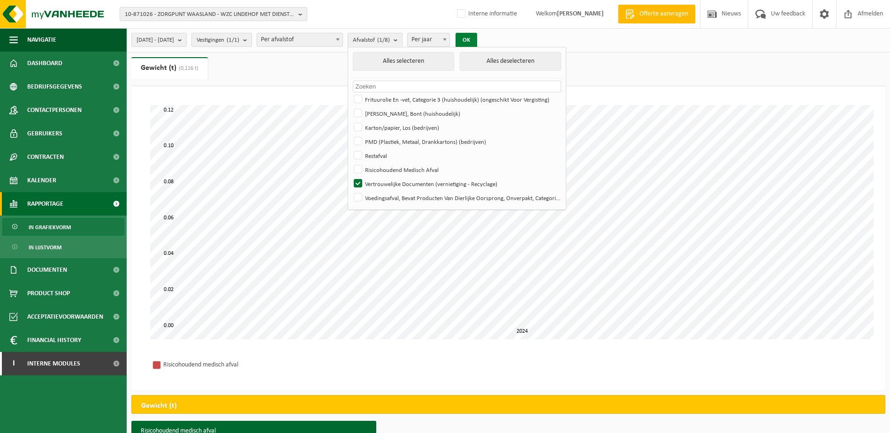
click at [477, 39] on button "OK" at bounding box center [467, 40] width 22 height 15
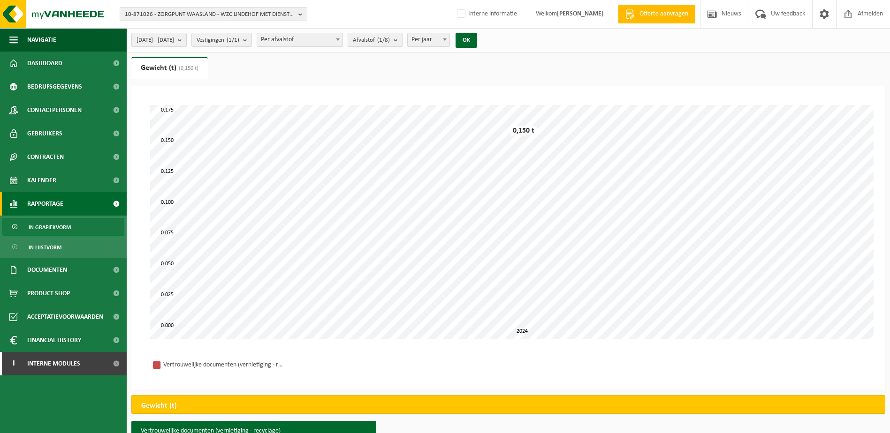
click at [390, 41] on span "Afvalstof (1/8)" at bounding box center [371, 40] width 37 height 14
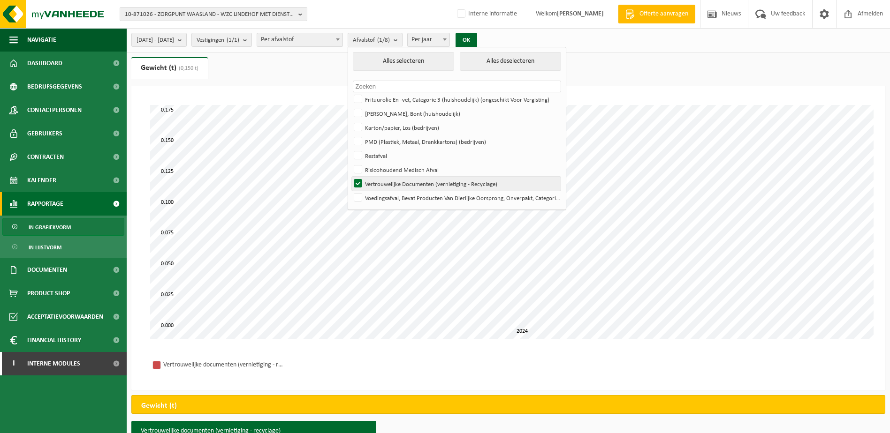
click at [388, 183] on label "Vertrouwelijke Documenten (vernietiging - Recyclage)" at bounding box center [456, 184] width 209 height 14
click at [350, 177] on input "Vertrouwelijke Documenten (vernietiging - Recyclage)" at bounding box center [350, 176] width 0 height 0
checkbox input "false"
click at [386, 199] on label "Voedingsafval, Bevat Producten Van Dierlijke Oorsprong, Onverpakt, Categorie 3" at bounding box center [456, 198] width 209 height 14
click at [350, 191] on input "Voedingsafval, Bevat Producten Van Dierlijke Oorsprong, Onverpakt, Categorie 3" at bounding box center [350, 190] width 0 height 0
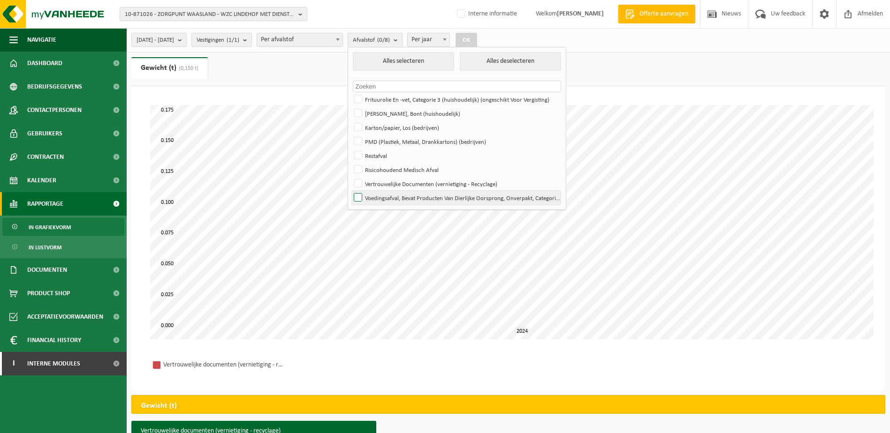
checkbox input "true"
click at [487, 32] on div "2024-01-01 - 2024-12-31 Huidige maand Vorige maand Laatste 6 maanden Huidig jaa…" at bounding box center [307, 40] width 361 height 20
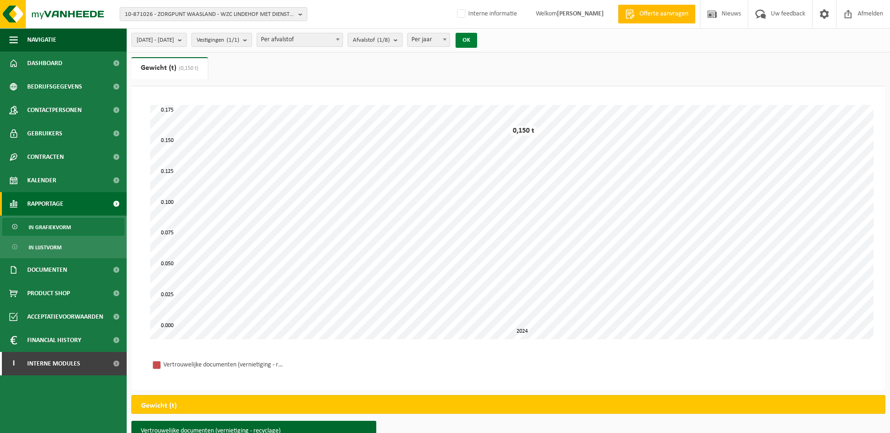
click at [477, 38] on button "OK" at bounding box center [467, 40] width 22 height 15
click at [56, 150] on span "Contracten" at bounding box center [45, 156] width 37 height 23
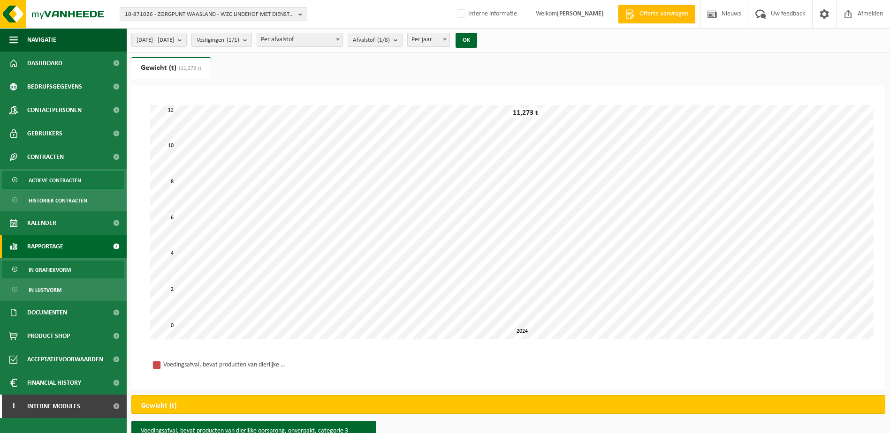
click at [53, 180] on span "Actieve contracten" at bounding box center [55, 181] width 53 height 18
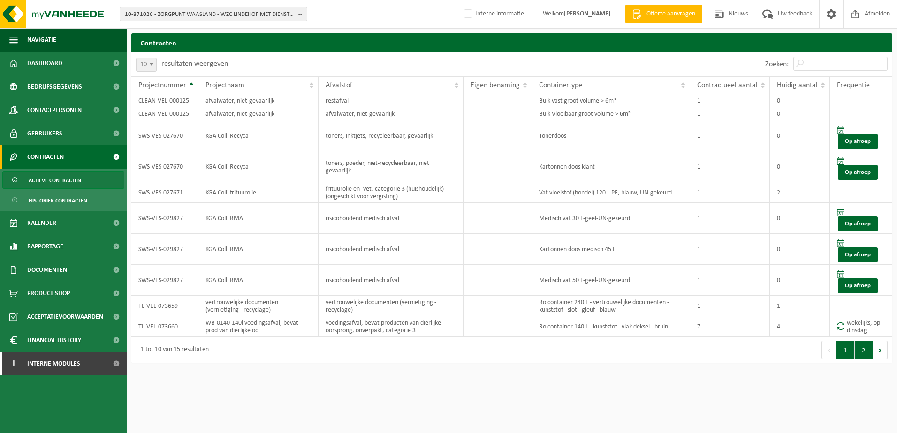
click at [858, 353] on button "2" at bounding box center [864, 350] width 18 height 19
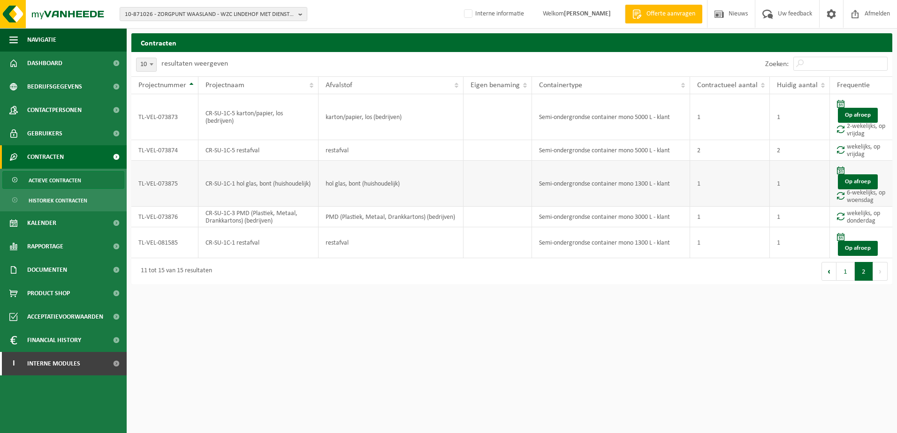
click at [341, 190] on td "hol glas, bont (huishoudelijk)" at bounding box center [391, 184] width 145 height 46
click at [847, 273] on button "1" at bounding box center [845, 271] width 18 height 19
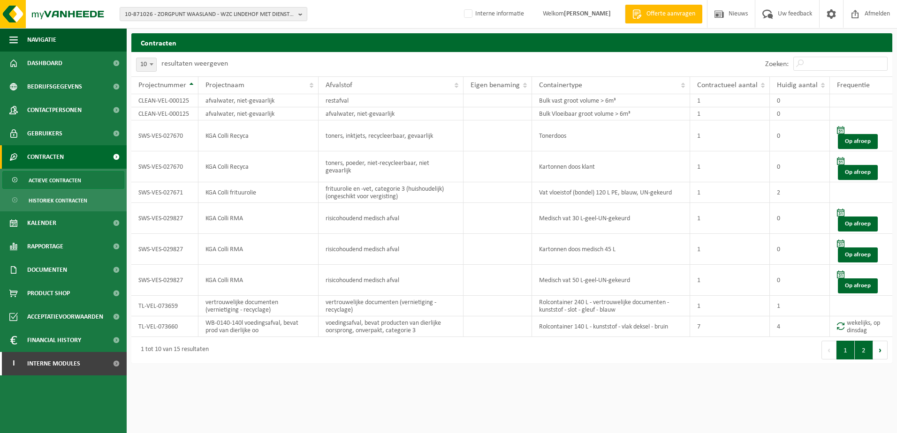
click at [863, 353] on button "2" at bounding box center [864, 350] width 18 height 19
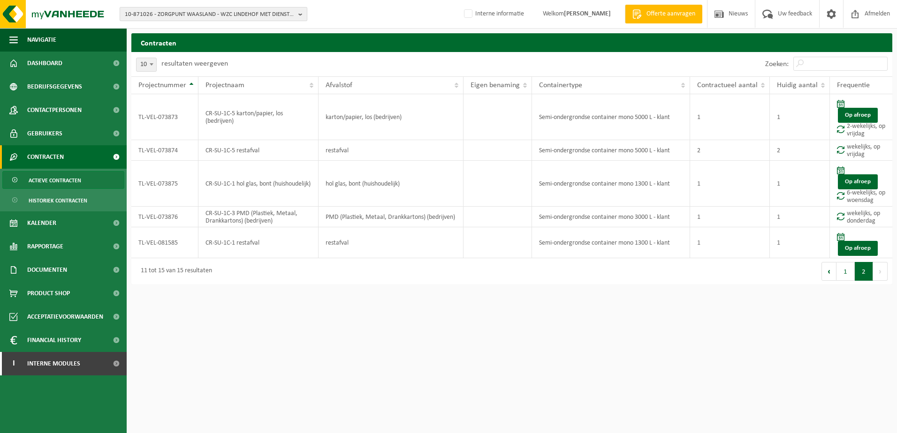
click at [299, 14] on b "button" at bounding box center [302, 14] width 8 height 13
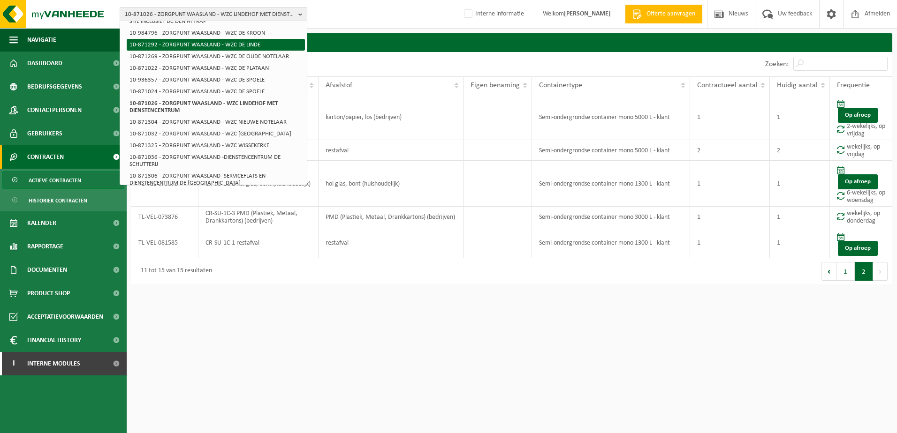
scroll to position [328, 0]
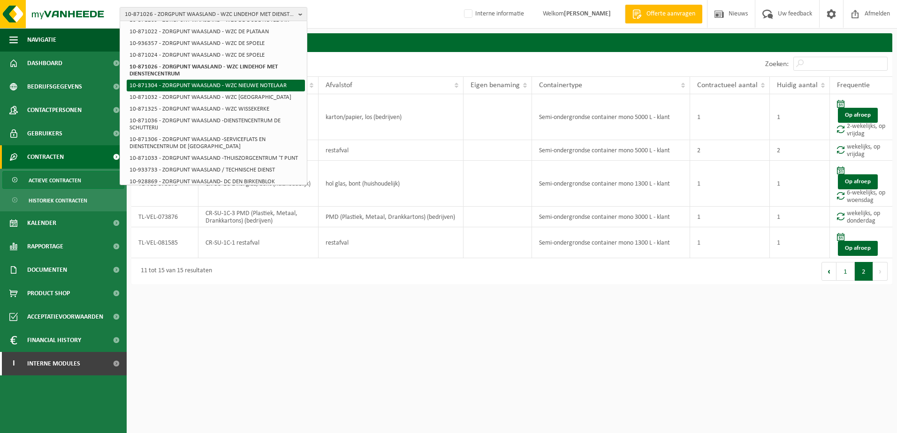
click at [222, 91] on li "10-871304 - ZORGPUNT WAASLAND - WZC NIEUWE NOTELAAR" at bounding box center [216, 86] width 178 height 12
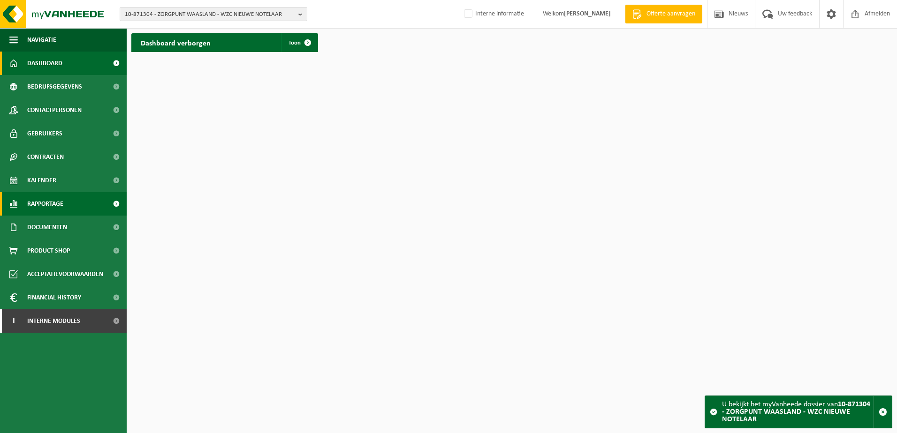
click at [49, 201] on span "Rapportage" at bounding box center [45, 203] width 36 height 23
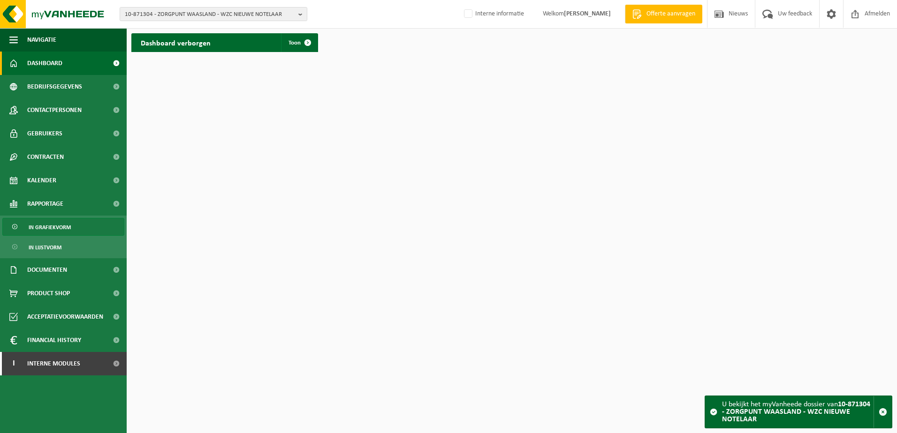
click at [53, 223] on span "In grafiekvorm" at bounding box center [50, 228] width 42 height 18
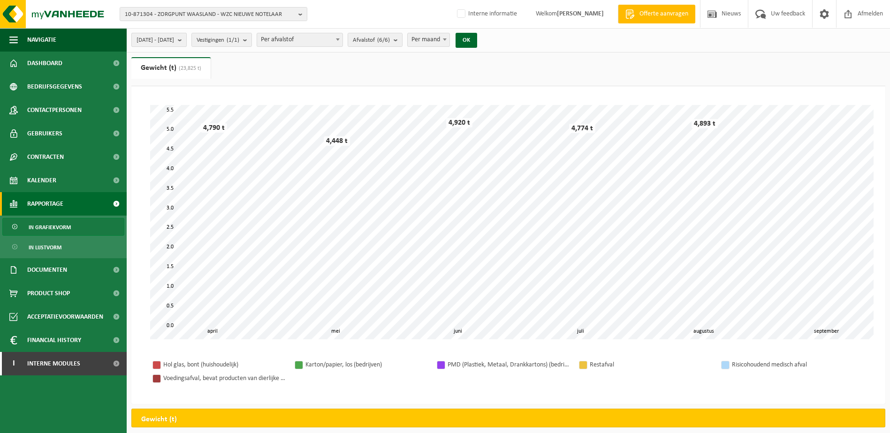
click at [186, 42] on b "submit" at bounding box center [182, 39] width 8 height 13
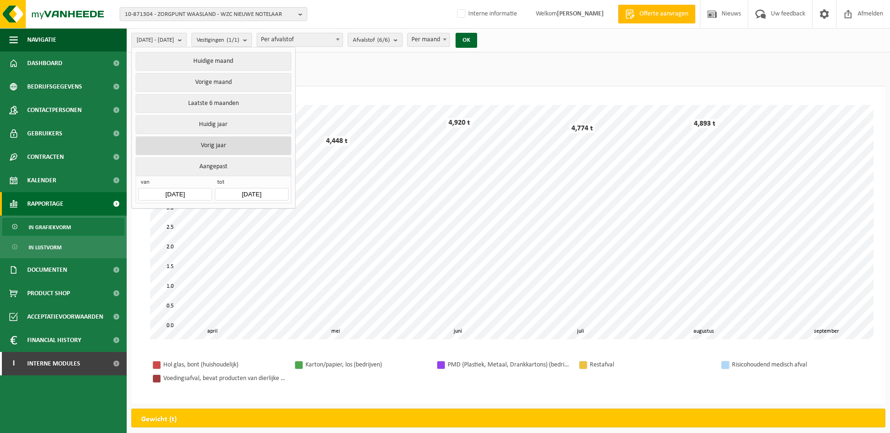
click at [213, 141] on button "Vorig jaar" at bounding box center [213, 146] width 155 height 19
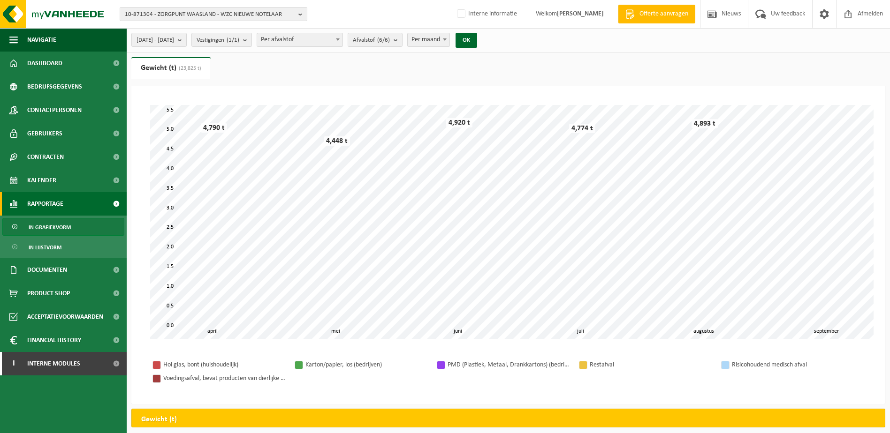
click at [449, 42] on span at bounding box center [444, 39] width 9 height 12
select select "3"
click at [390, 41] on count "(6/6)" at bounding box center [383, 40] width 13 height 6
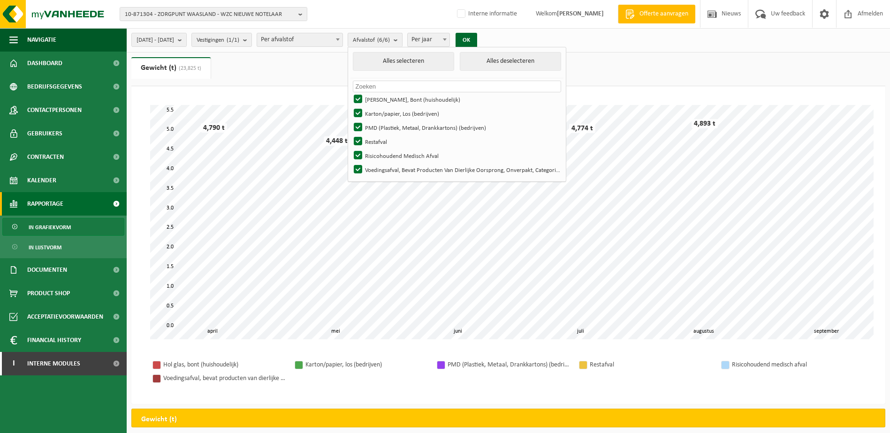
click at [449, 40] on span at bounding box center [444, 39] width 9 height 12
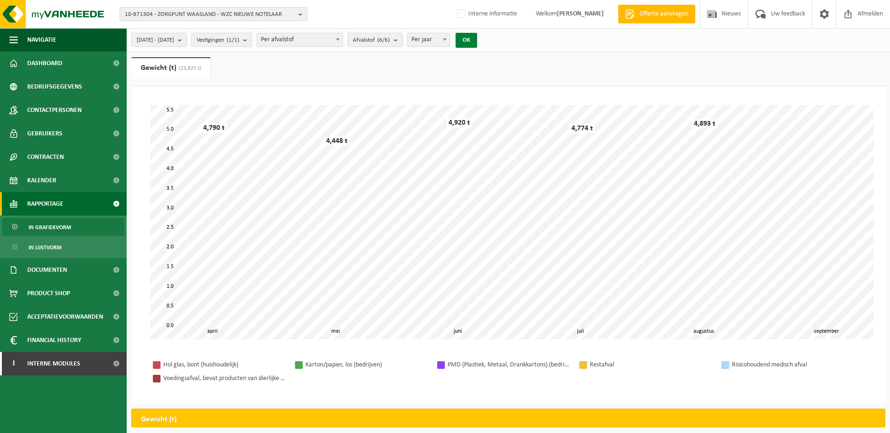
click at [477, 42] on button "OK" at bounding box center [467, 40] width 22 height 15
click at [402, 39] on b "submit" at bounding box center [398, 39] width 8 height 13
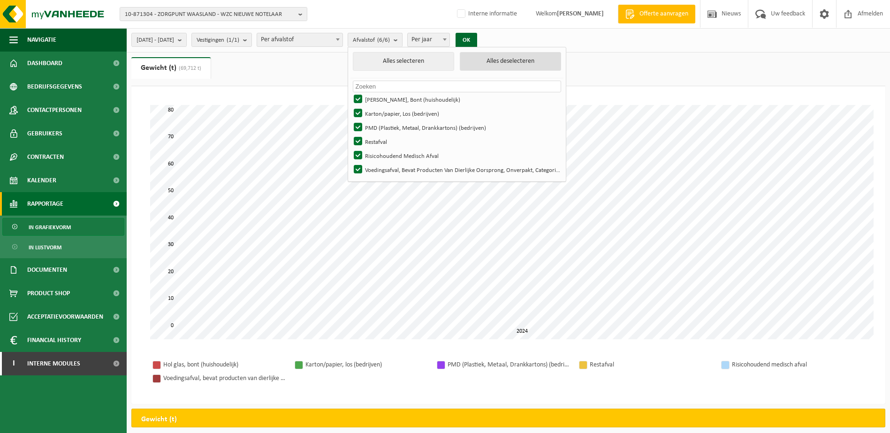
click at [558, 62] on button "Alles deselecteren" at bounding box center [510, 61] width 101 height 19
checkbox input "false"
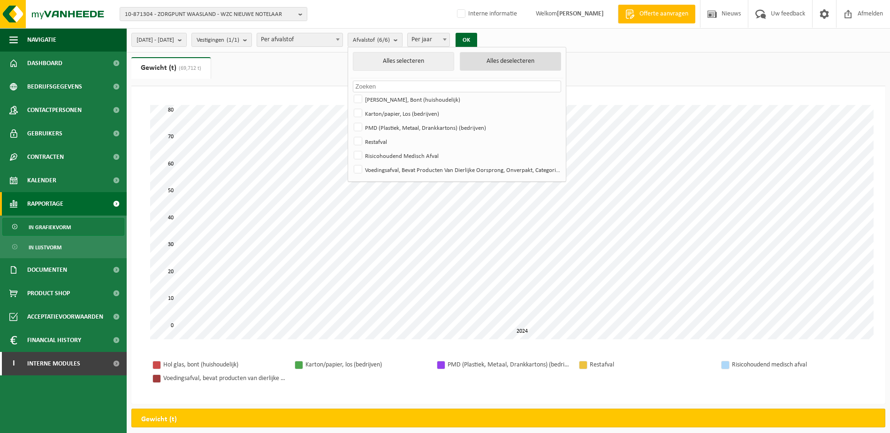
checkbox input "false"
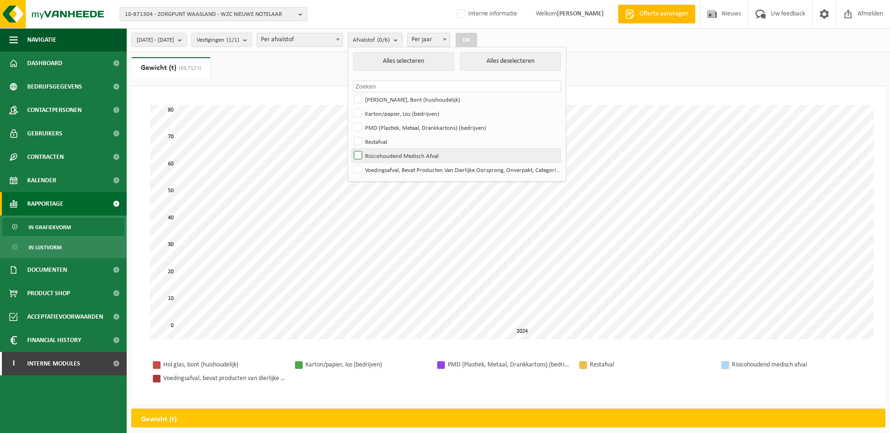
click at [384, 155] on label "Risicohoudend Medisch Afval" at bounding box center [456, 156] width 209 height 14
click at [350, 149] on input "Risicohoudend Medisch Afval" at bounding box center [350, 148] width 0 height 0
checkbox input "true"
click at [477, 39] on button "OK" at bounding box center [467, 40] width 22 height 15
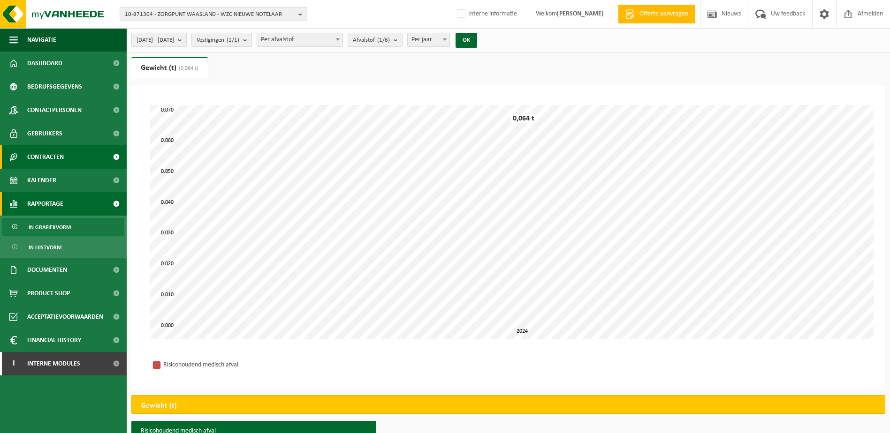
click at [50, 159] on span "Contracten" at bounding box center [45, 156] width 37 height 23
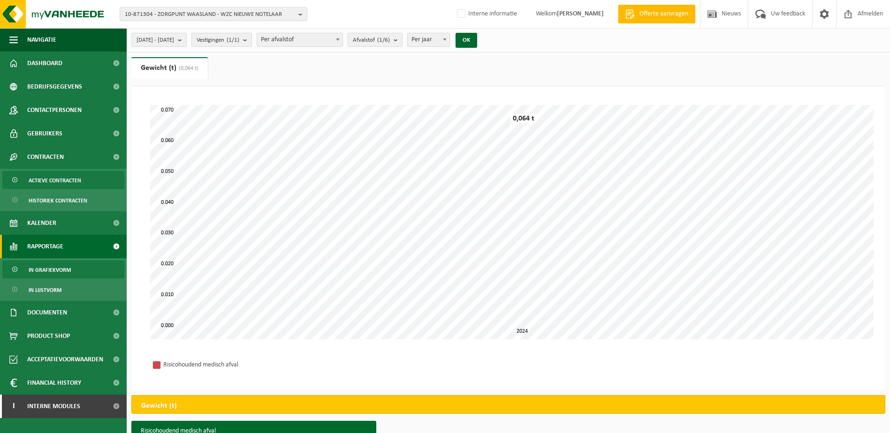
click at [47, 180] on span "Actieve contracten" at bounding box center [55, 181] width 53 height 18
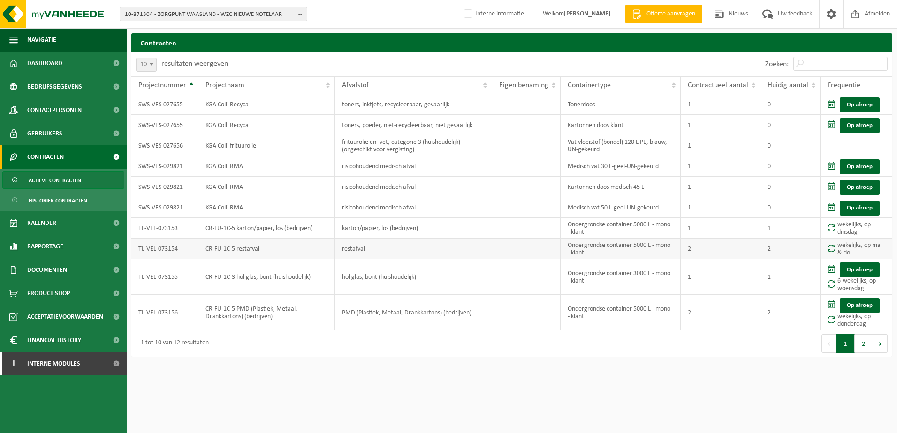
click at [323, 253] on td "CR-FU-1C-5 restafval" at bounding box center [266, 249] width 137 height 21
click at [865, 343] on button "2" at bounding box center [864, 343] width 18 height 19
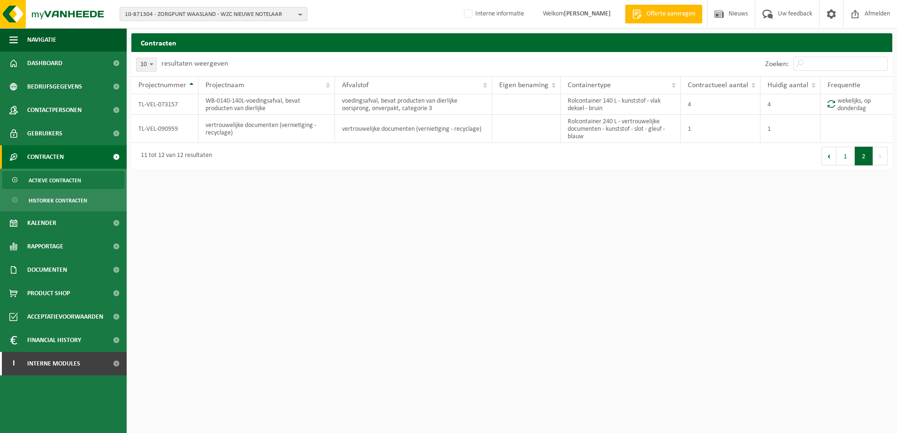
click at [302, 14] on b "button" at bounding box center [302, 14] width 8 height 13
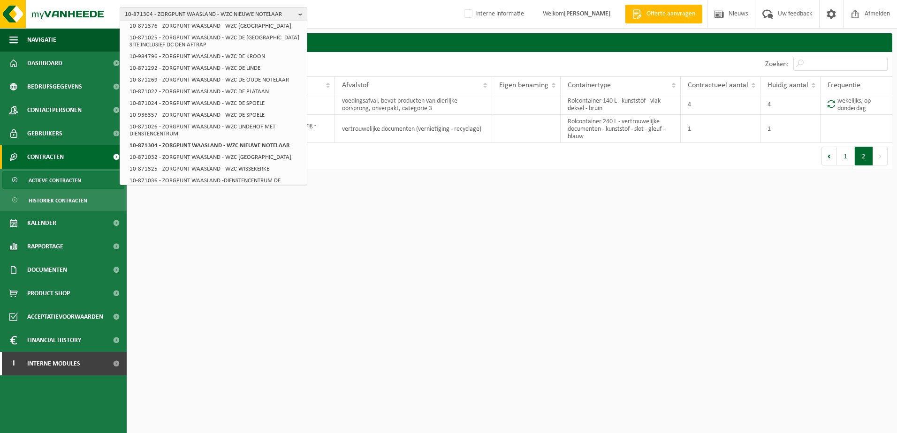
scroll to position [281, 0]
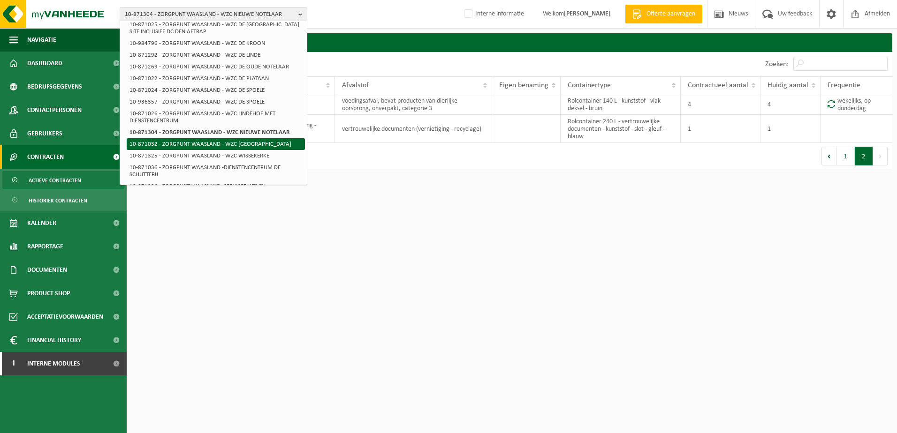
click at [235, 147] on li "10-871032 - ZORGPUNT WAASLAND - WZC [GEOGRAPHIC_DATA]" at bounding box center [216, 144] width 178 height 12
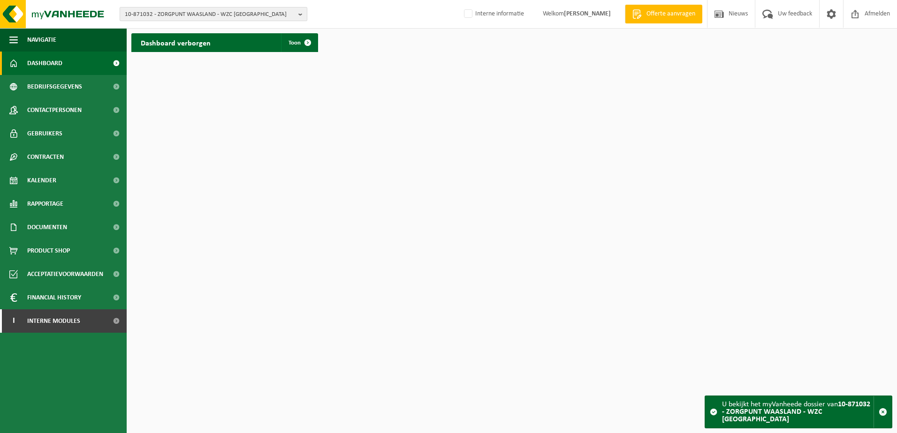
click at [296, 15] on button "10-871032 - ZORGPUNT WAASLAND - WZC [GEOGRAPHIC_DATA]" at bounding box center [214, 14] width 188 height 14
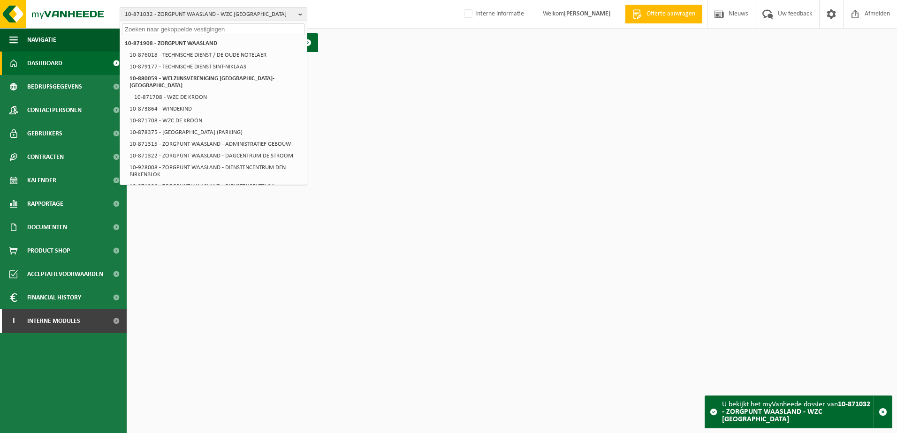
click at [296, 15] on button "10-871032 - ZORGPUNT WAASLAND - WZC [GEOGRAPHIC_DATA]" at bounding box center [214, 14] width 188 height 14
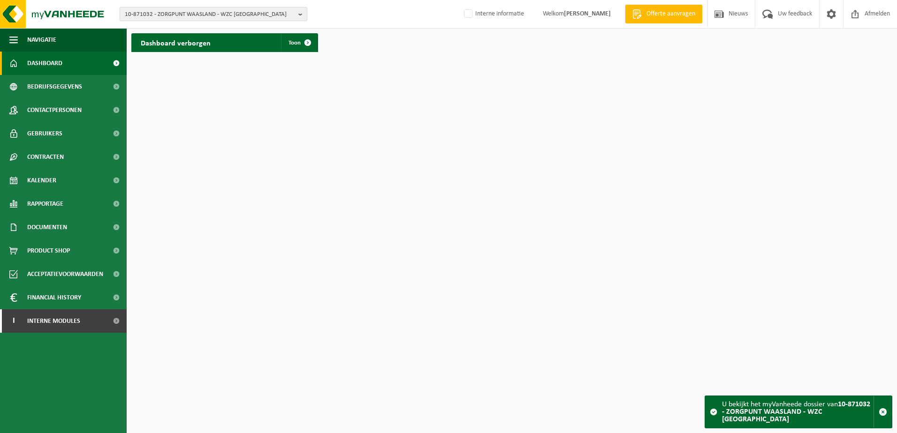
click at [296, 15] on button "10-871032 - ZORGPUNT WAASLAND - WZC [GEOGRAPHIC_DATA]" at bounding box center [214, 14] width 188 height 14
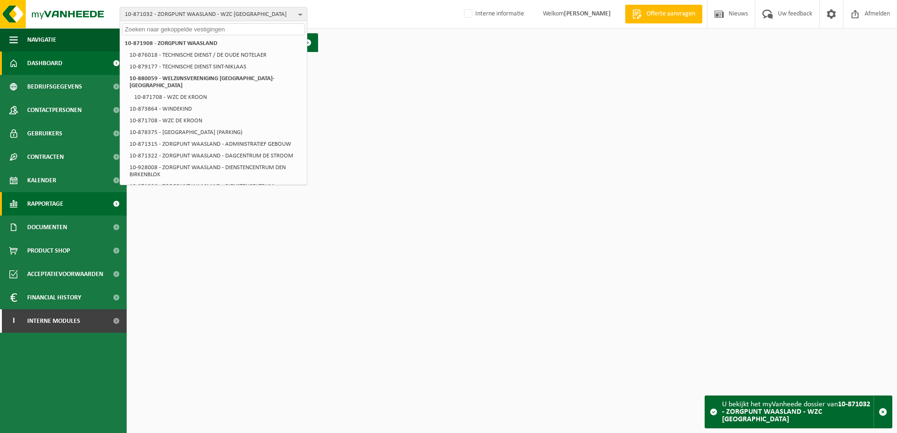
click at [58, 205] on span "Rapportage" at bounding box center [45, 203] width 36 height 23
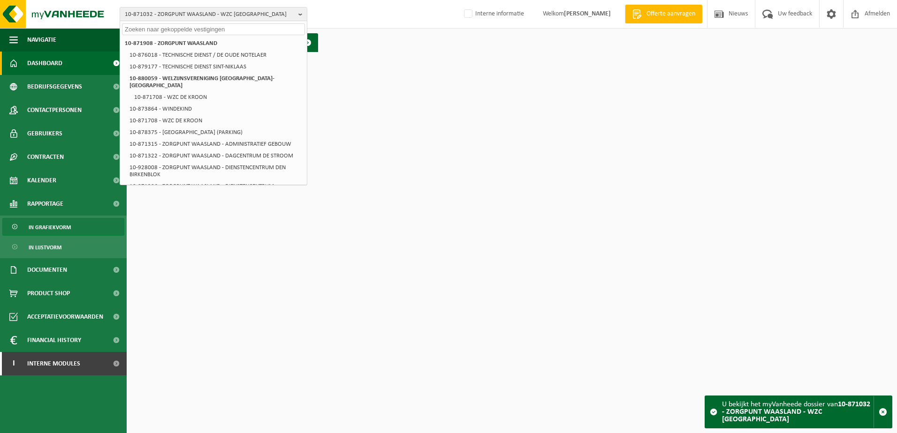
click at [52, 223] on span "In grafiekvorm" at bounding box center [50, 228] width 42 height 18
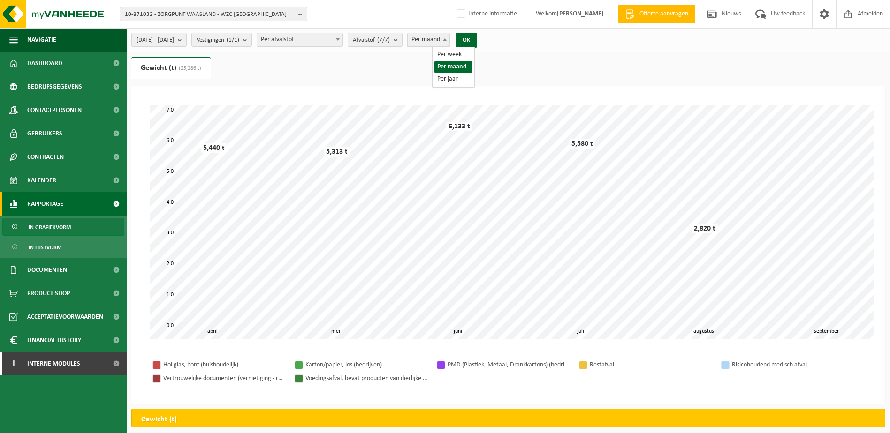
click at [449, 40] on span at bounding box center [444, 39] width 9 height 12
select select "3"
click at [186, 39] on b "submit" at bounding box center [182, 39] width 8 height 13
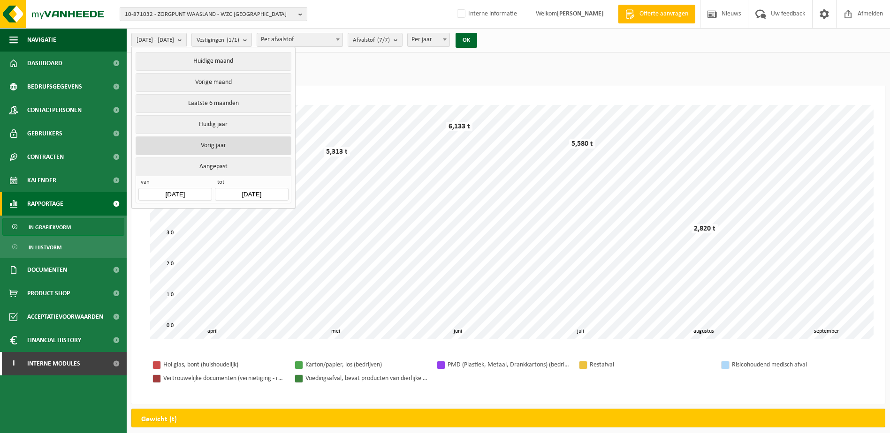
click at [216, 144] on button "Vorig jaar" at bounding box center [213, 146] width 155 height 19
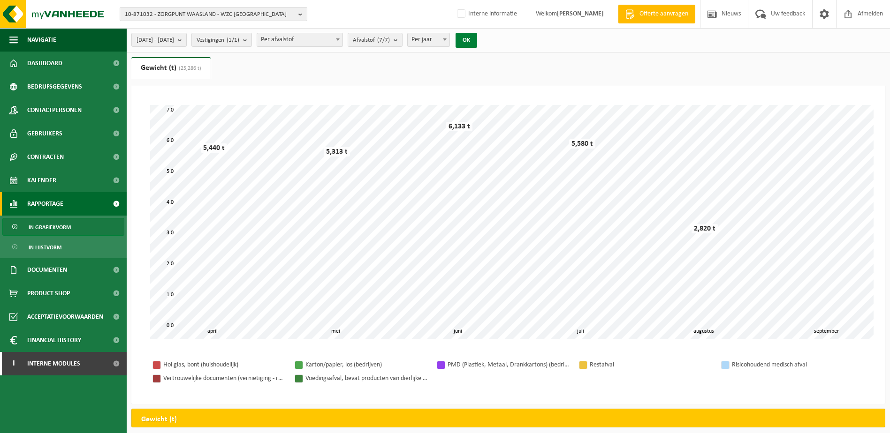
click at [477, 38] on button "OK" at bounding box center [467, 40] width 22 height 15
click at [402, 40] on b "submit" at bounding box center [398, 39] width 8 height 13
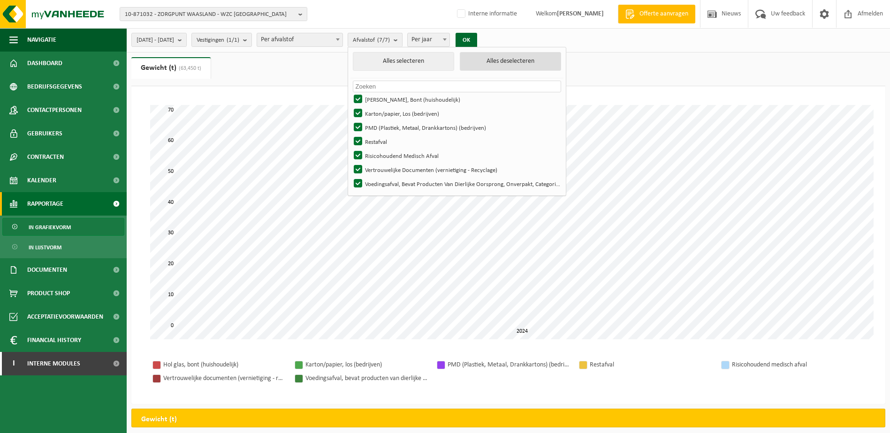
click at [553, 64] on button "Alles deselecteren" at bounding box center [510, 61] width 101 height 19
checkbox input "false"
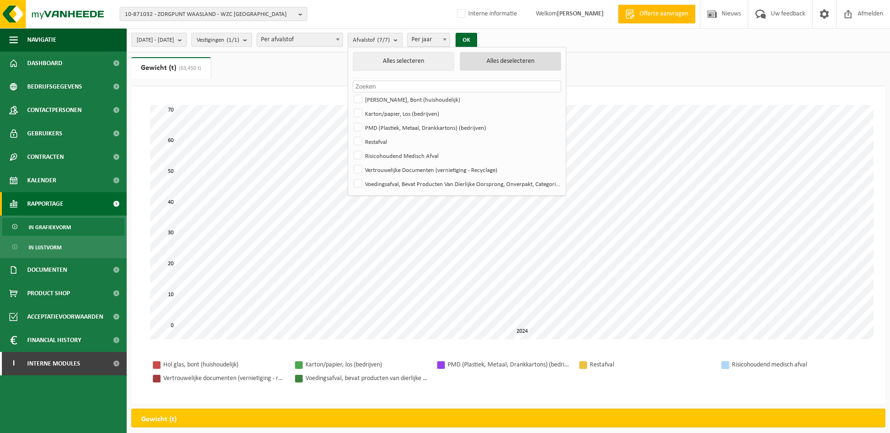
checkbox input "false"
click at [386, 168] on label "Vertrouwelijke Documenten (vernietiging - Recyclage)" at bounding box center [456, 170] width 209 height 14
click at [350, 163] on input "Vertrouwelijke Documenten (vernietiging - Recyclage)" at bounding box center [350, 162] width 0 height 0
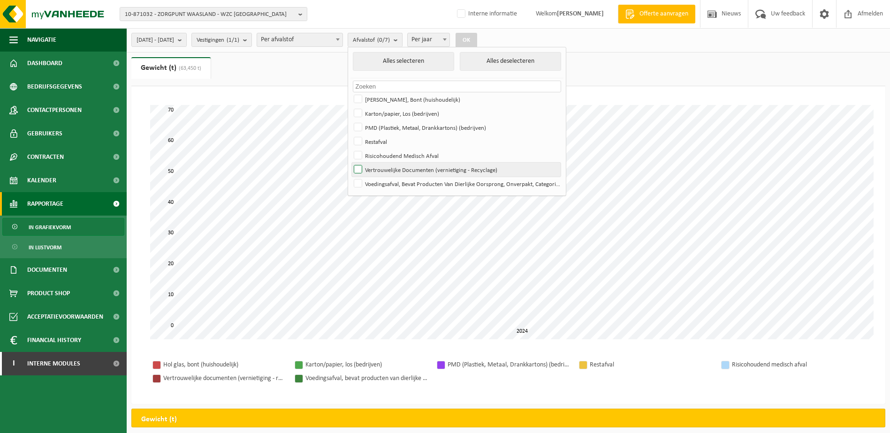
checkbox input "true"
click at [477, 39] on button "OK" at bounding box center [467, 40] width 22 height 15
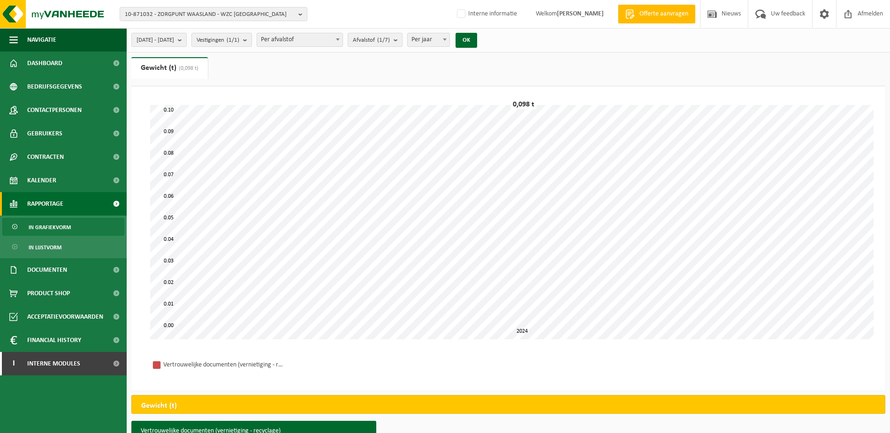
click at [449, 42] on span at bounding box center [444, 39] width 9 height 12
click at [390, 38] on count "(1/7)" at bounding box center [383, 40] width 13 height 6
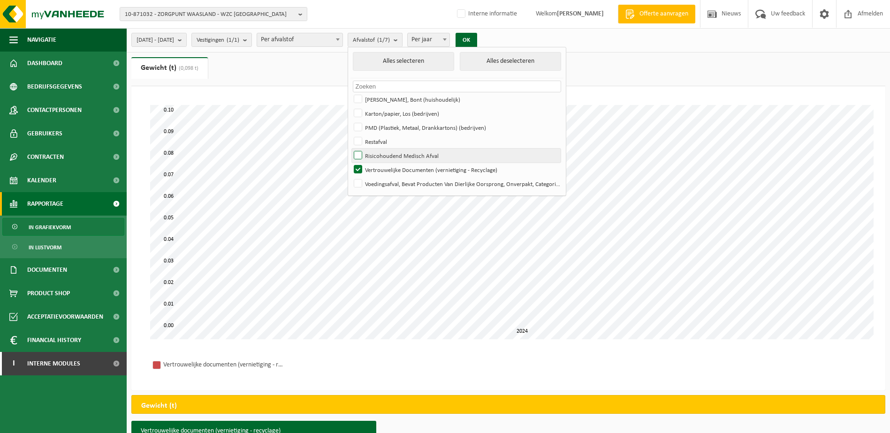
click at [385, 152] on label "Risicohoudend Medisch Afval" at bounding box center [456, 156] width 209 height 14
click at [350, 149] on input "Risicohoudend Medisch Afval" at bounding box center [350, 148] width 0 height 0
checkbox input "true"
click at [383, 167] on label "Vertrouwelijke Documenten (vernietiging - Recyclage)" at bounding box center [456, 170] width 209 height 14
click at [350, 163] on input "Vertrouwelijke Documenten (vernietiging - Recyclage)" at bounding box center [350, 162] width 0 height 0
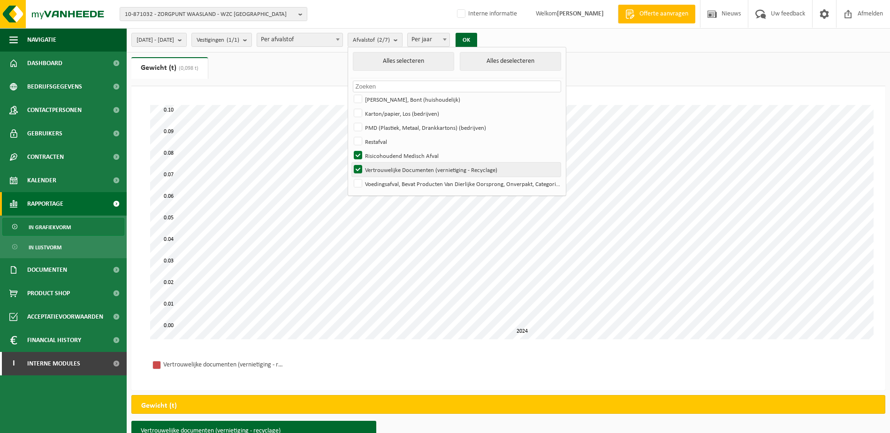
checkbox input "false"
click at [477, 37] on button "OK" at bounding box center [467, 40] width 22 height 15
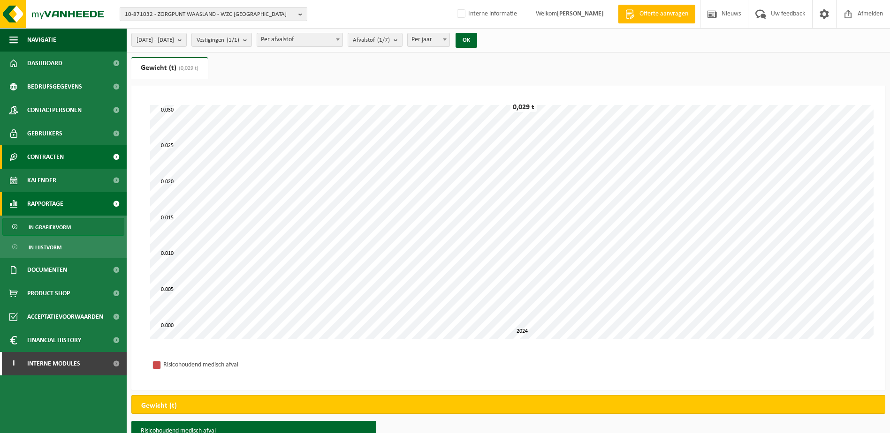
click at [49, 157] on span "Contracten" at bounding box center [45, 156] width 37 height 23
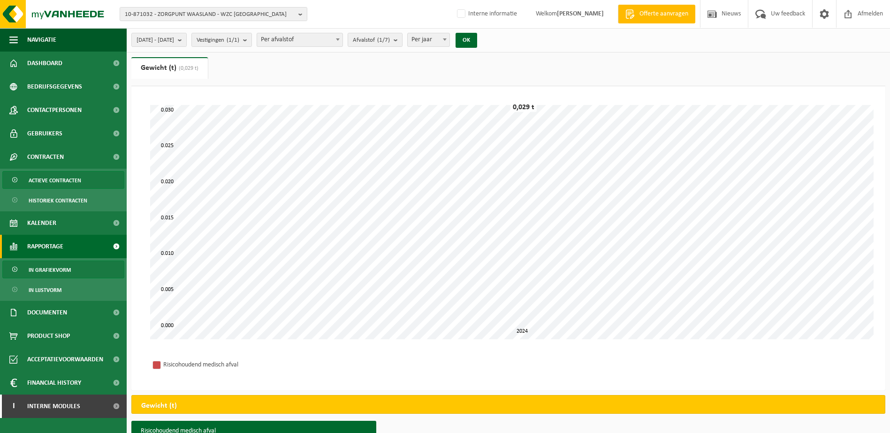
click at [46, 179] on span "Actieve contracten" at bounding box center [55, 181] width 53 height 18
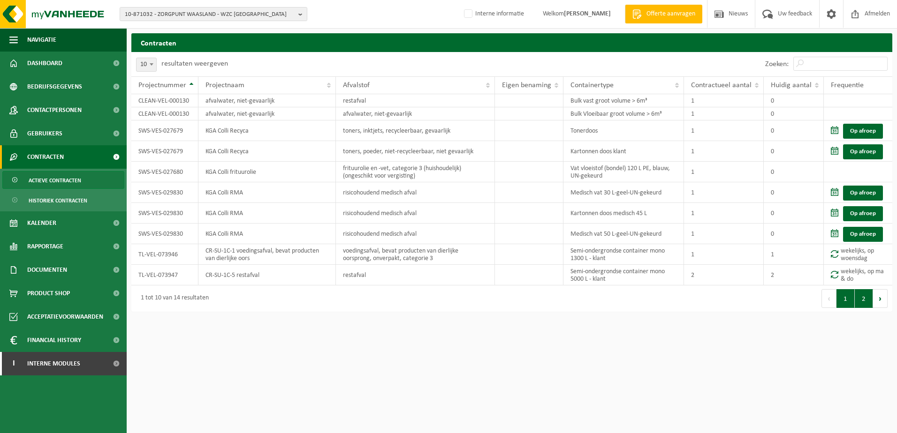
click at [863, 295] on button "2" at bounding box center [864, 298] width 18 height 19
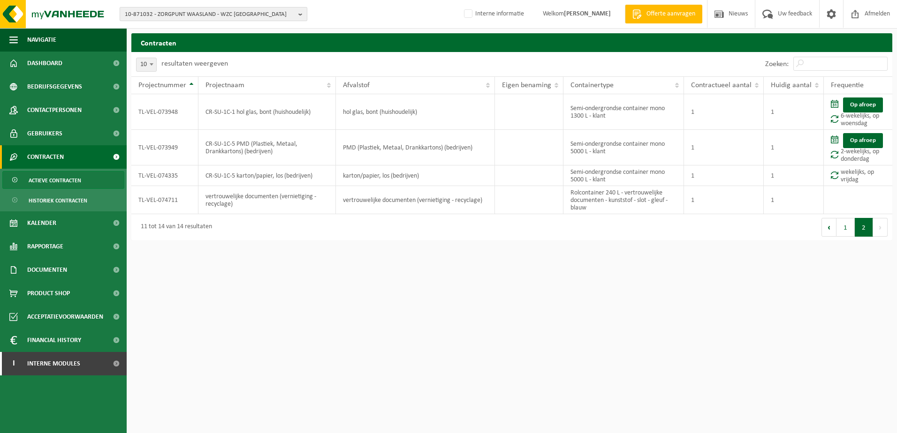
click at [295, 13] on button "10-871032 - ZORGPUNT WAASLAND - WZC [GEOGRAPHIC_DATA]" at bounding box center [214, 14] width 188 height 14
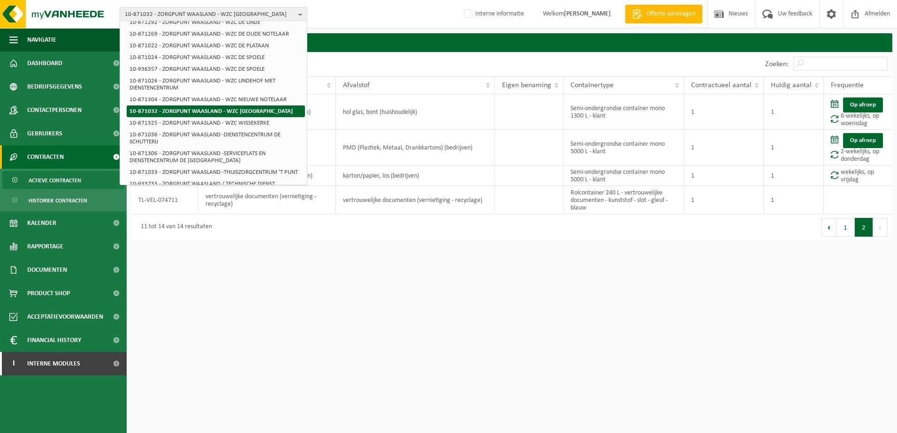
scroll to position [328, 0]
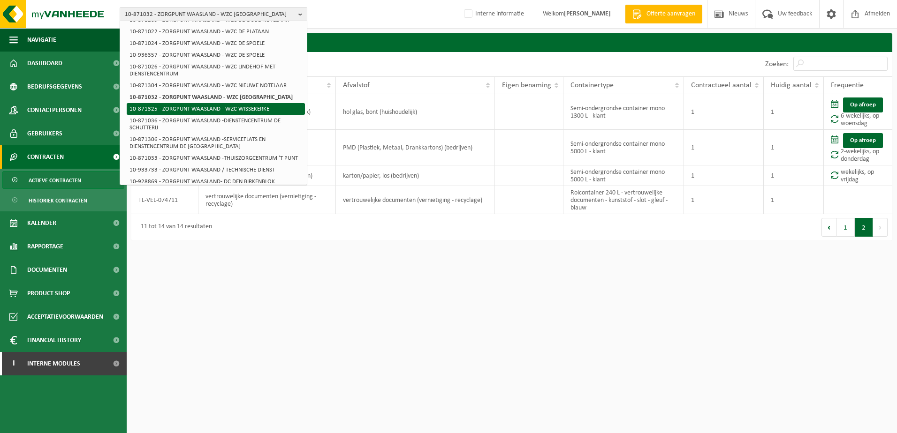
click at [252, 114] on li "10-871325 - ZORGPUNT WAASLAND - WZC WISSEKERKE" at bounding box center [216, 109] width 178 height 12
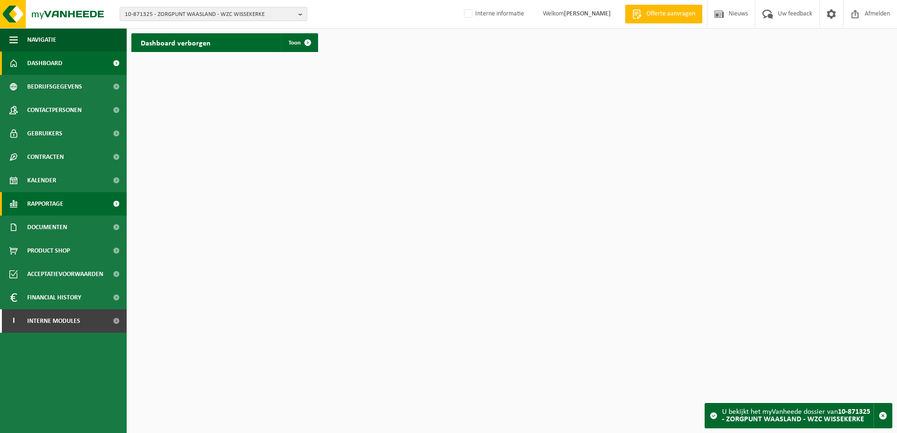
click at [43, 199] on span "Rapportage" at bounding box center [45, 203] width 36 height 23
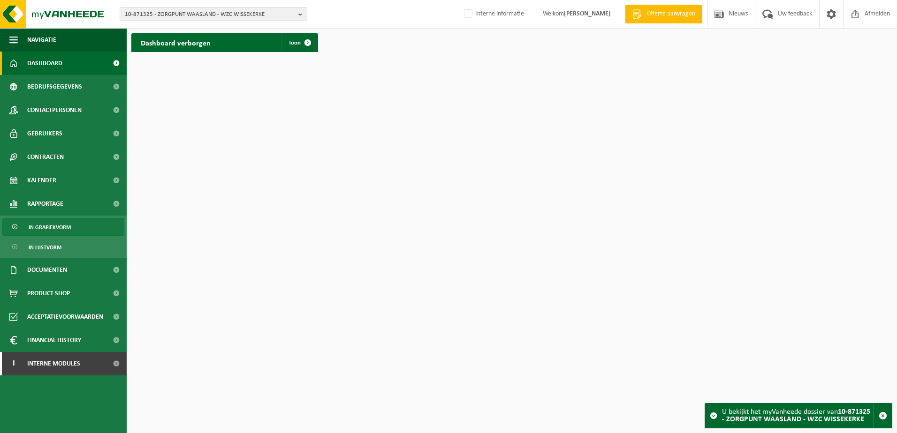
click at [45, 221] on span "In grafiekvorm" at bounding box center [50, 228] width 42 height 18
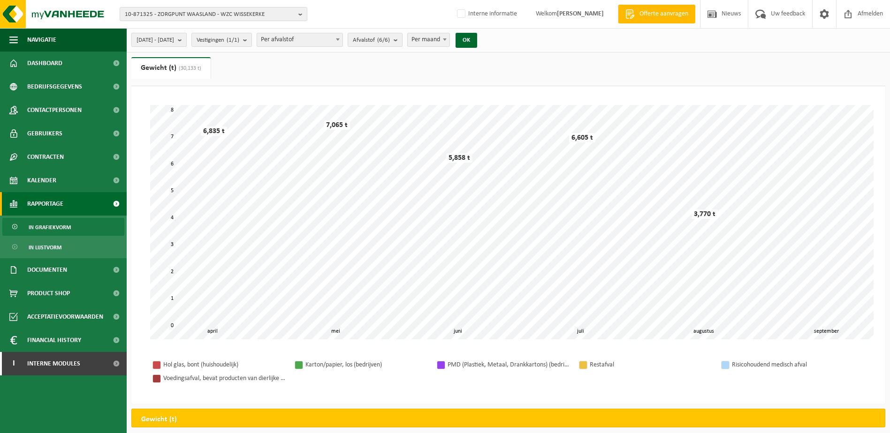
click at [186, 42] on b "submit" at bounding box center [182, 39] width 8 height 13
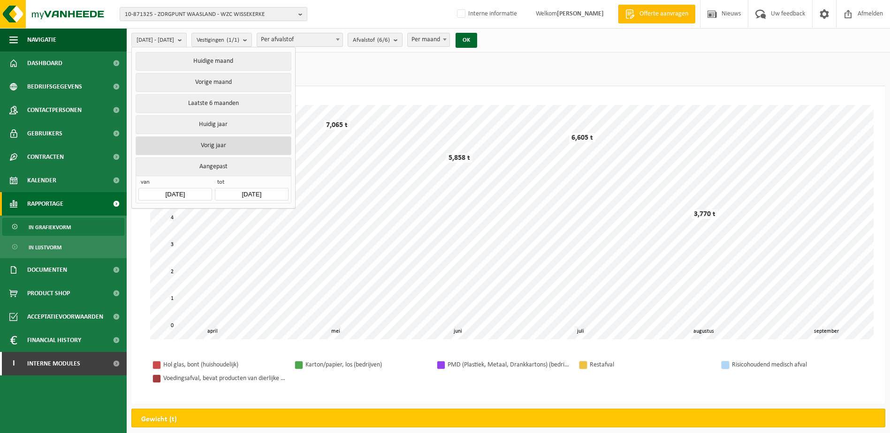
click at [230, 145] on button "Vorig jaar" at bounding box center [213, 146] width 155 height 19
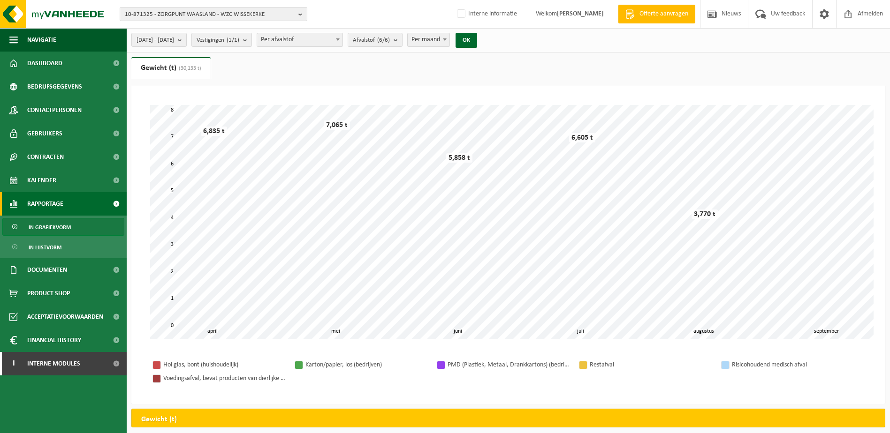
click at [449, 37] on span at bounding box center [444, 39] width 9 height 12
select select "3"
click at [477, 40] on button "OK" at bounding box center [467, 40] width 22 height 15
click at [402, 41] on b "submit" at bounding box center [398, 39] width 8 height 13
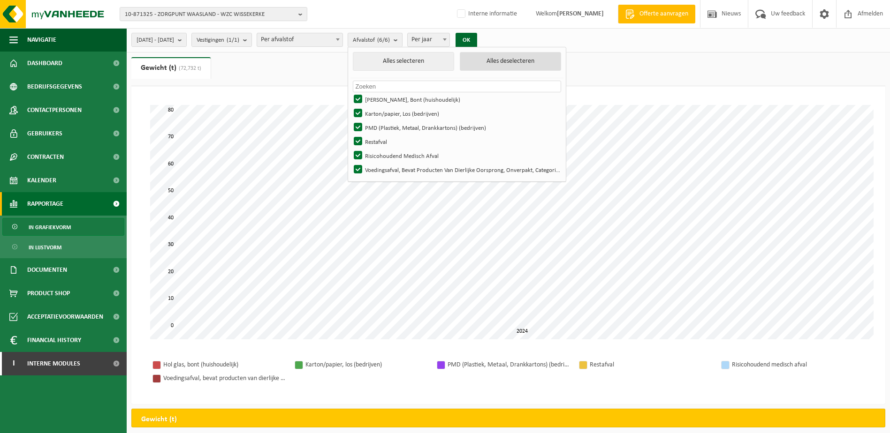
click at [531, 61] on button "Alles deselecteren" at bounding box center [510, 61] width 101 height 19
checkbox input "false"
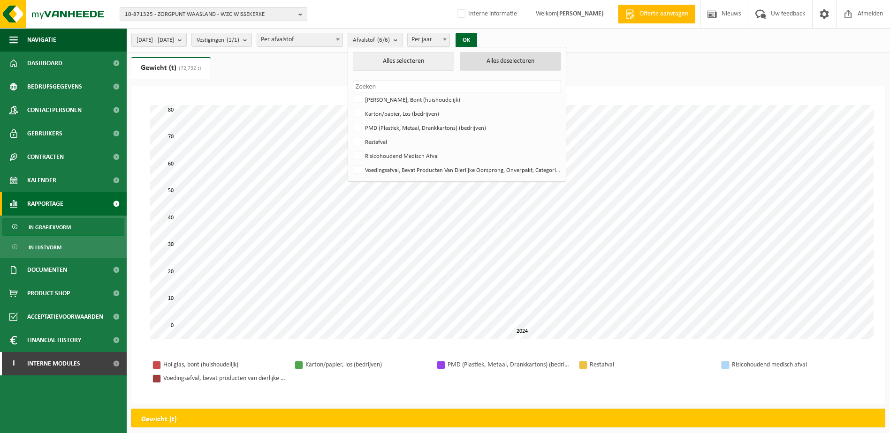
checkbox input "false"
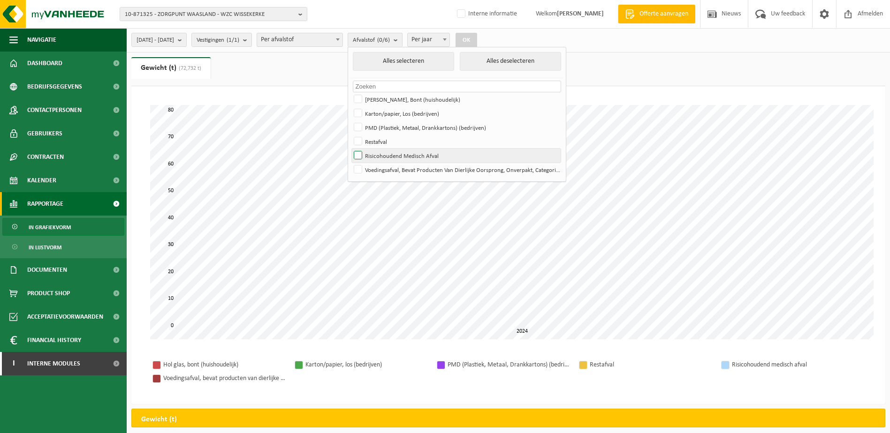
click at [387, 153] on label "Risicohoudend Medisch Afval" at bounding box center [456, 156] width 209 height 14
click at [350, 149] on input "Risicohoudend Medisch Afval" at bounding box center [350, 148] width 0 height 0
checkbox input "true"
click at [477, 40] on button "OK" at bounding box center [467, 40] width 22 height 15
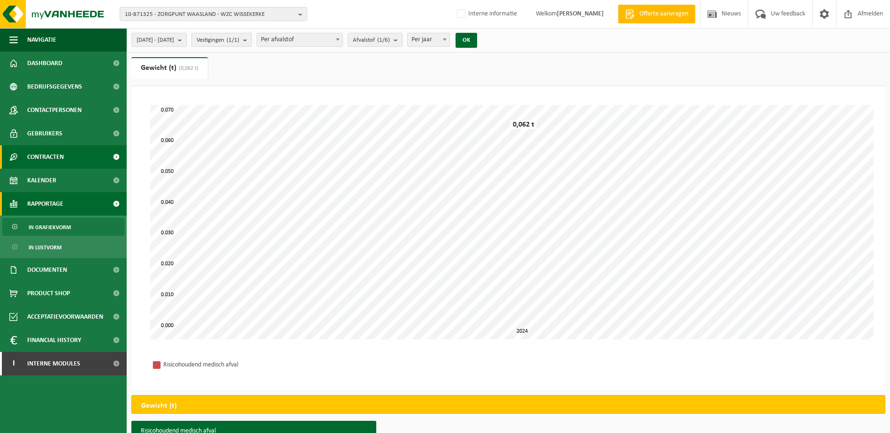
click at [52, 157] on span "Contracten" at bounding box center [45, 156] width 37 height 23
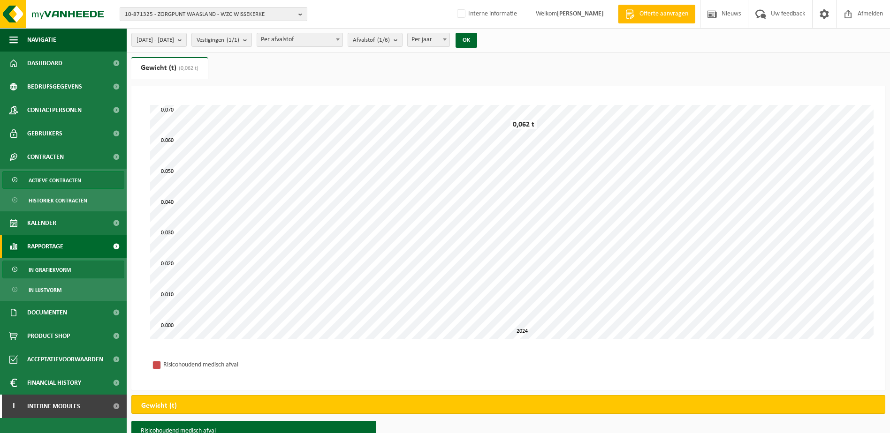
click at [46, 179] on span "Actieve contracten" at bounding box center [55, 181] width 53 height 18
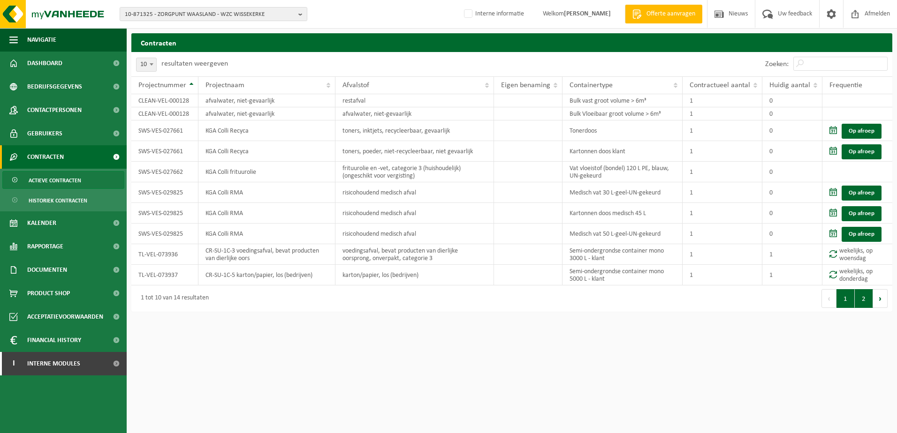
click at [861, 300] on button "2" at bounding box center [864, 298] width 18 height 19
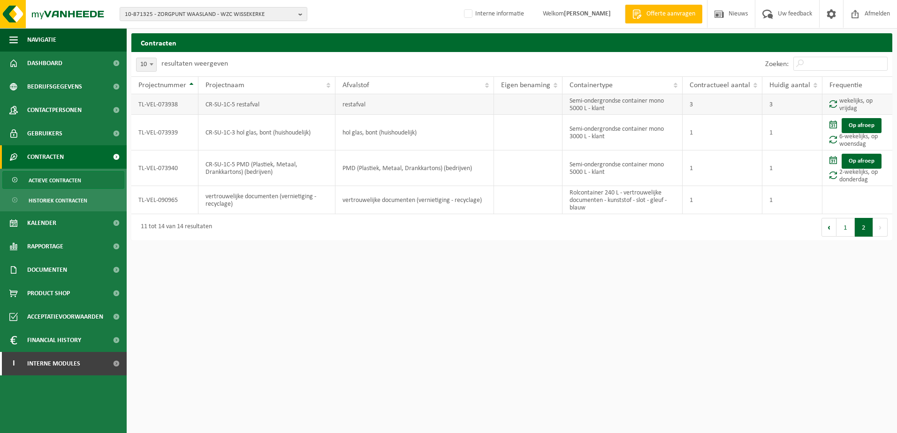
click at [285, 110] on td "CR-SU-1C-5 restafval" at bounding box center [266, 104] width 137 height 21
click at [295, 15] on button "10-871325 - ZORGPUNT WAASLAND - WZC WISSEKERKE" at bounding box center [214, 14] width 188 height 14
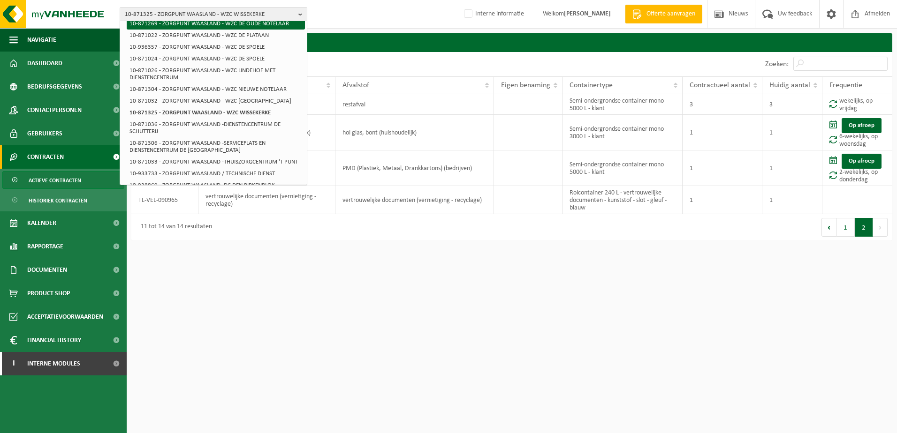
scroll to position [328, 0]
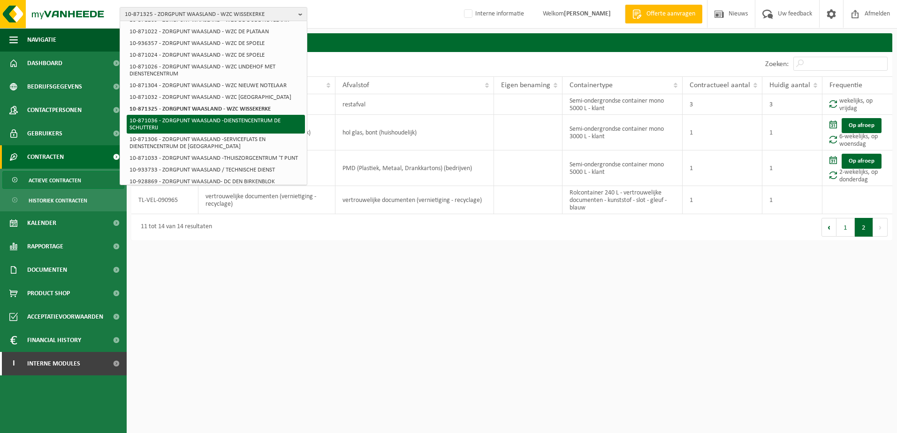
click at [253, 128] on li "10-871036 - ZORGPUNT WAASLAND -DIENSTENCENTRUM DE SCHUTTERIJ" at bounding box center [216, 124] width 178 height 19
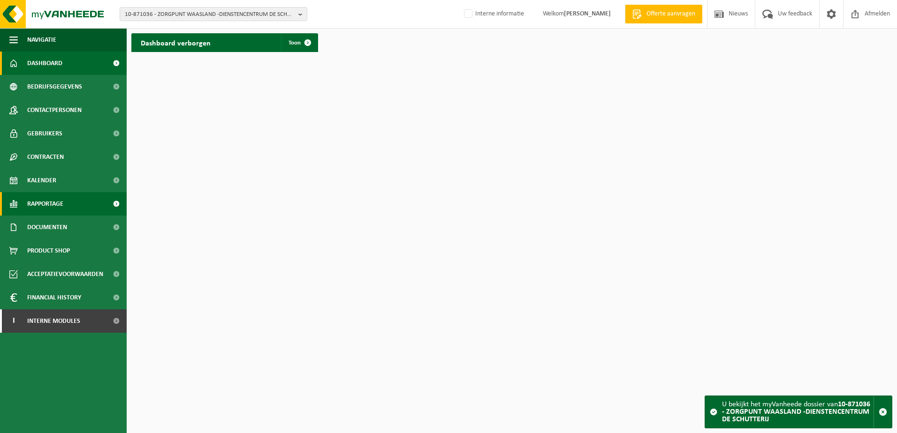
click at [52, 200] on span "Rapportage" at bounding box center [45, 203] width 36 height 23
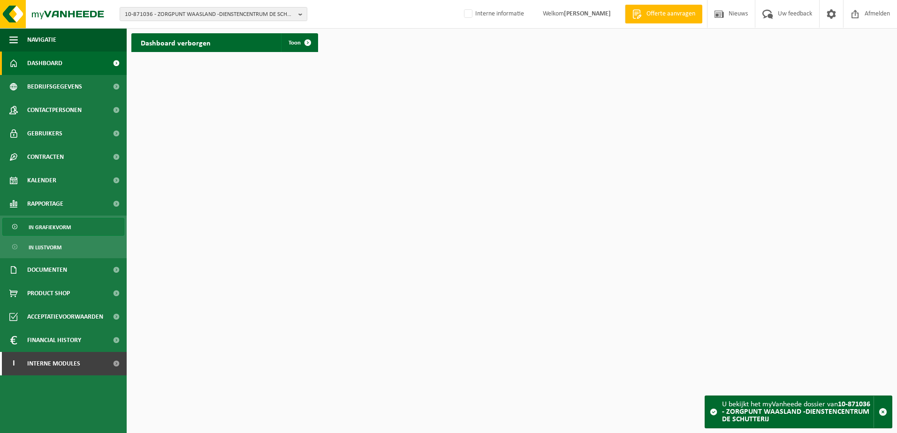
click at [45, 224] on span "In grafiekvorm" at bounding box center [50, 228] width 42 height 18
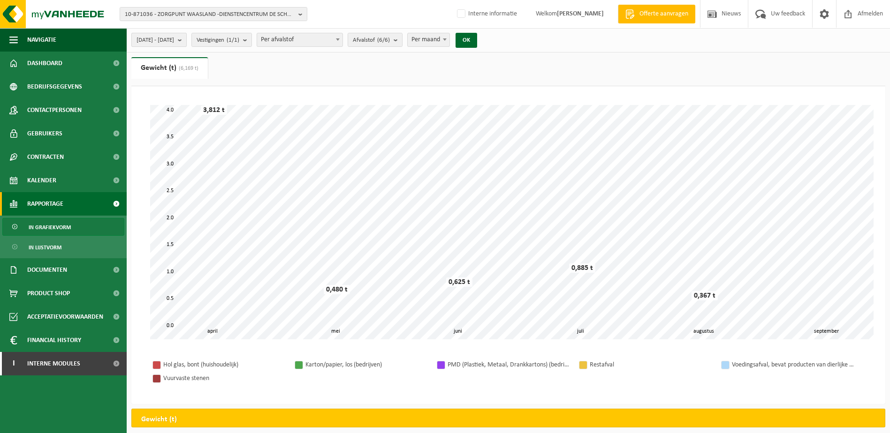
click at [187, 41] on button "[DATE] - [DATE]" at bounding box center [158, 40] width 55 height 14
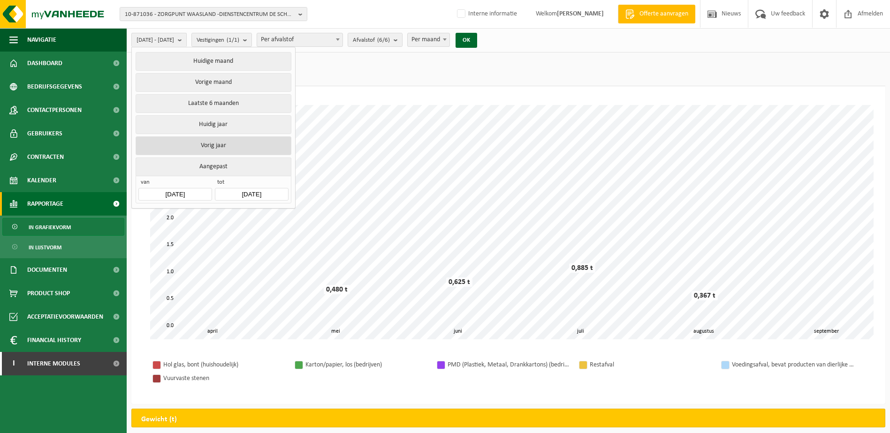
click at [215, 143] on button "Vorig jaar" at bounding box center [213, 146] width 155 height 19
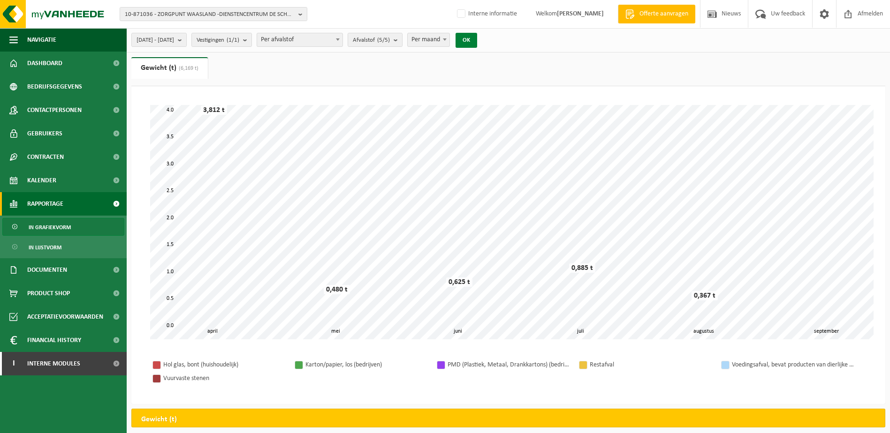
click at [477, 39] on button "OK" at bounding box center [467, 40] width 22 height 15
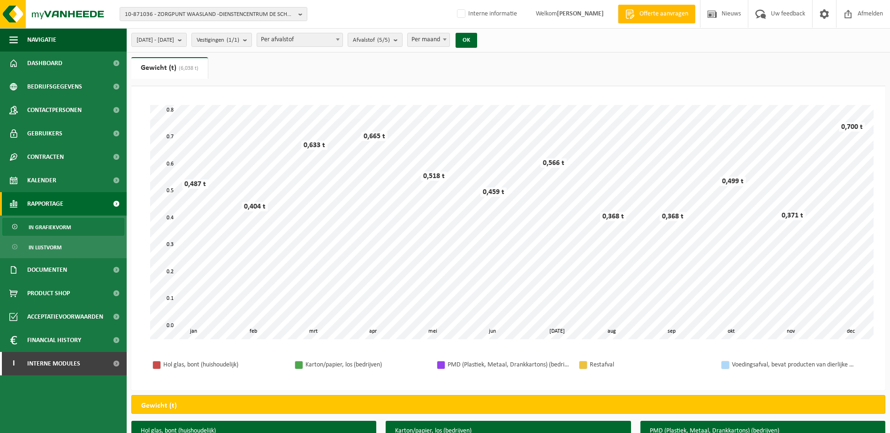
click at [449, 38] on span at bounding box center [444, 39] width 9 height 12
select select "3"
click at [402, 42] on button "Afvalstof (5/5)" at bounding box center [375, 40] width 55 height 14
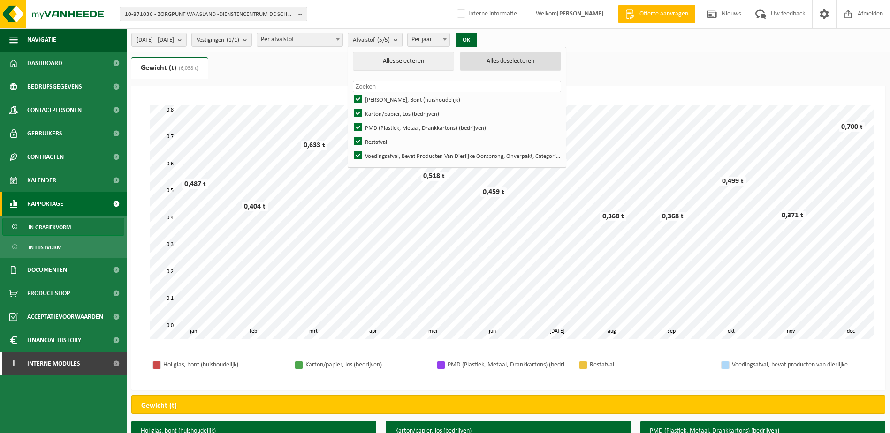
click at [539, 61] on button "Alles deselecteren" at bounding box center [510, 61] width 101 height 19
checkbox input "false"
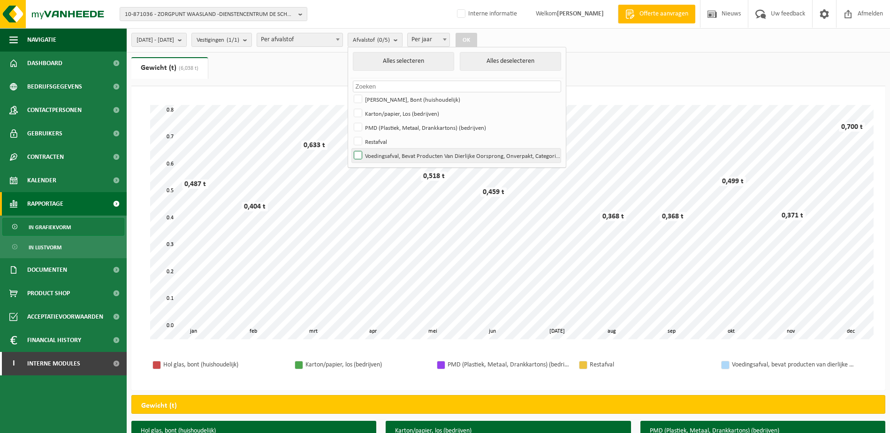
click at [381, 157] on label "Voedingsafval, Bevat Producten Van Dierlijke Oorsprong, Onverpakt, Categorie 3" at bounding box center [456, 156] width 209 height 14
click at [350, 149] on input "Voedingsafval, Bevat Producten Van Dierlijke Oorsprong, Onverpakt, Categorie 3" at bounding box center [350, 148] width 0 height 0
checkbox input "true"
click at [477, 38] on button "OK" at bounding box center [467, 40] width 22 height 15
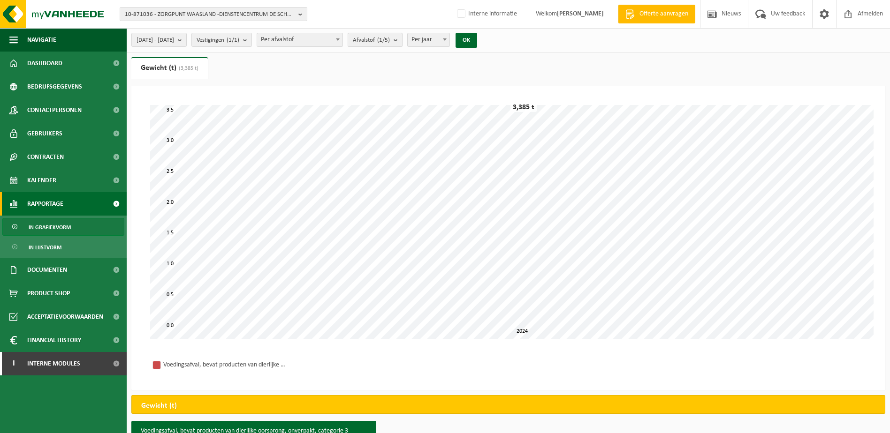
click at [402, 39] on b "submit" at bounding box center [398, 39] width 8 height 13
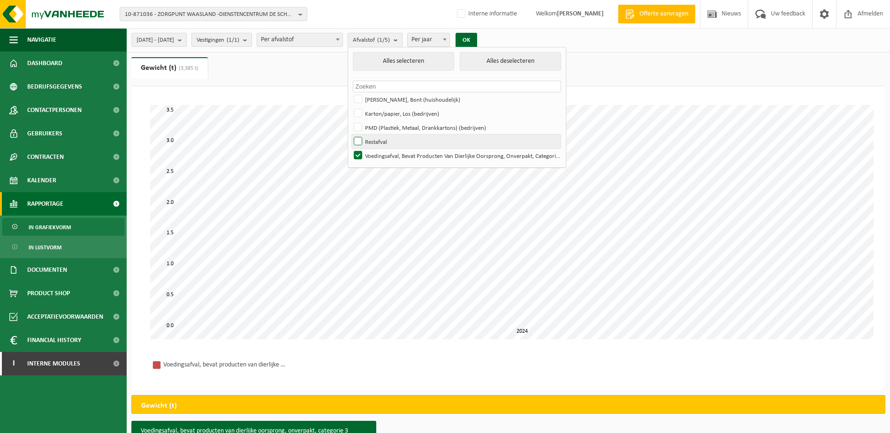
click at [384, 141] on label "Restafval" at bounding box center [456, 142] width 209 height 14
click at [350, 135] on input "Restafval" at bounding box center [350, 134] width 0 height 0
checkbox input "true"
click at [380, 154] on label "Voedingsafval, Bevat Producten Van Dierlijke Oorsprong, Onverpakt, Categorie 3" at bounding box center [456, 156] width 209 height 14
click at [350, 149] on input "Voedingsafval, Bevat Producten Van Dierlijke Oorsprong, Onverpakt, Categorie 3" at bounding box center [350, 148] width 0 height 0
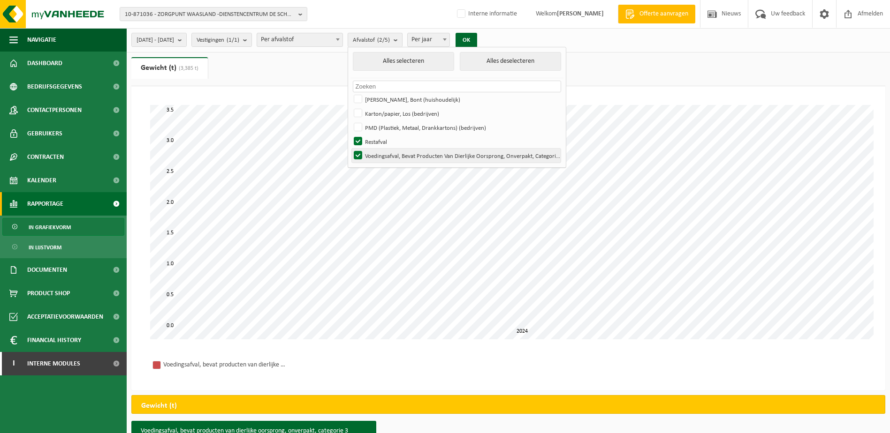
checkbox input "false"
click at [477, 38] on button "OK" at bounding box center [467, 40] width 22 height 15
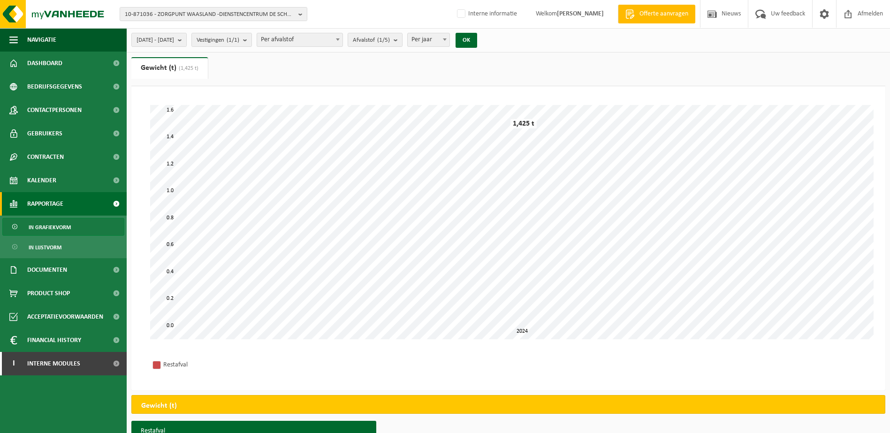
click at [449, 39] on span at bounding box center [444, 39] width 9 height 12
click at [402, 38] on b "submit" at bounding box center [398, 39] width 8 height 13
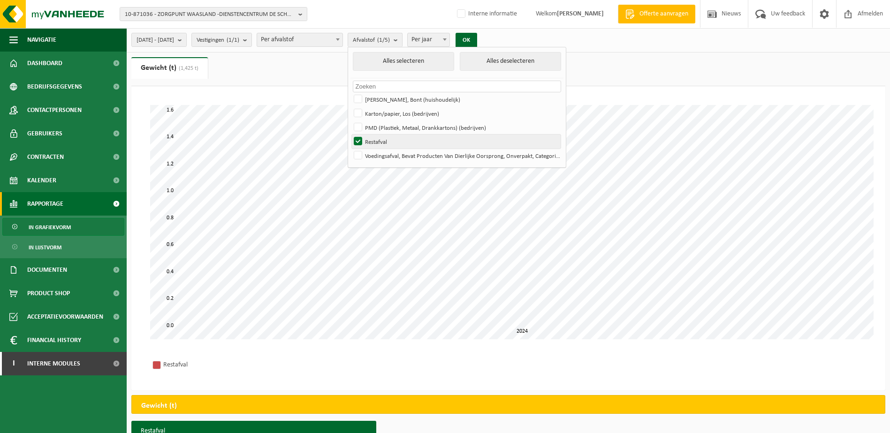
click at [386, 141] on label "Restafval" at bounding box center [456, 142] width 209 height 14
click at [350, 135] on input "Restafval" at bounding box center [350, 134] width 0 height 0
checkbox input "false"
click at [386, 126] on label "PMD (Plastiek, Metaal, Drankkartons) (bedrijven)" at bounding box center [456, 128] width 209 height 14
click at [350, 121] on input "PMD (Plastiek, Metaal, Drankkartons) (bedrijven)" at bounding box center [350, 120] width 0 height 0
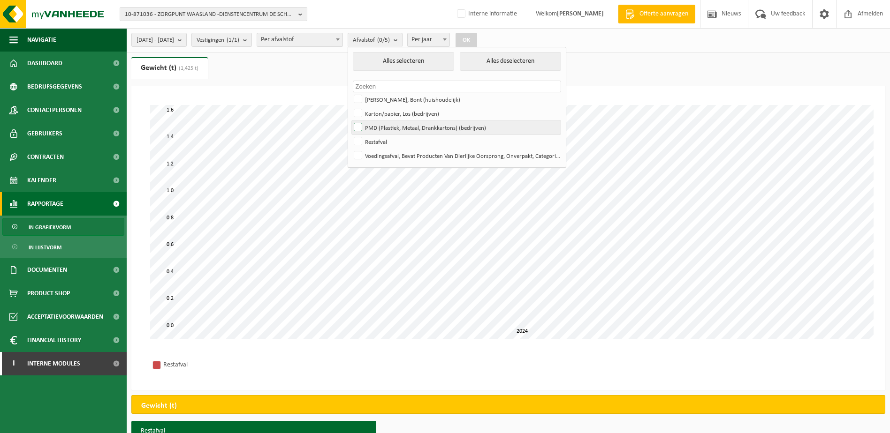
checkbox input "true"
click at [477, 42] on button "OK" at bounding box center [467, 40] width 22 height 15
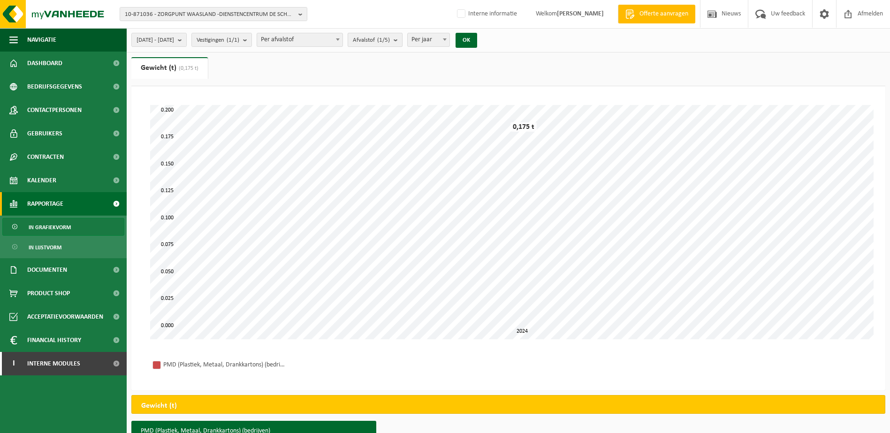
click at [402, 40] on b "submit" at bounding box center [398, 39] width 8 height 13
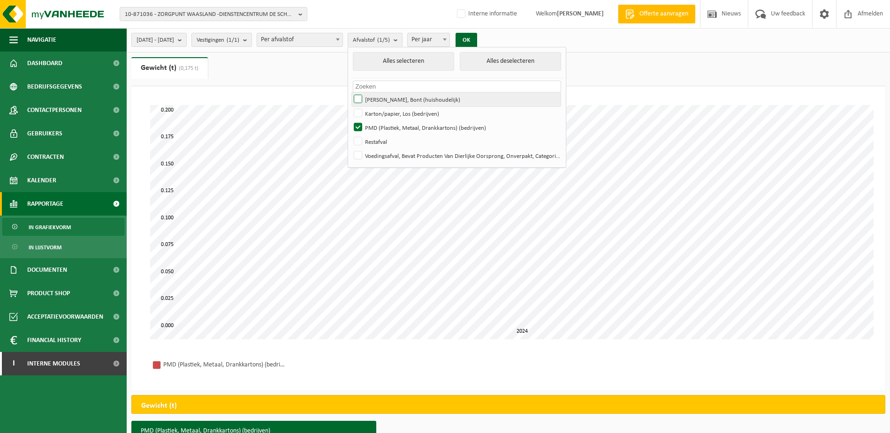
click at [385, 98] on label "Hol Glas, Bont (huishoudelijk)" at bounding box center [456, 99] width 209 height 14
click at [350, 92] on input "Hol Glas, Bont (huishoudelijk)" at bounding box center [350, 92] width 0 height 0
checkbox input "true"
click at [384, 121] on label "PMD (Plastiek, Metaal, Drankkartons) (bedrijven)" at bounding box center [456, 128] width 209 height 14
click at [350, 120] on input "PMD (Plastiek, Metaal, Drankkartons) (bedrijven)" at bounding box center [350, 120] width 0 height 0
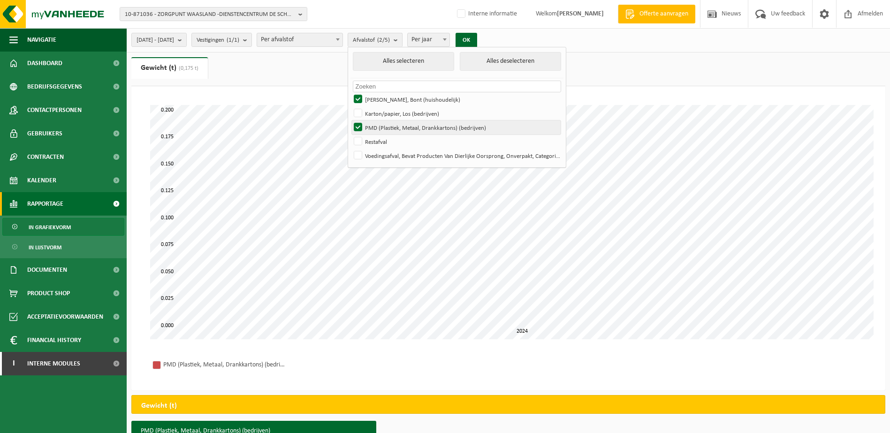
checkbox input "false"
click at [477, 35] on button "OK" at bounding box center [467, 40] width 22 height 15
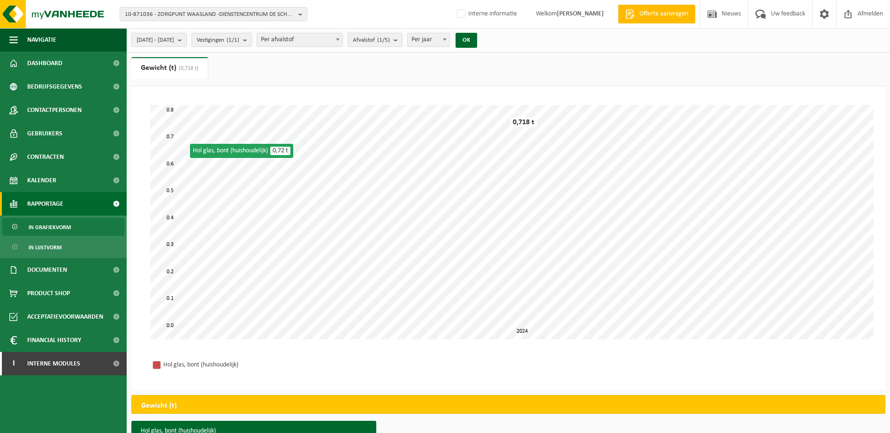
click at [402, 39] on b "submit" at bounding box center [398, 39] width 8 height 13
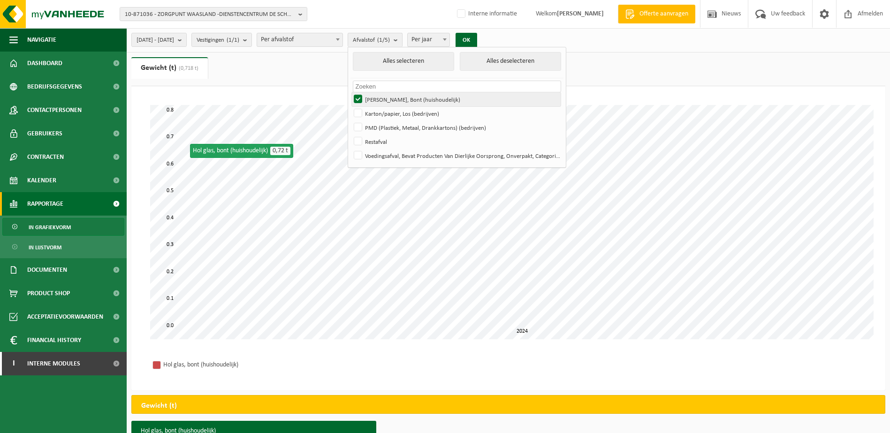
click at [385, 95] on label "Hol Glas, Bont (huishoudelijk)" at bounding box center [456, 99] width 209 height 14
click at [350, 92] on input "Hol Glas, Bont (huishoudelijk)" at bounding box center [350, 92] width 0 height 0
checkbox input "false"
click at [384, 112] on label "Karton/papier, Los (bedrijven)" at bounding box center [456, 113] width 209 height 14
click at [350, 106] on input "Karton/papier, Los (bedrijven)" at bounding box center [350, 106] width 0 height 0
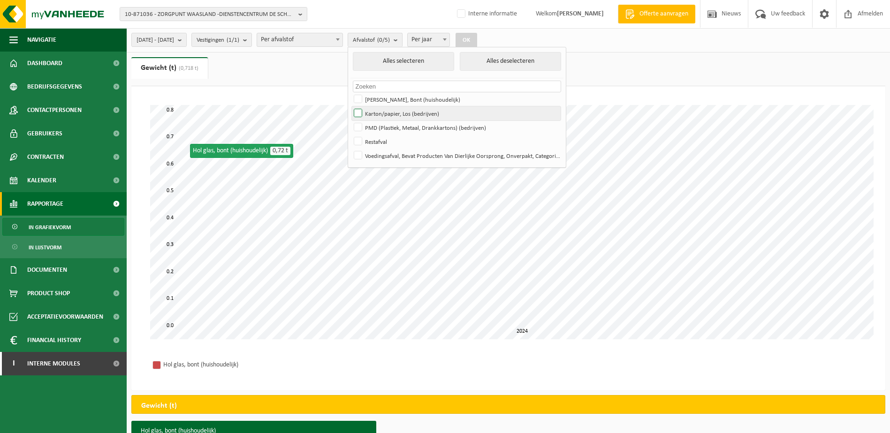
checkbox input "true"
click at [477, 39] on button "OK" at bounding box center [467, 40] width 22 height 15
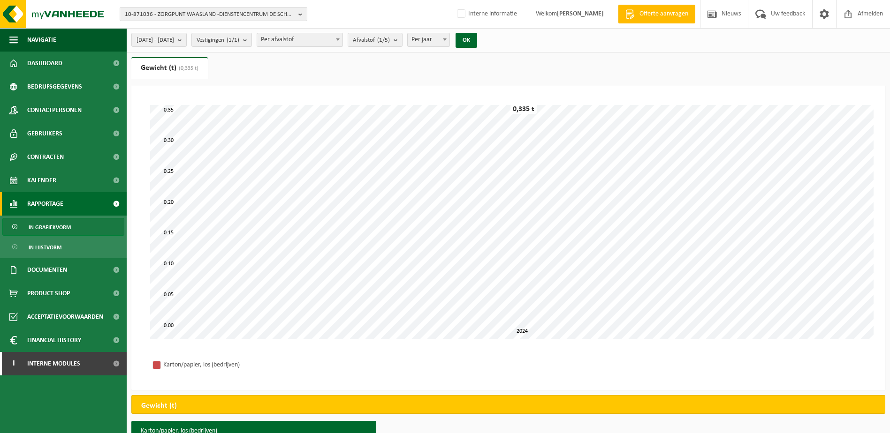
click at [369, 89] on div "Even geduld. Door de grote hoeveelheid gegevens duurt het laden even. 0.00 0.35…" at bounding box center [508, 238] width 754 height 304
click at [47, 157] on span "Contracten" at bounding box center [45, 156] width 37 height 23
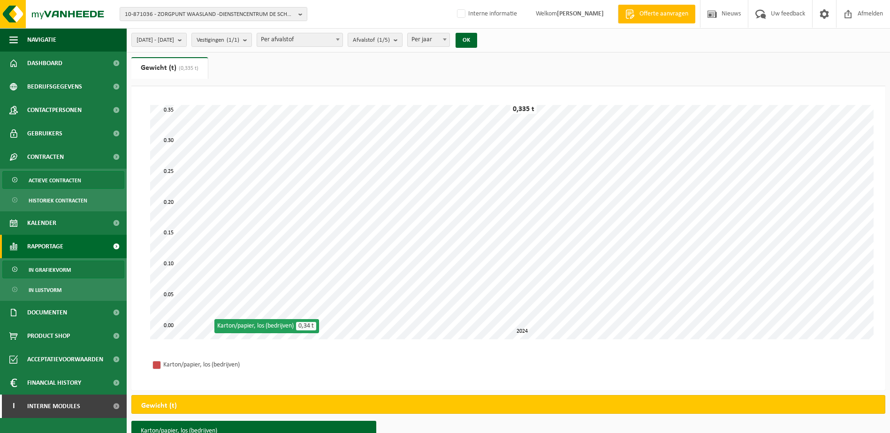
click at [46, 181] on span "Actieve contracten" at bounding box center [55, 181] width 53 height 18
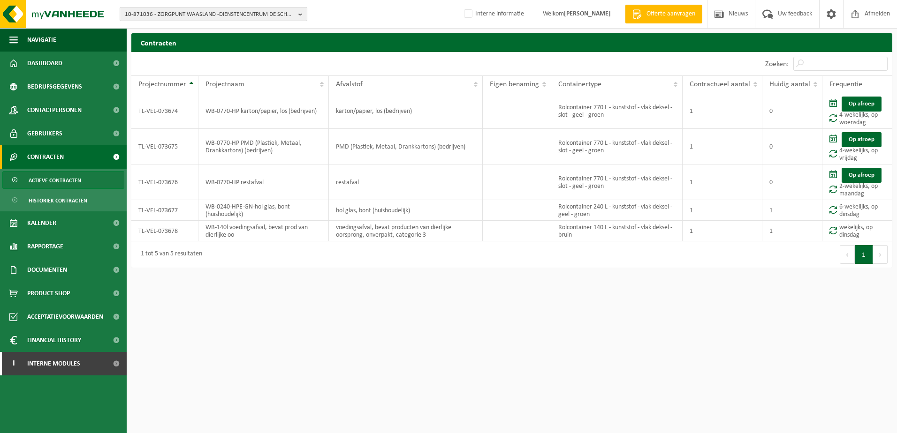
click at [299, 15] on b "button" at bounding box center [302, 14] width 8 height 13
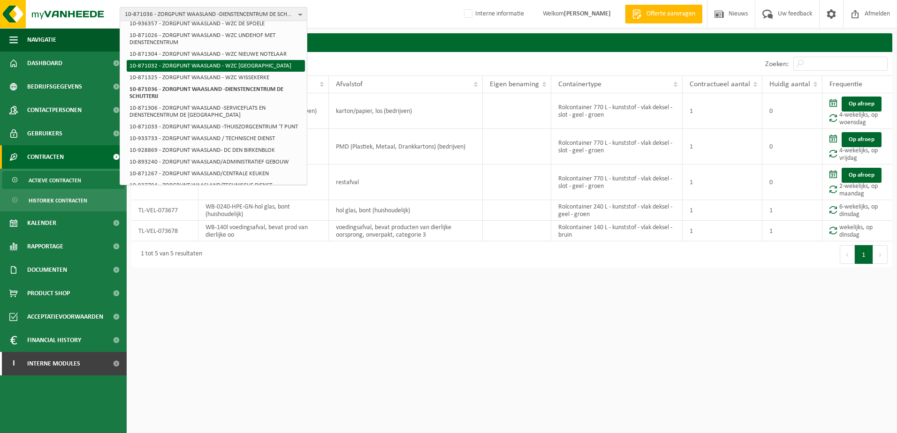
scroll to position [375, 0]
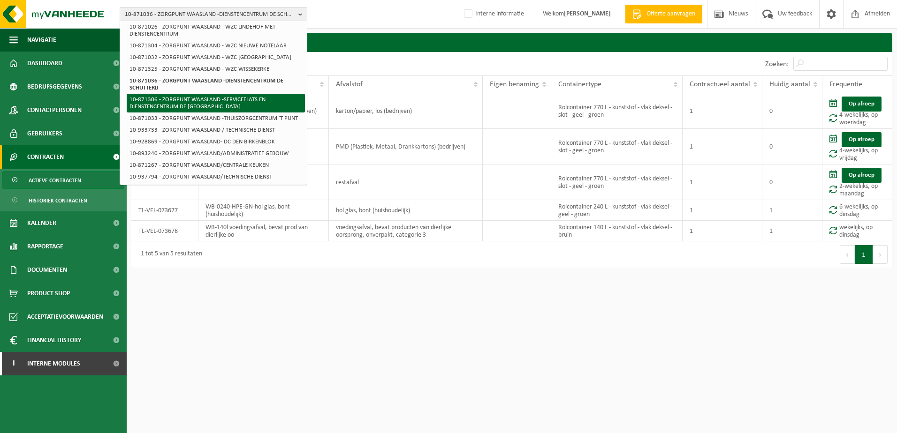
click at [233, 100] on li "10-871306 - ZORGPUNT WAASLAND -SERVICEFLATS EN DIENSTENCENTRUM DE [GEOGRAPHIC_D…" at bounding box center [216, 103] width 178 height 19
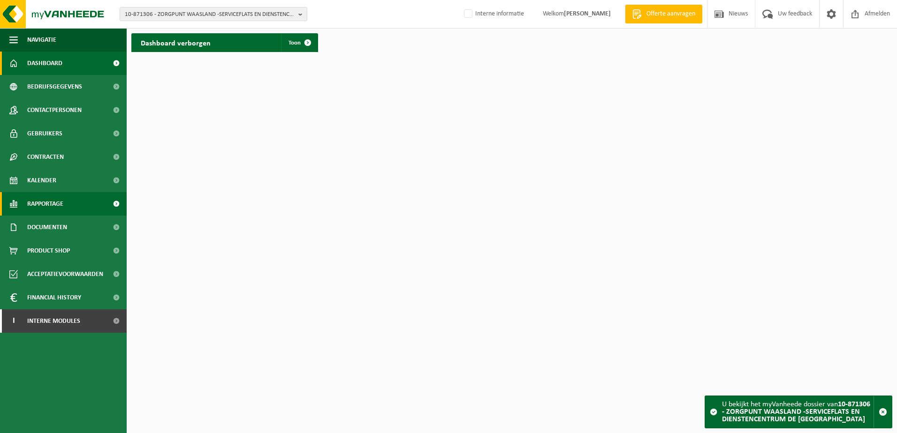
click at [48, 199] on span "Rapportage" at bounding box center [45, 203] width 36 height 23
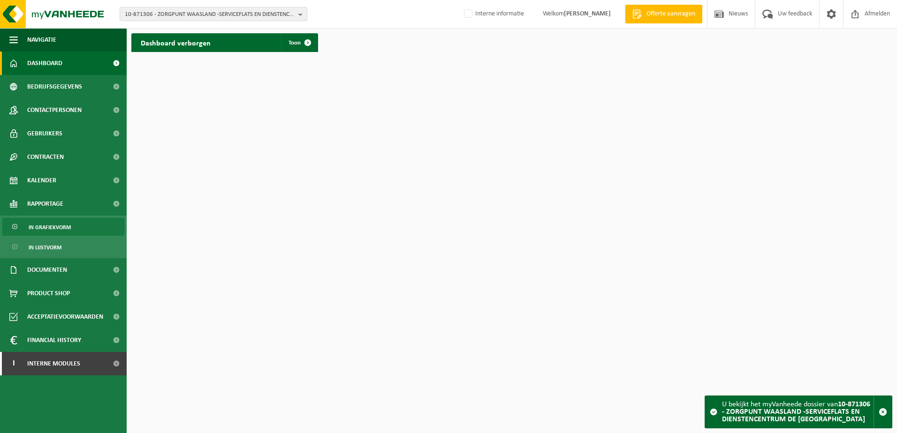
click at [44, 220] on span "In grafiekvorm" at bounding box center [50, 228] width 42 height 18
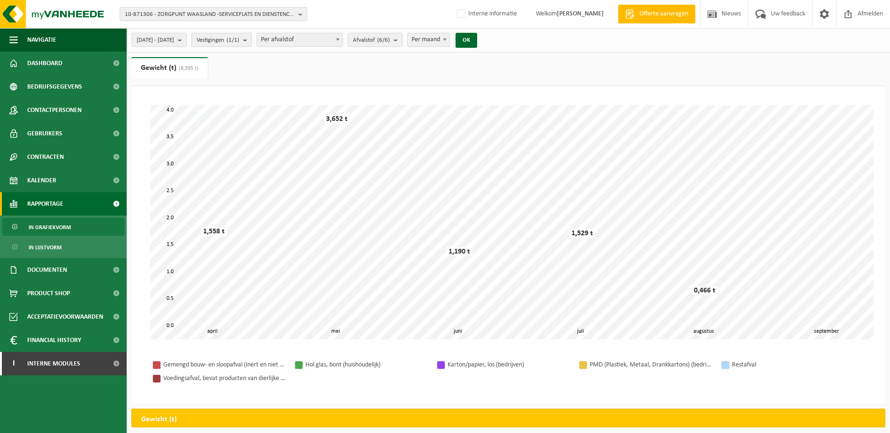
click at [449, 42] on span "Per maand" at bounding box center [429, 39] width 42 height 13
select select "3"
click at [187, 42] on button "2025-04-01 - 2025-09-01" at bounding box center [158, 40] width 55 height 14
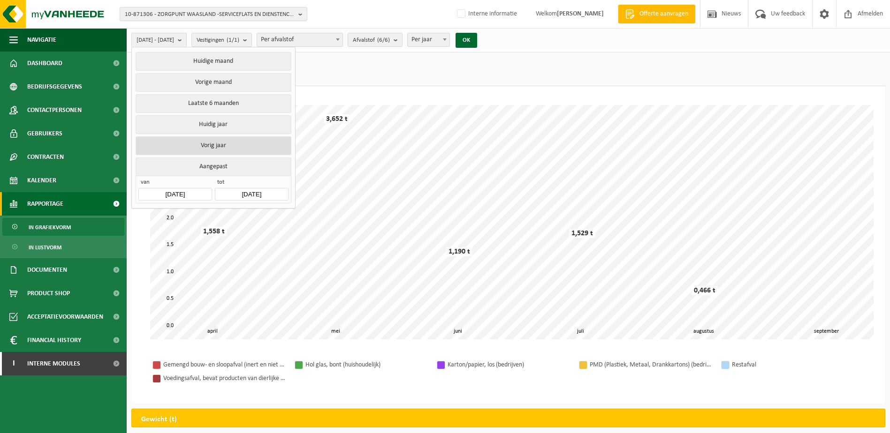
click at [207, 137] on button "Vorig jaar" at bounding box center [213, 146] width 155 height 19
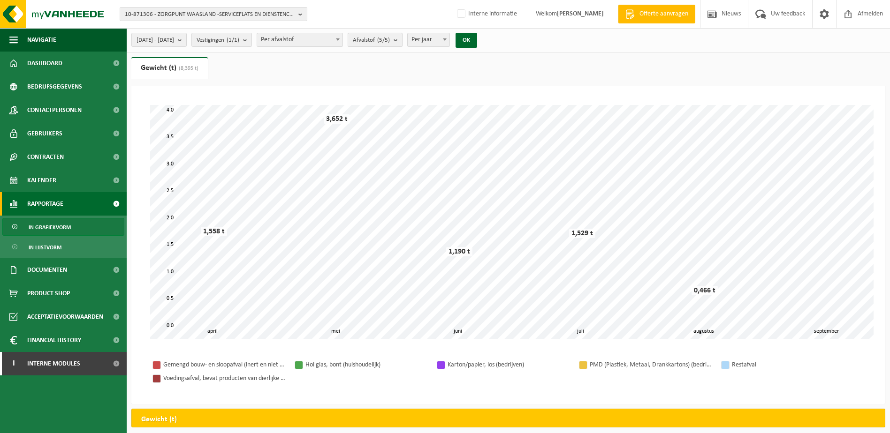
click at [402, 42] on button "Afvalstof (5/5)" at bounding box center [375, 40] width 55 height 14
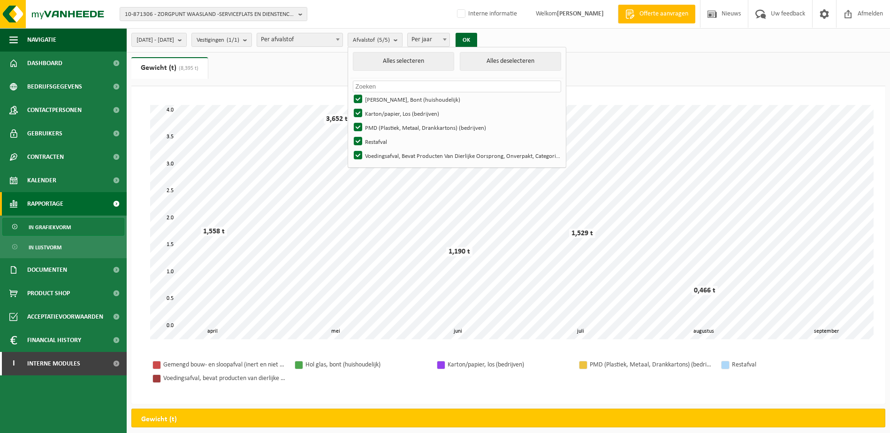
click at [449, 40] on span at bounding box center [444, 39] width 9 height 12
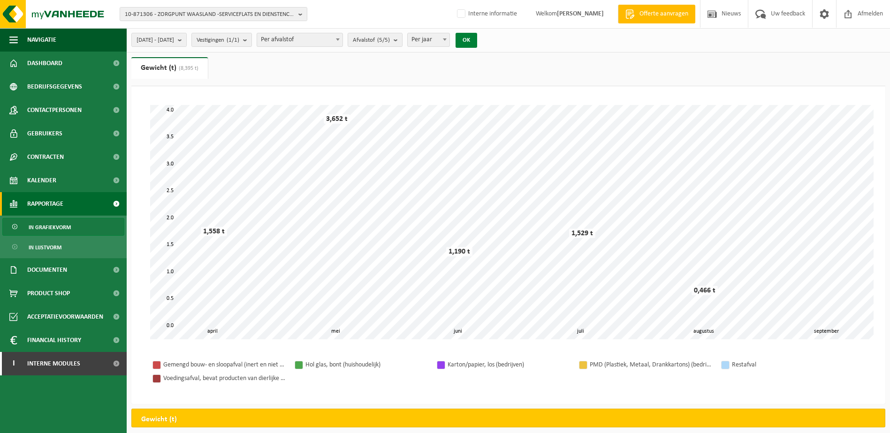
click at [477, 42] on button "OK" at bounding box center [467, 40] width 22 height 15
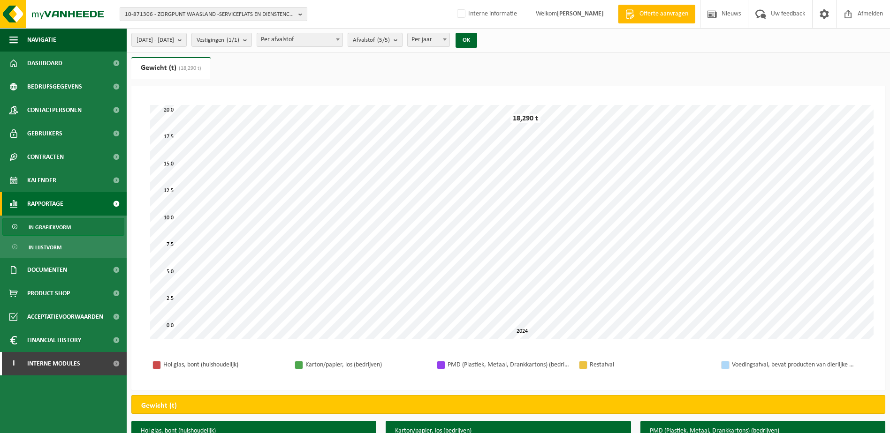
click at [402, 42] on button "Afvalstof (5/5)" at bounding box center [375, 40] width 55 height 14
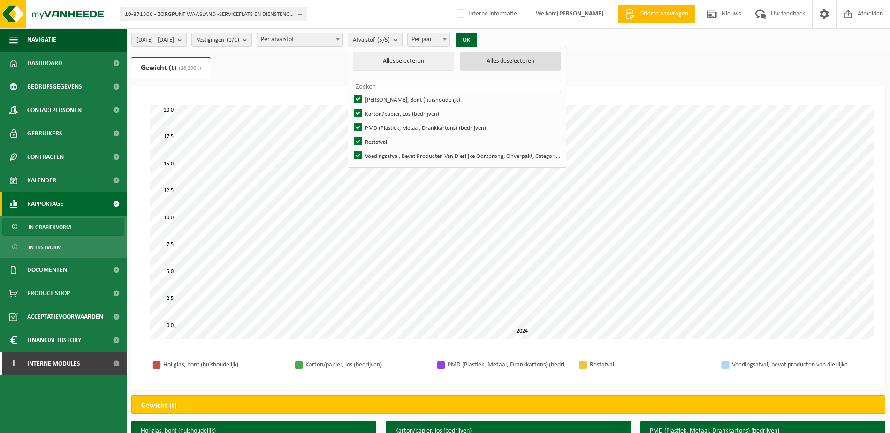
click at [510, 62] on button "Alles deselecteren" at bounding box center [510, 61] width 101 height 19
checkbox input "false"
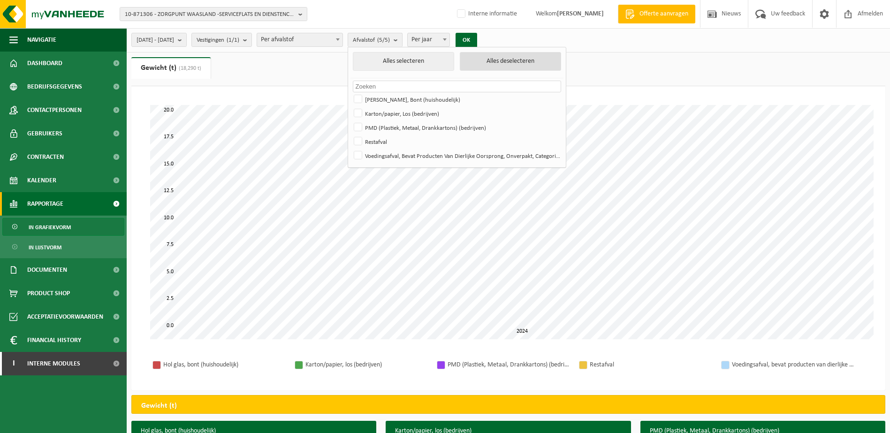
checkbox input "false"
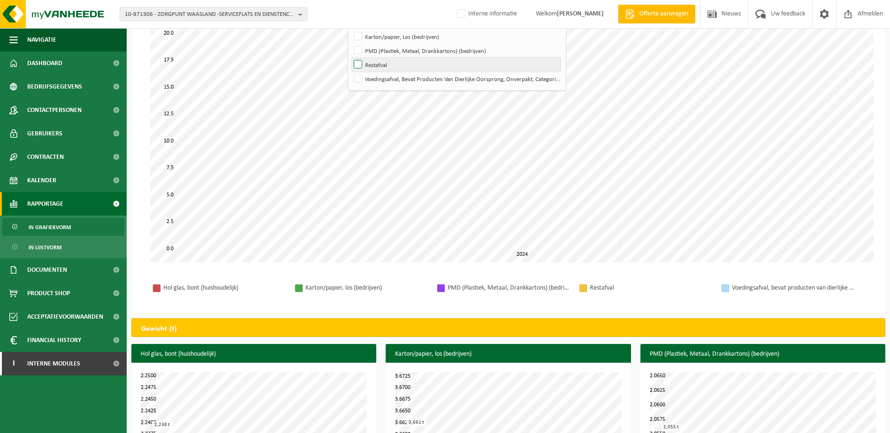
scroll to position [94, 0]
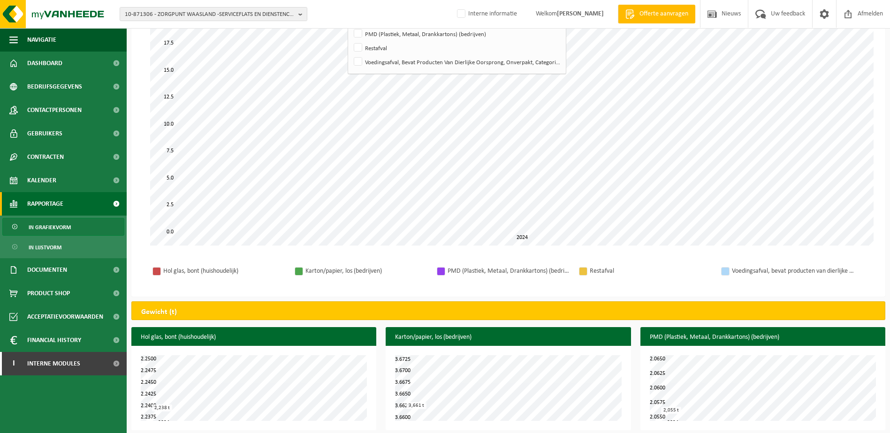
click at [338, 256] on div "Hol glas, bont (huishoudelijk) Karton/papier, los (bedrijven) PMD (Plastiek, Me…" at bounding box center [508, 271] width 735 height 32
click at [60, 152] on span "Contracten" at bounding box center [45, 156] width 37 height 23
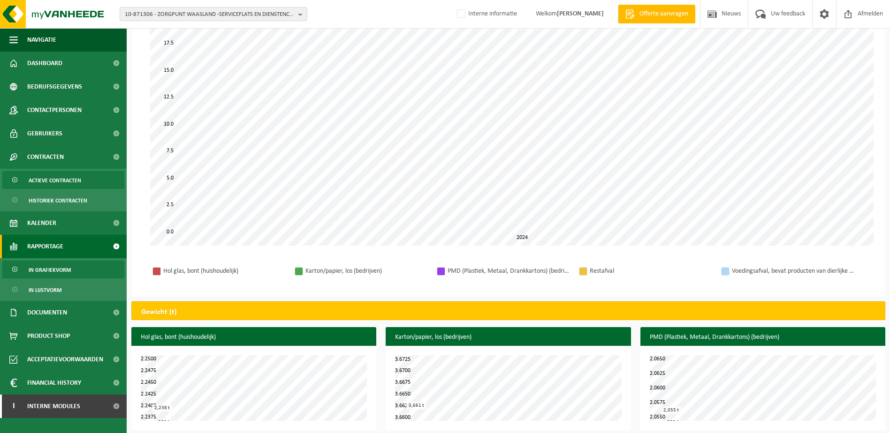
click at [54, 180] on span "Actieve contracten" at bounding box center [55, 181] width 53 height 18
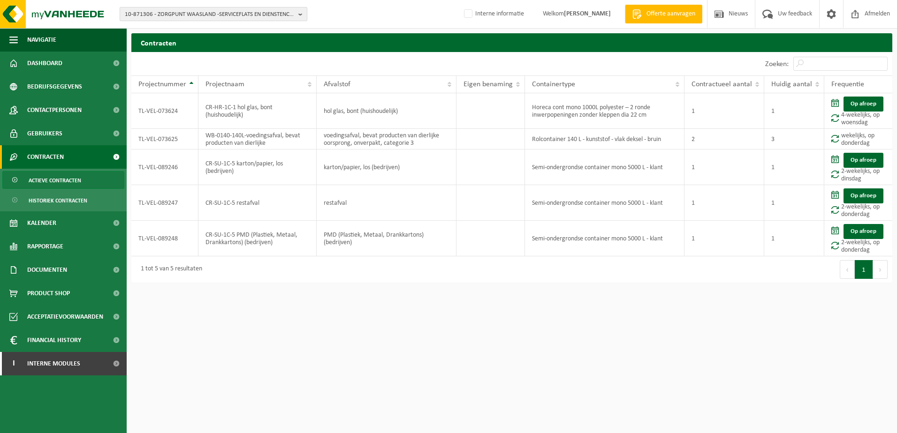
click at [296, 13] on button "10-871306 - ZORGPUNT WAASLAND -SERVICEFLATS EN DIENSTENCENTRUM DE [GEOGRAPHIC_D…" at bounding box center [214, 14] width 188 height 14
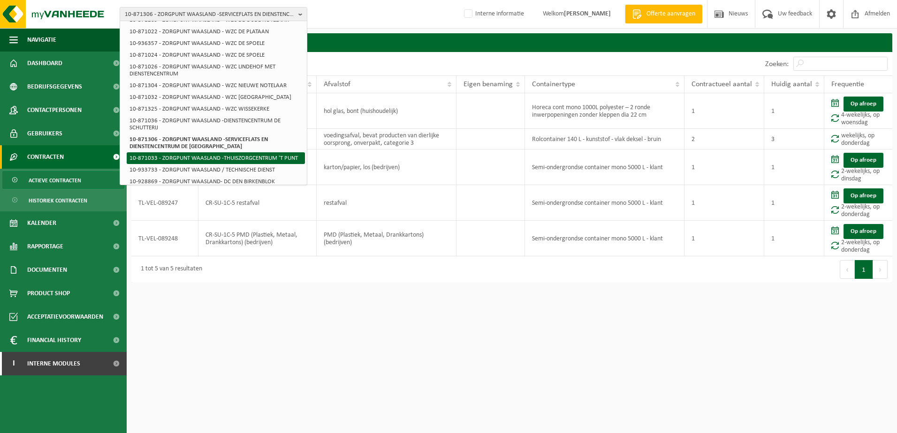
scroll to position [375, 0]
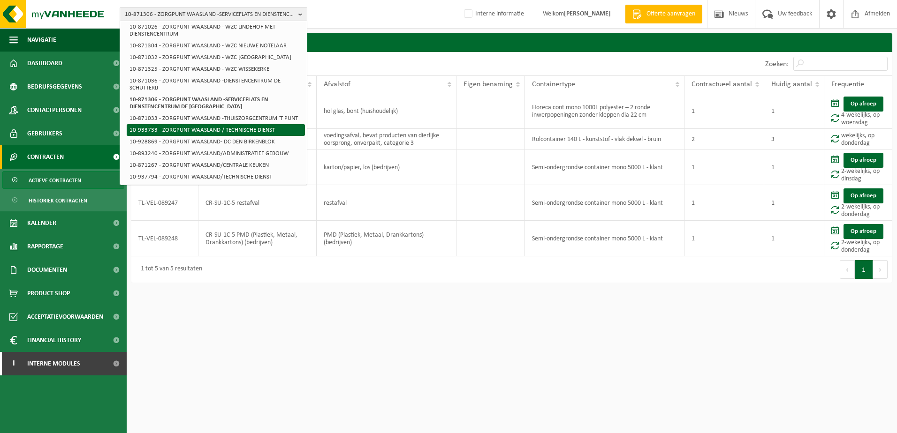
click at [251, 135] on li "10-933733 - ZORGPUNT WAASLAND / TECHNISCHE DIENST" at bounding box center [216, 130] width 178 height 12
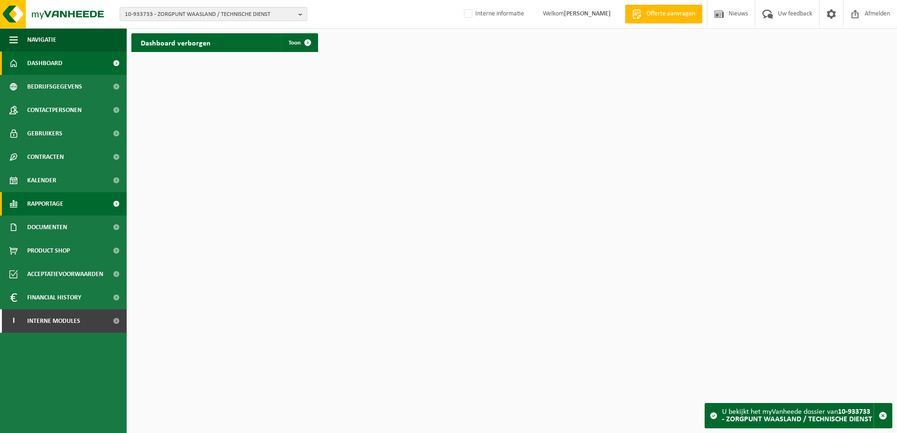
click at [40, 204] on span "Rapportage" at bounding box center [45, 203] width 36 height 23
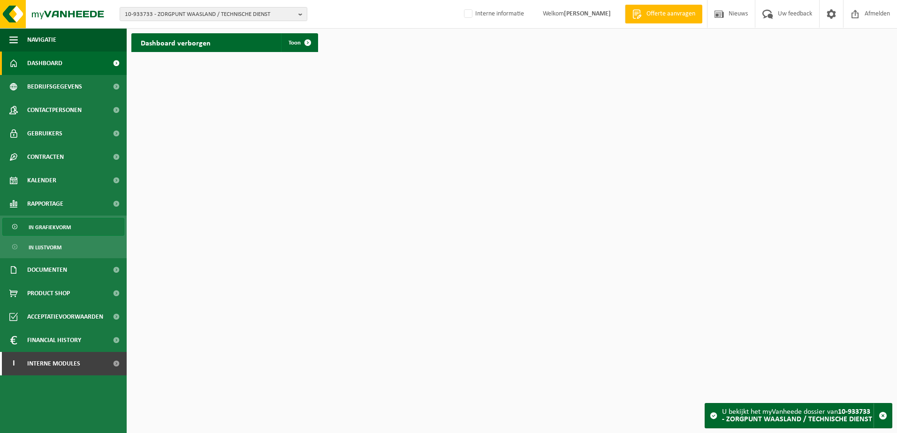
click at [43, 223] on span "In grafiekvorm" at bounding box center [50, 228] width 42 height 18
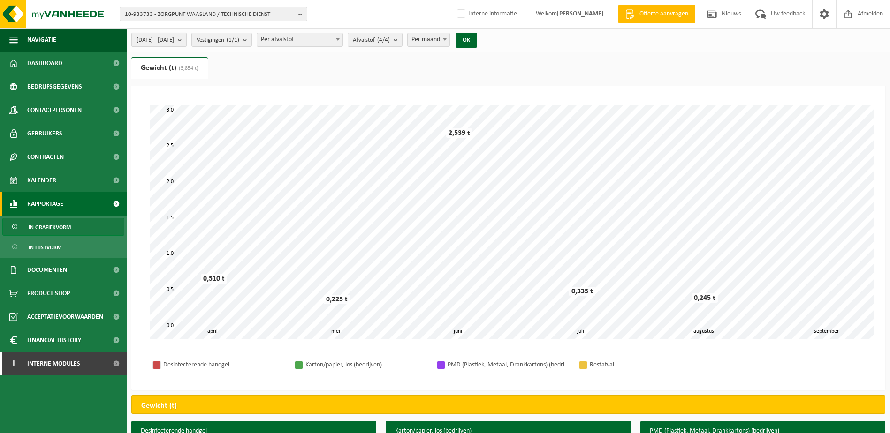
click at [186, 43] on b "submit" at bounding box center [182, 39] width 8 height 13
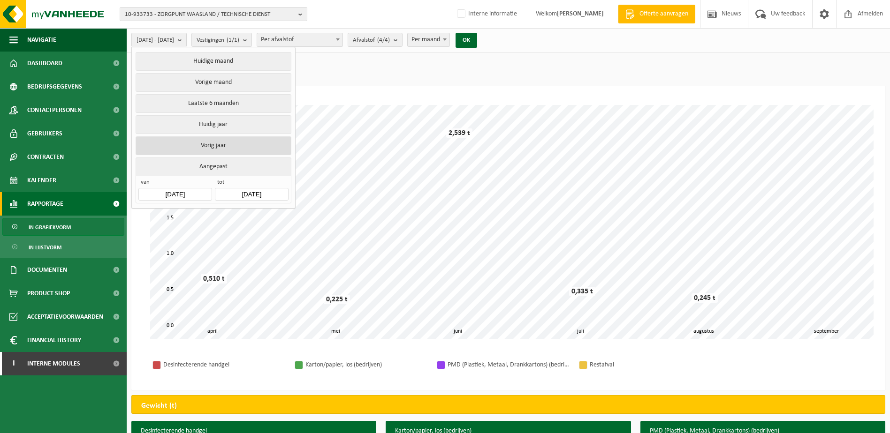
click at [213, 144] on button "Vorig jaar" at bounding box center [213, 146] width 155 height 19
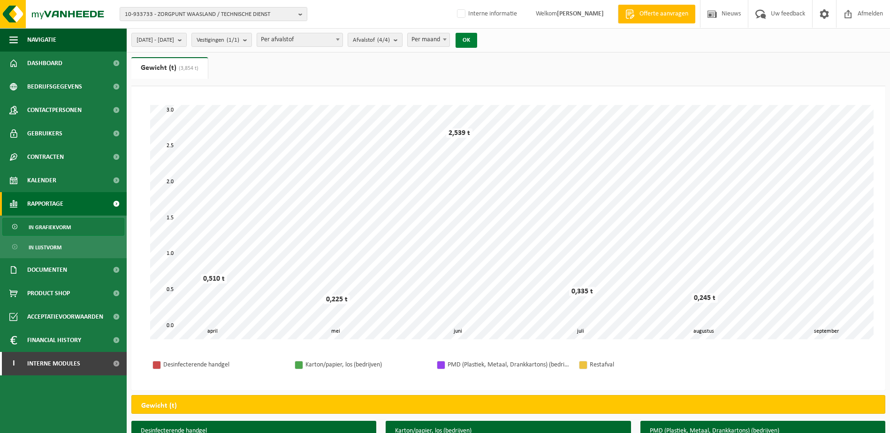
click at [477, 37] on button "OK" at bounding box center [467, 40] width 22 height 15
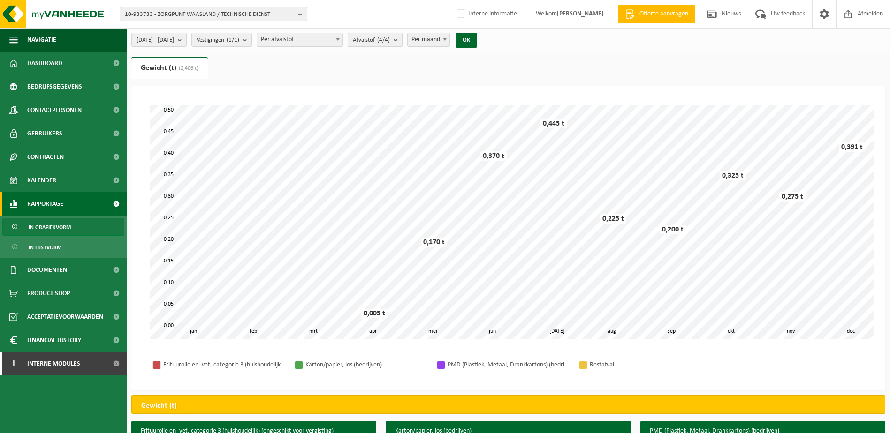
click at [402, 41] on b "submit" at bounding box center [398, 39] width 8 height 13
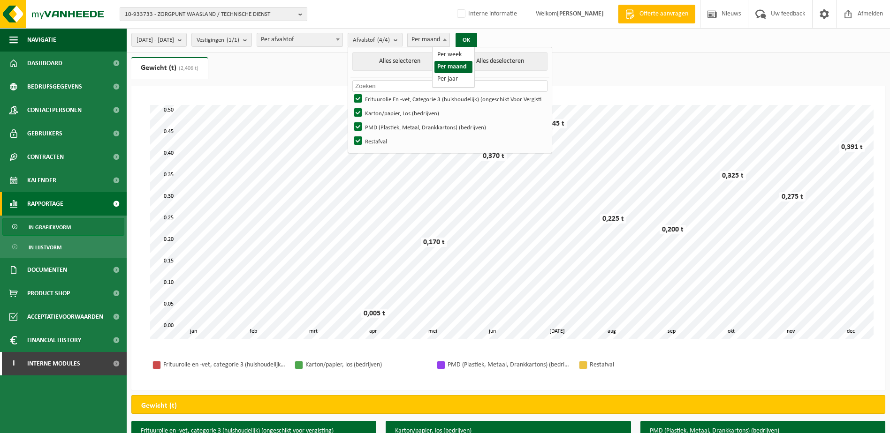
click at [449, 38] on span "Per maand" at bounding box center [429, 39] width 42 height 13
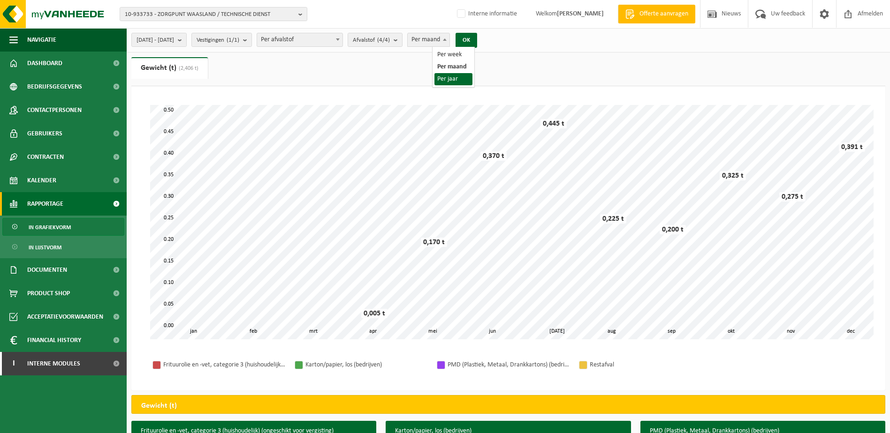
select select "3"
click at [477, 39] on button "OK" at bounding box center [467, 40] width 22 height 15
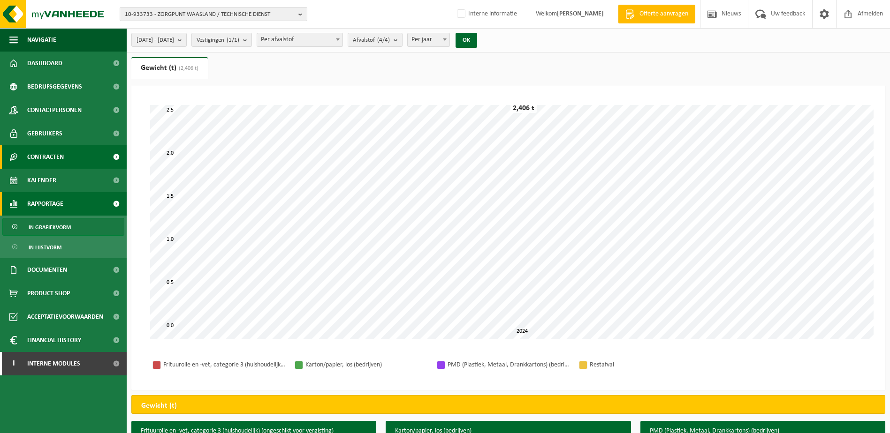
click at [45, 155] on span "Contracten" at bounding box center [45, 156] width 37 height 23
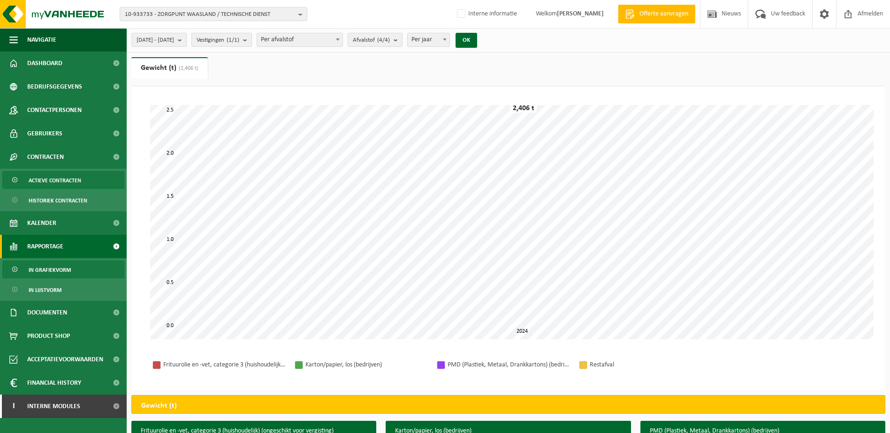
click at [47, 178] on span "Actieve contracten" at bounding box center [55, 181] width 53 height 18
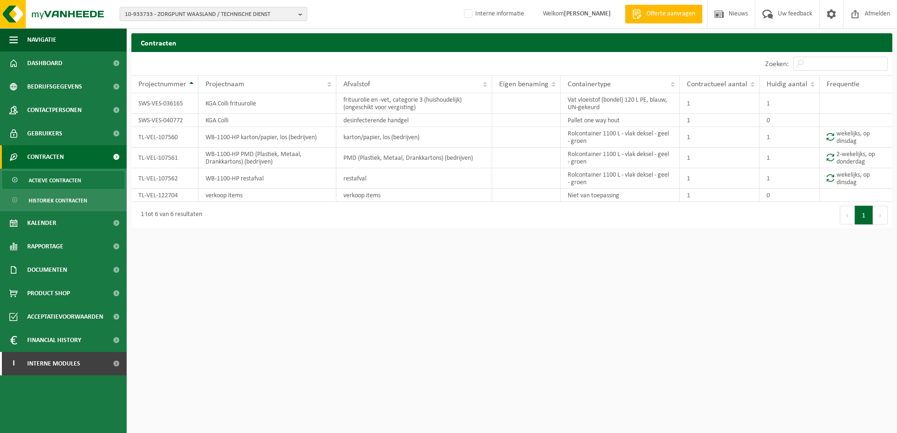
click at [297, 13] on button "10-933733 - ZORGPUNT WAASLAND / TECHNISCHE DIENST" at bounding box center [214, 14] width 188 height 14
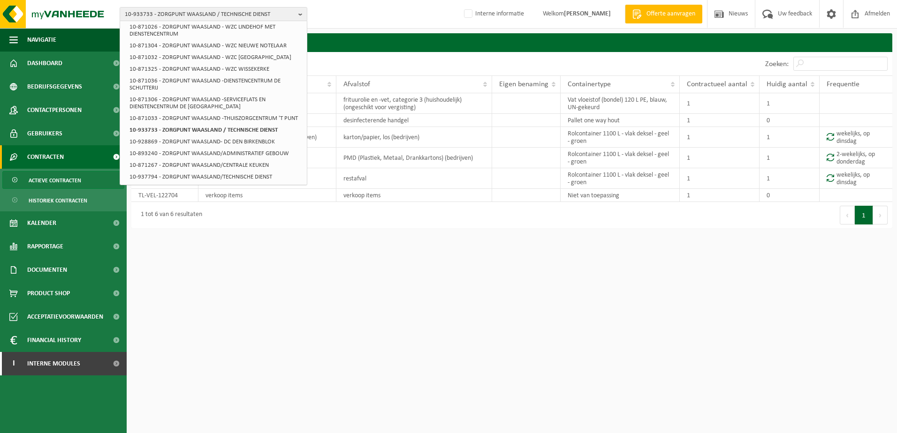
scroll to position [375, 0]
click at [235, 147] on li "10-928869 - ZORGPUNT WAASLAND- DC DEN BIRKENBLOK" at bounding box center [216, 142] width 178 height 12
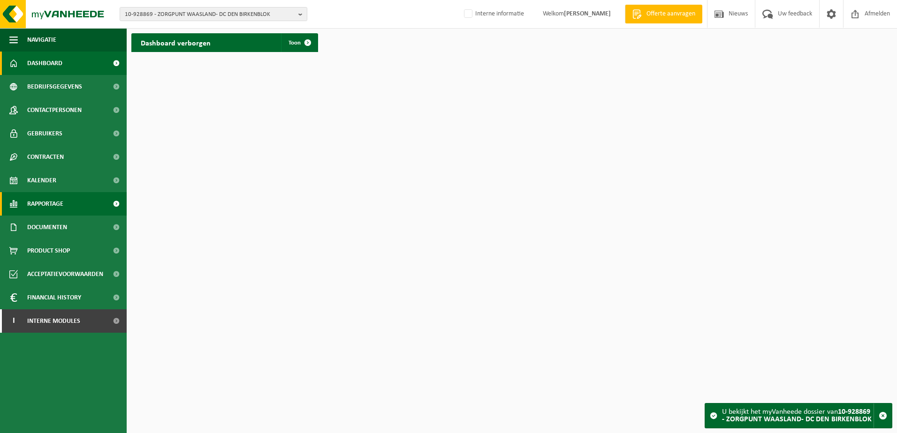
click at [51, 202] on span "Rapportage" at bounding box center [45, 203] width 36 height 23
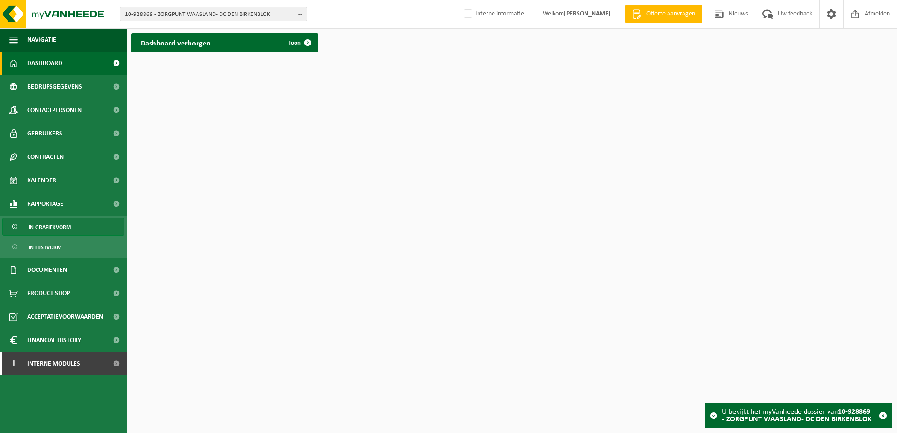
click at [47, 226] on span "In grafiekvorm" at bounding box center [50, 228] width 42 height 18
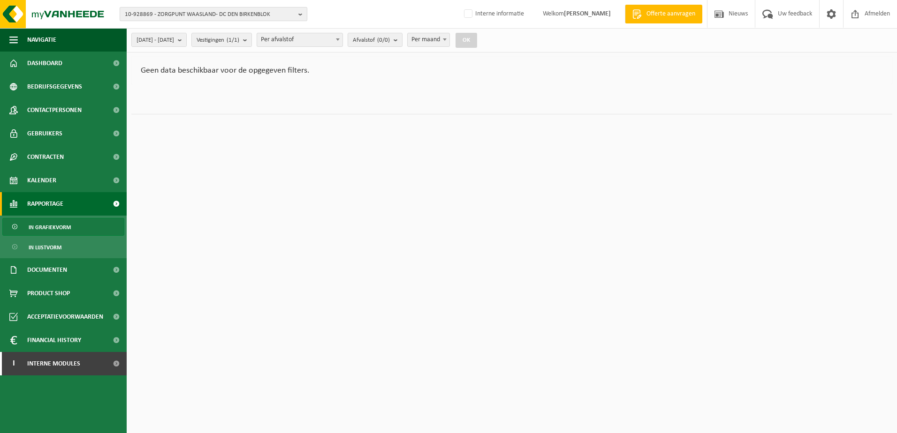
click at [301, 10] on b "button" at bounding box center [302, 14] width 8 height 13
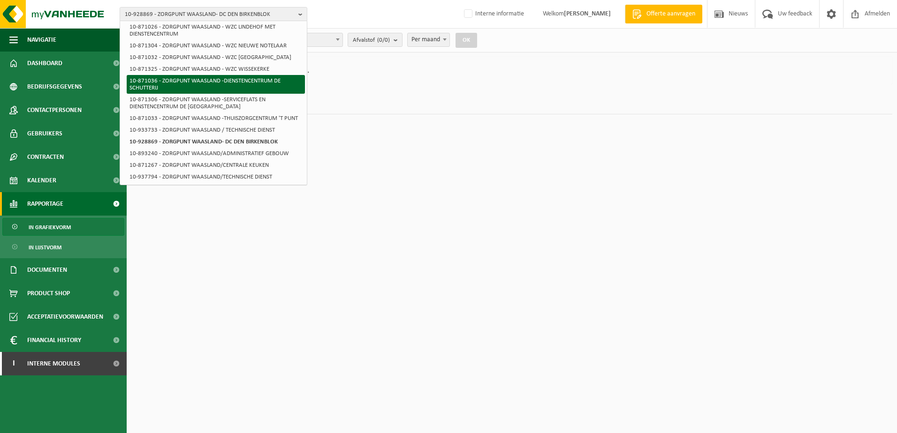
scroll to position [382, 0]
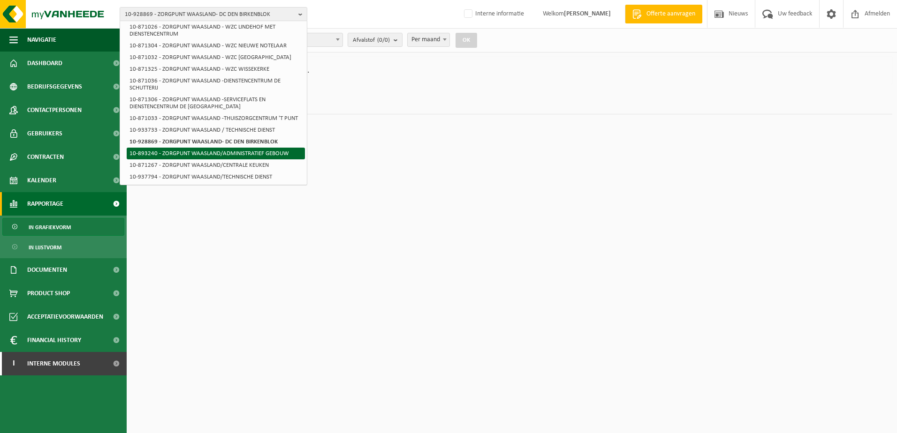
click at [250, 152] on li "10-893240 - ZORGPUNT WAASLAND/ADMINISTRATIEF GEBOUW" at bounding box center [216, 154] width 178 height 12
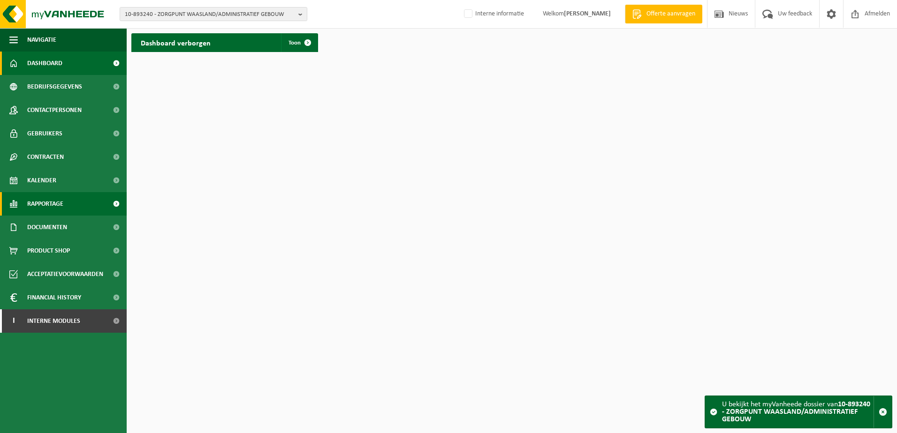
click at [57, 197] on span "Rapportage" at bounding box center [45, 203] width 36 height 23
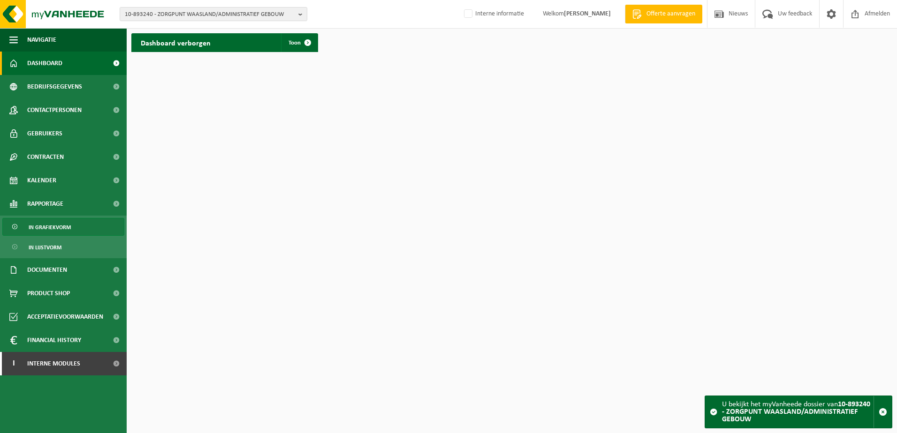
click at [52, 224] on span "In grafiekvorm" at bounding box center [50, 228] width 42 height 18
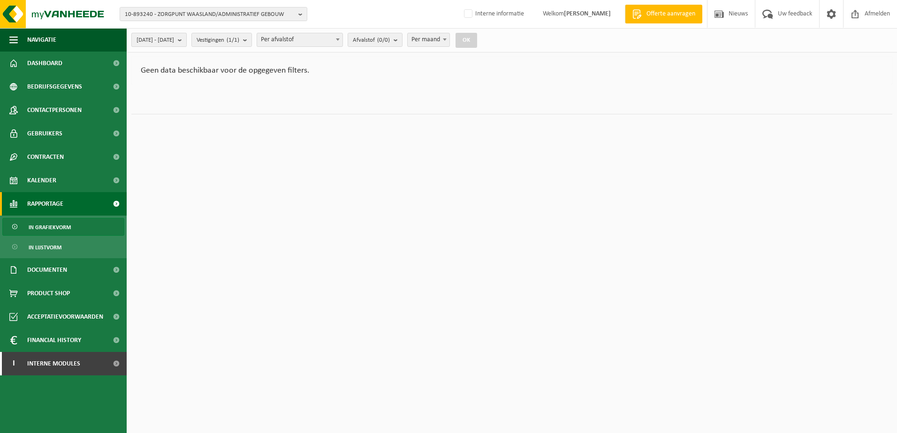
click at [186, 41] on b "submit" at bounding box center [182, 39] width 8 height 13
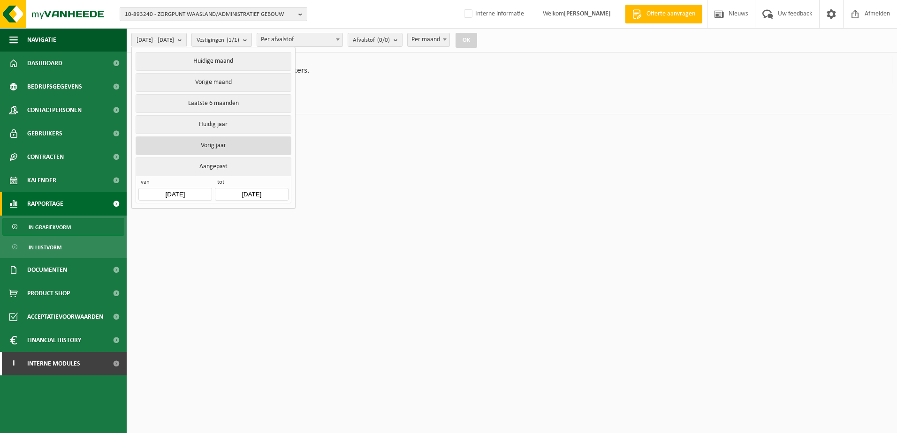
click at [204, 140] on button "Vorig jaar" at bounding box center [213, 146] width 155 height 19
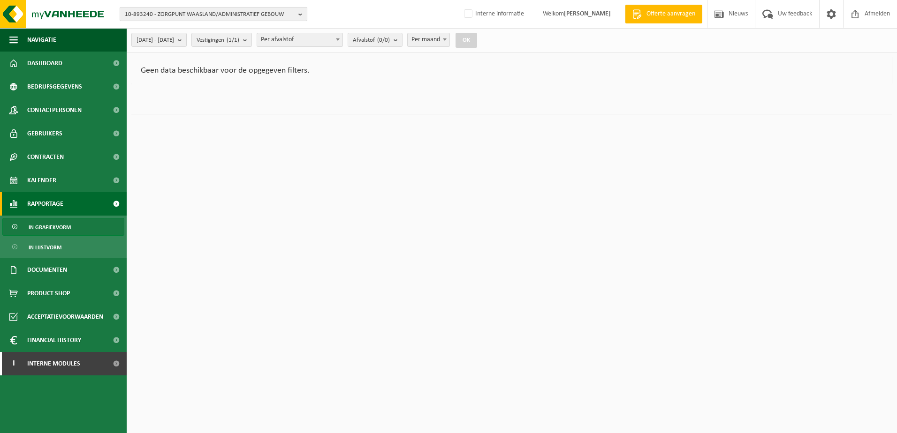
click at [302, 15] on b "button" at bounding box center [302, 14] width 8 height 13
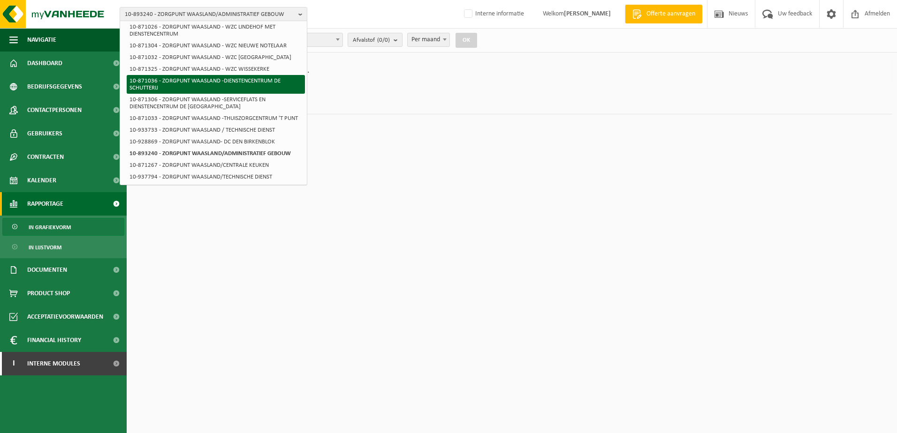
scroll to position [382, 0]
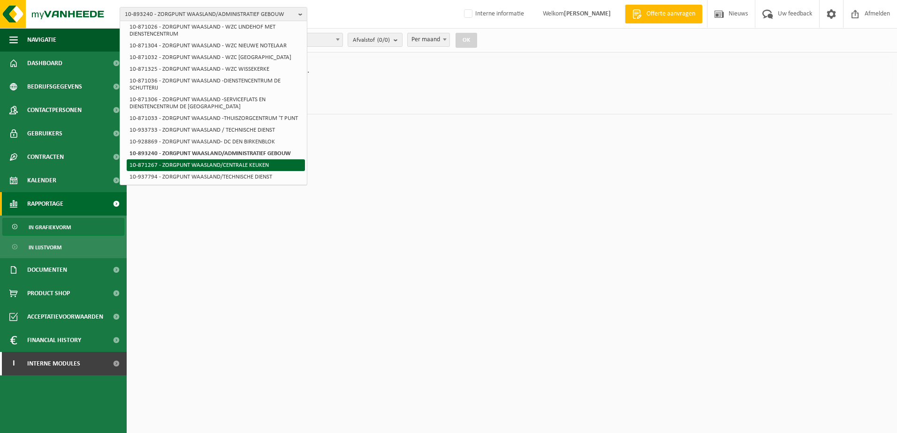
click at [243, 163] on li "10-871267 - ZORGPUNT WAASLAND/CENTRALE KEUKEN" at bounding box center [216, 165] width 178 height 12
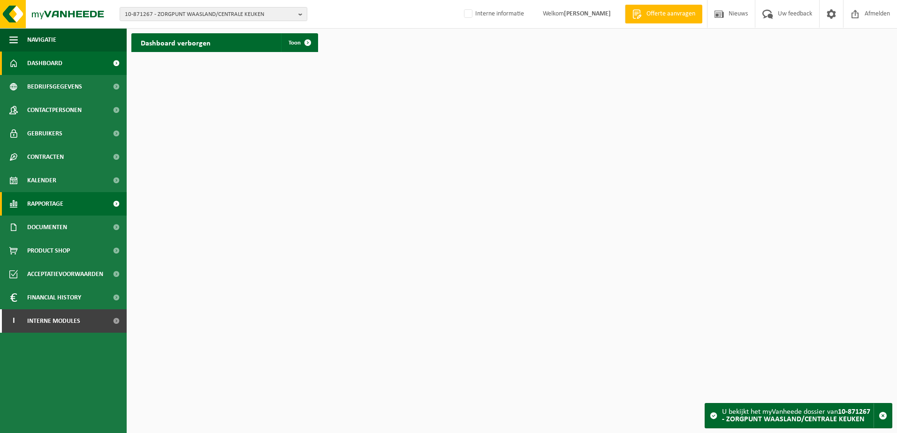
click at [47, 199] on span "Rapportage" at bounding box center [45, 203] width 36 height 23
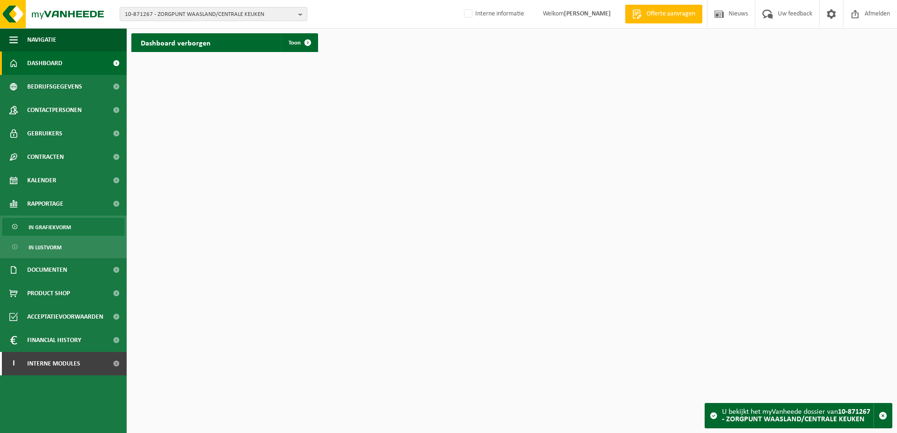
click at [47, 228] on span "In grafiekvorm" at bounding box center [50, 228] width 42 height 18
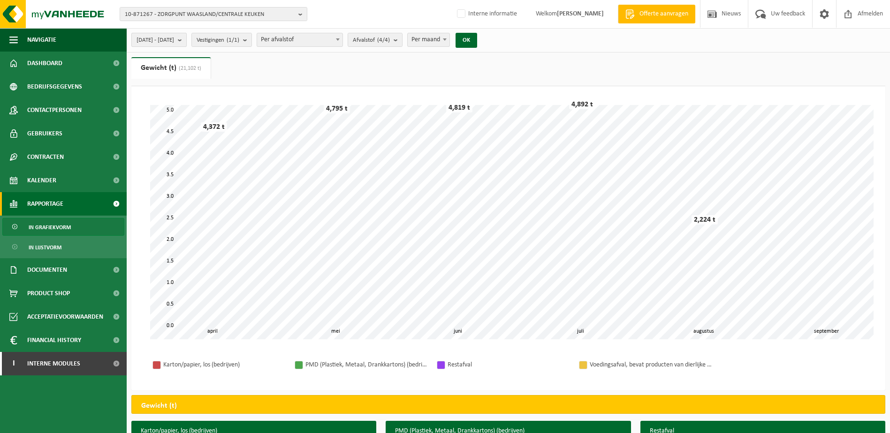
click at [187, 43] on button "[DATE] - [DATE]" at bounding box center [158, 40] width 55 height 14
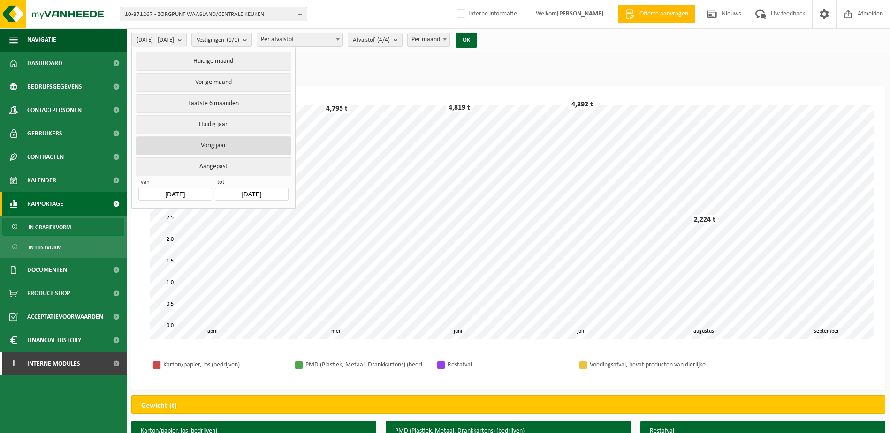
click at [210, 141] on button "Vorig jaar" at bounding box center [213, 146] width 155 height 19
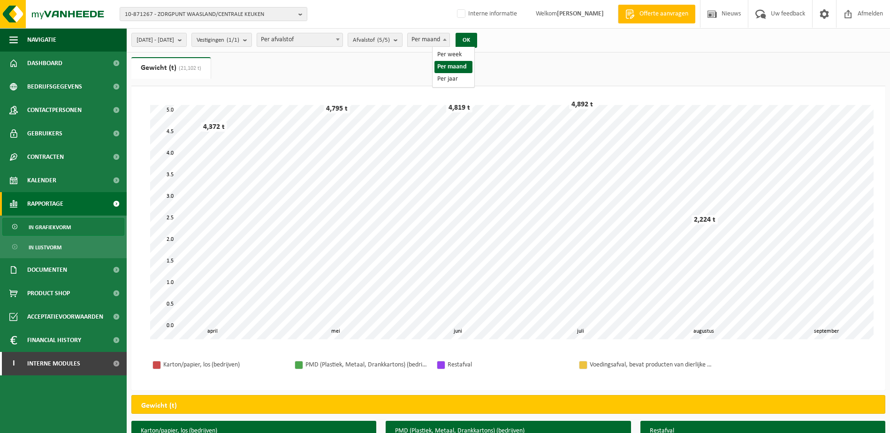
click at [447, 39] on b at bounding box center [445, 39] width 4 height 2
select select "3"
click at [477, 36] on button "OK" at bounding box center [467, 40] width 22 height 15
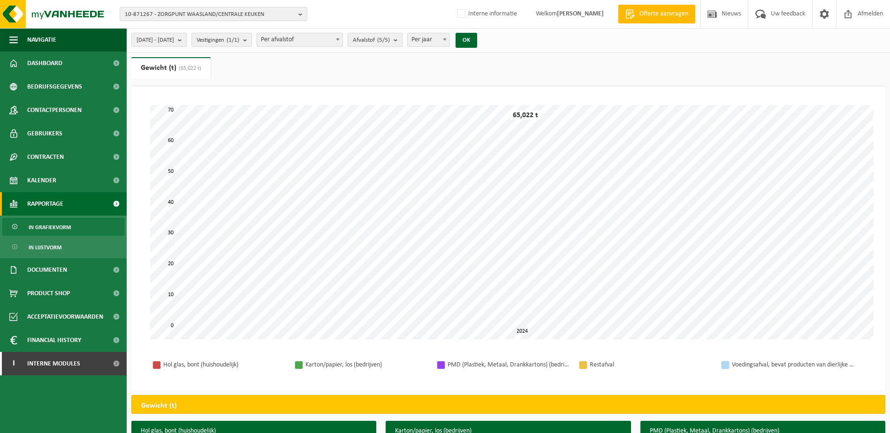
click b "submit"
click span "Contracten"
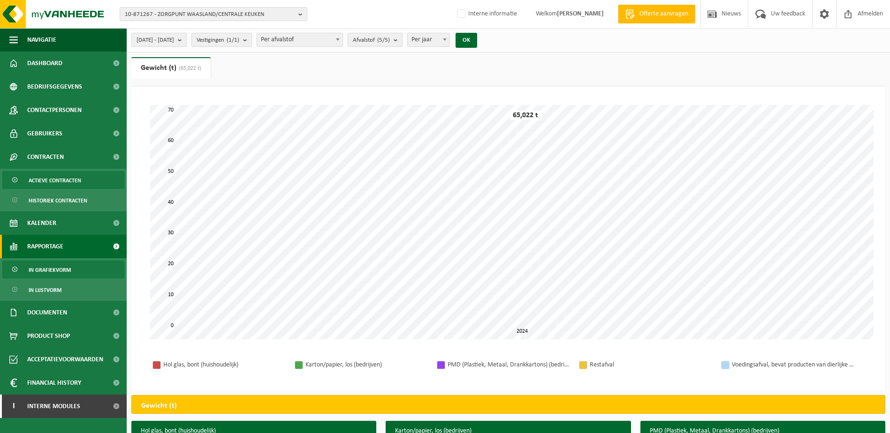
click span "Actieve contracten"
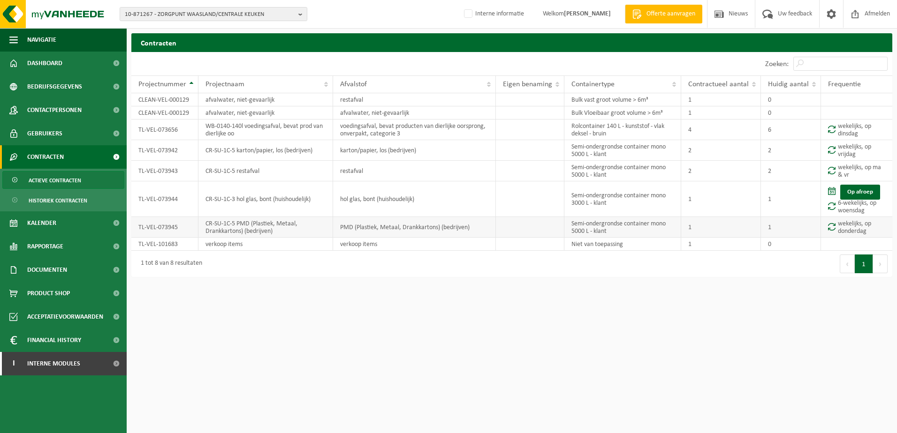
click at [248, 229] on td "CR-SU-1C-5 PMD (Plastiek, Metaal, Drankkartons) (bedrijven)" at bounding box center [265, 227] width 135 height 21
click at [256, 202] on td "CR-SU-1C-3 hol glas, bont (huishoudelijk)" at bounding box center [265, 200] width 135 height 36
click at [298, 13] on b "button" at bounding box center [302, 14] width 8 height 13
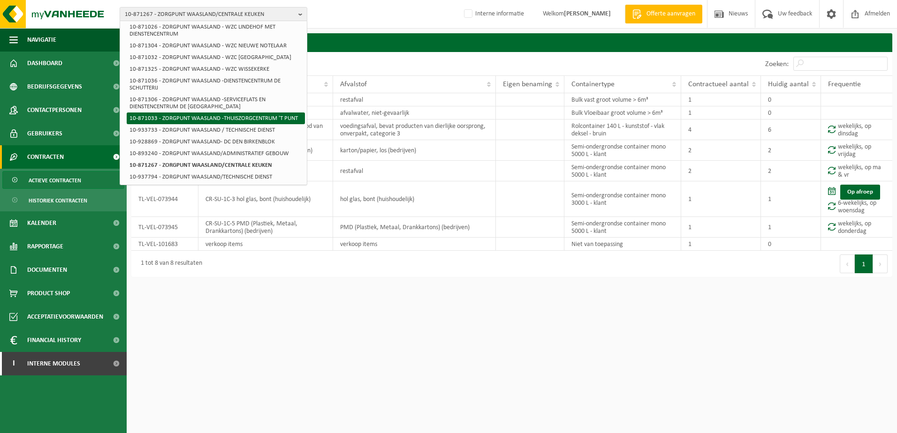
scroll to position [382, 0]
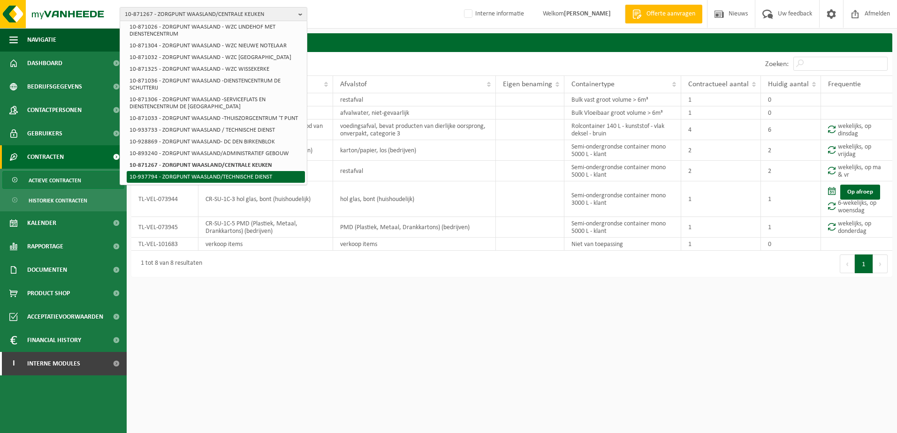
click at [246, 174] on li "10-937794 - ZORGPUNT WAASLAND/TECHNISCHE DIENST" at bounding box center [216, 177] width 178 height 12
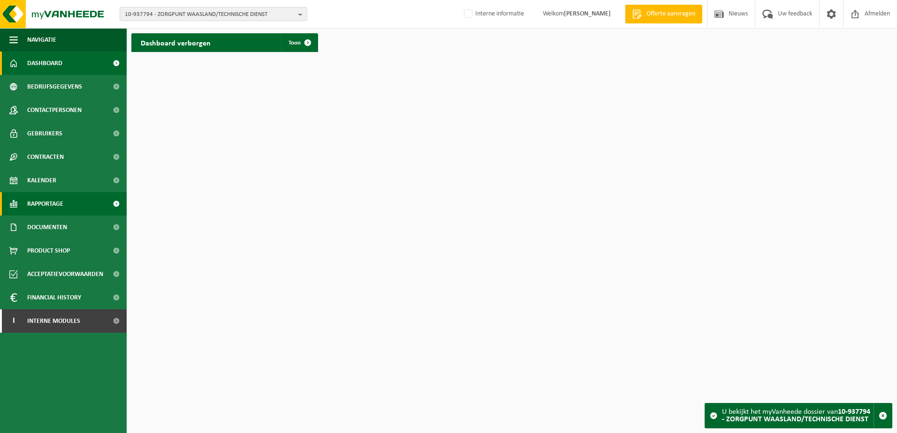
click at [46, 199] on span "Rapportage" at bounding box center [45, 203] width 36 height 23
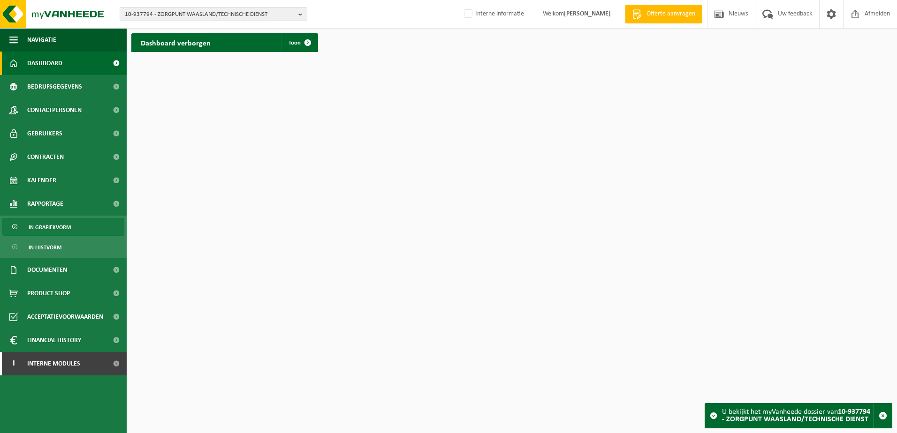
click at [45, 226] on span "In grafiekvorm" at bounding box center [50, 228] width 42 height 18
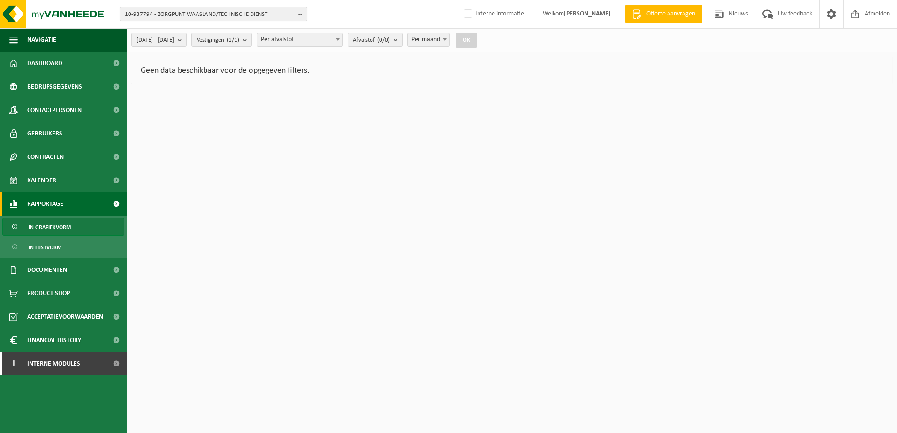
click at [303, 14] on b "button" at bounding box center [302, 14] width 8 height 13
